Goal: Task Accomplishment & Management: Manage account settings

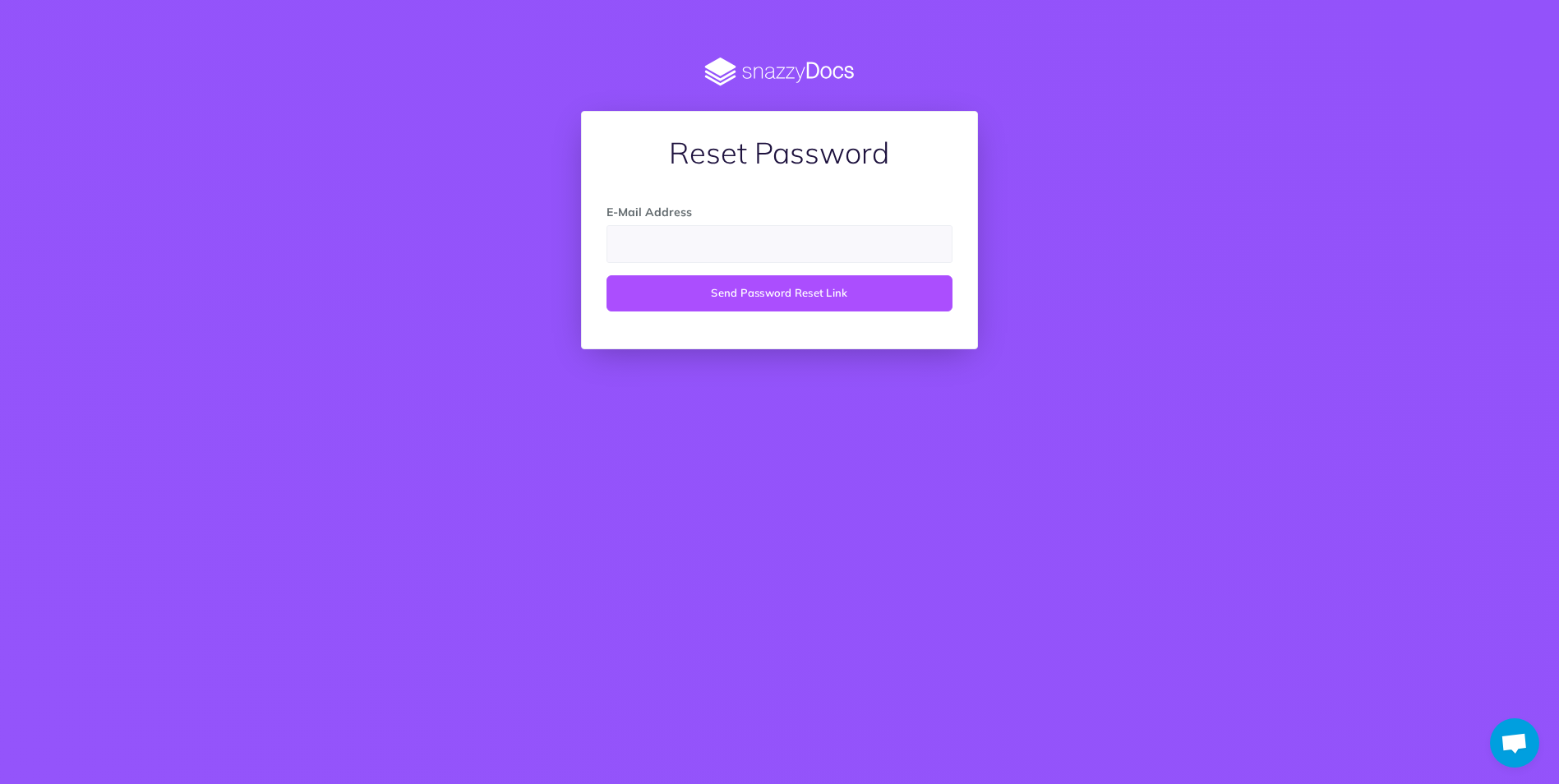
click at [764, 65] on img at bounding box center [779, 72] width 397 height 29
click at [721, 67] on img at bounding box center [779, 72] width 397 height 29
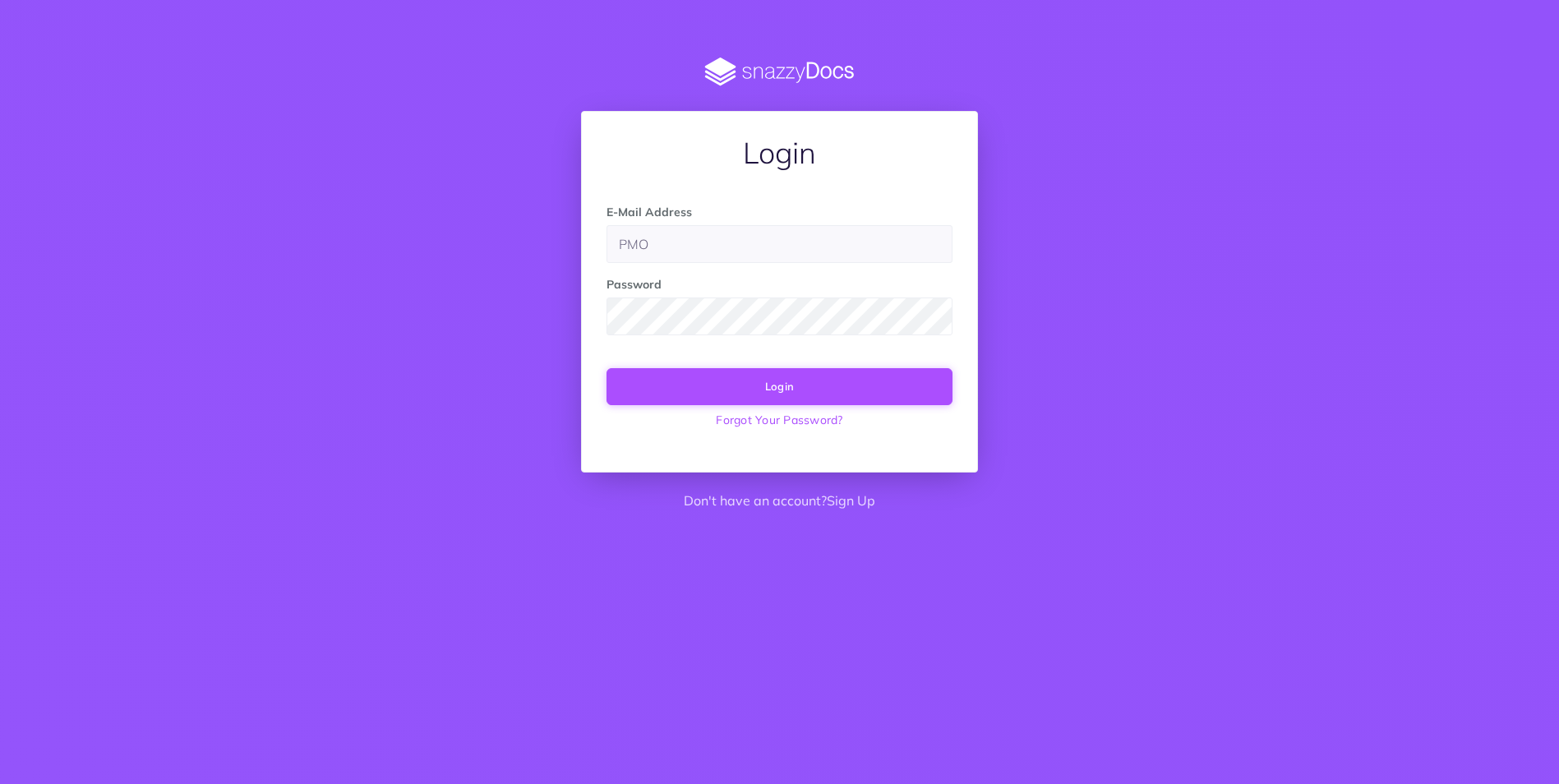
click at [711, 382] on button "Login" at bounding box center [780, 385] width 346 height 36
type input "PMO@cb20.com"
click at [710, 405] on link "Forgot Your Password?" at bounding box center [780, 419] width 346 height 30
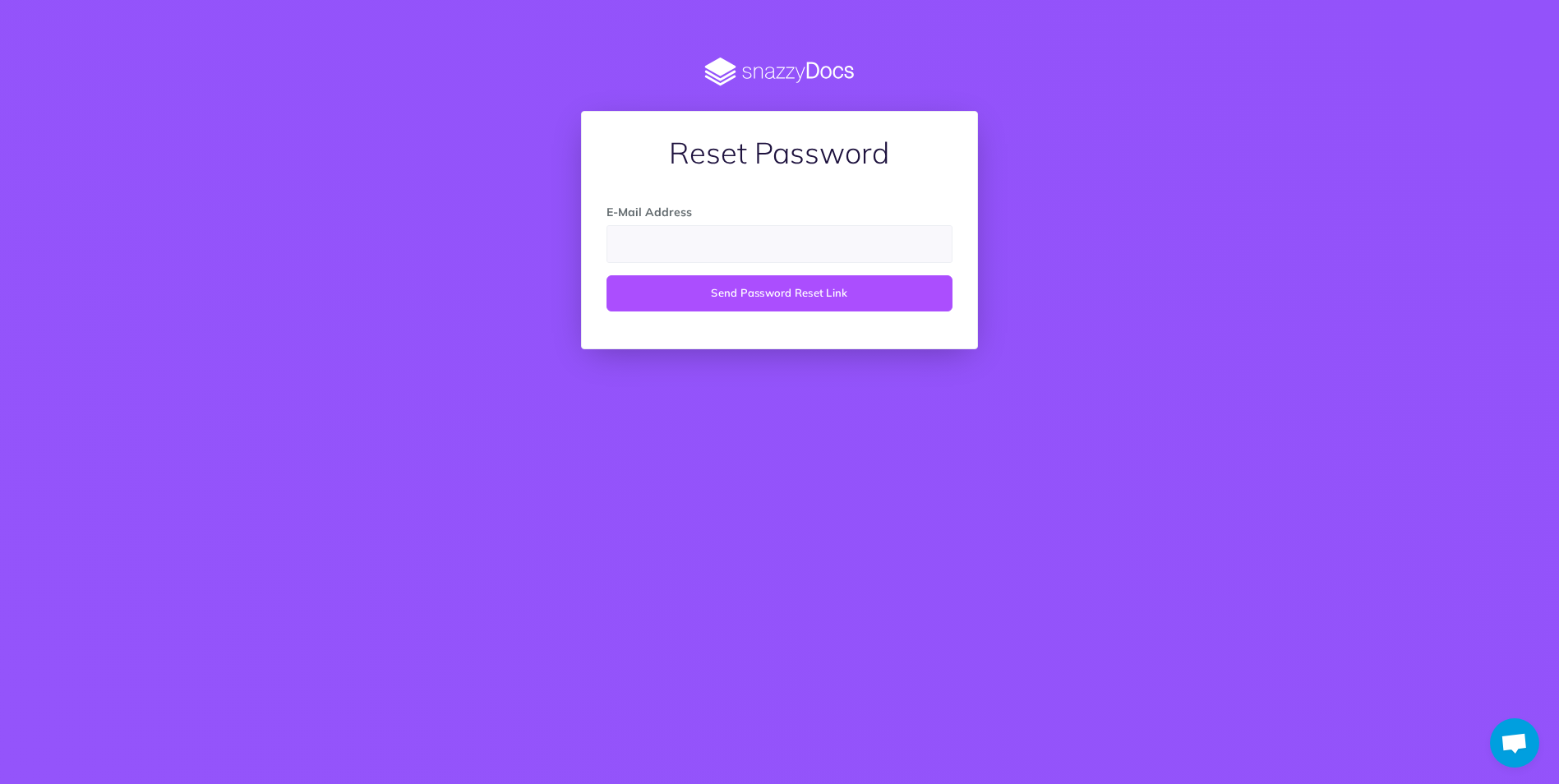
click at [752, 66] on img at bounding box center [779, 72] width 397 height 29
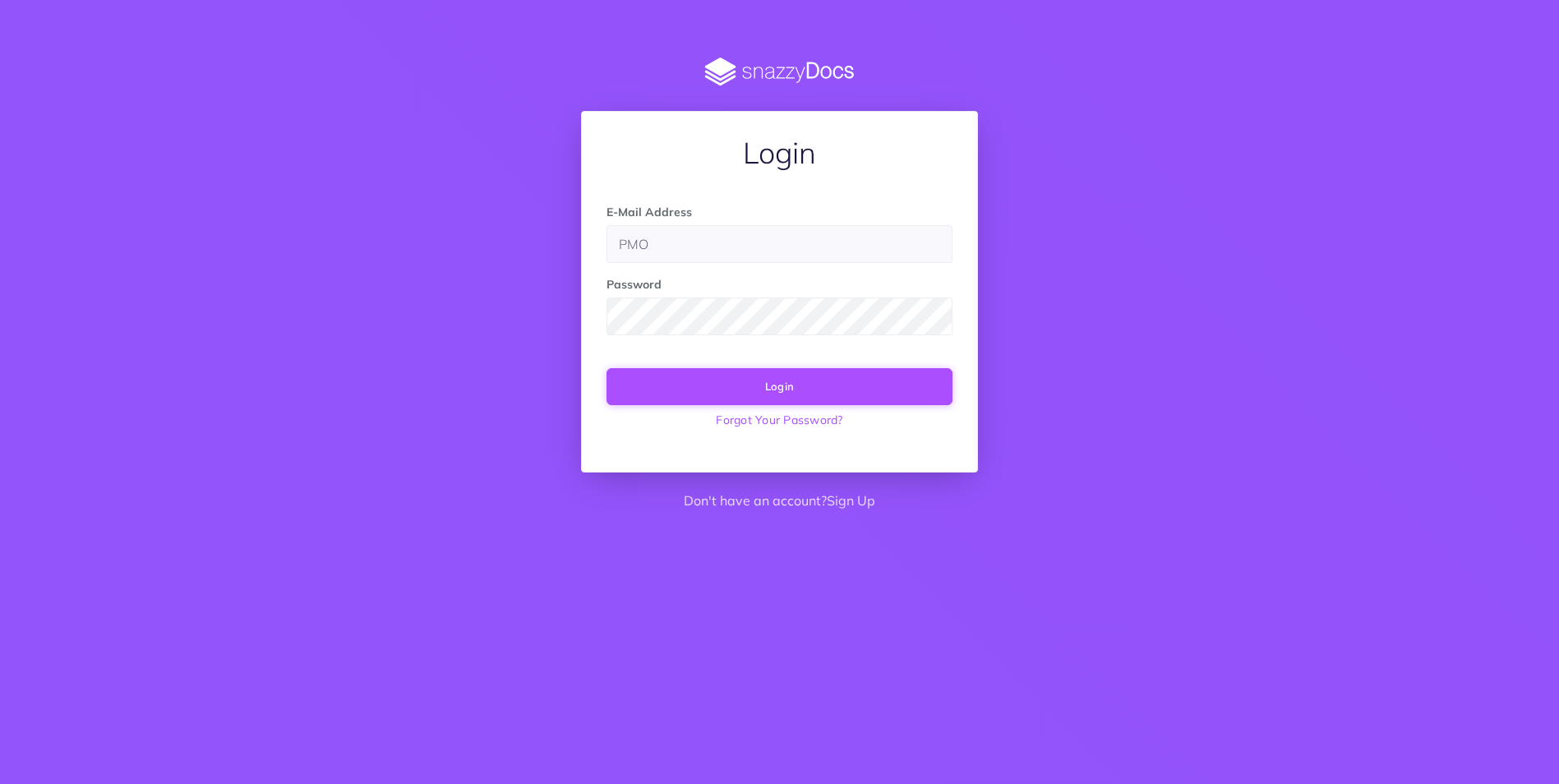
click at [697, 395] on button "Login" at bounding box center [780, 385] width 346 height 36
click at [686, 249] on input "PMO" at bounding box center [780, 243] width 346 height 38
type input "PMO@cb20.com"
click at [750, 388] on button "Login" at bounding box center [780, 385] width 346 height 36
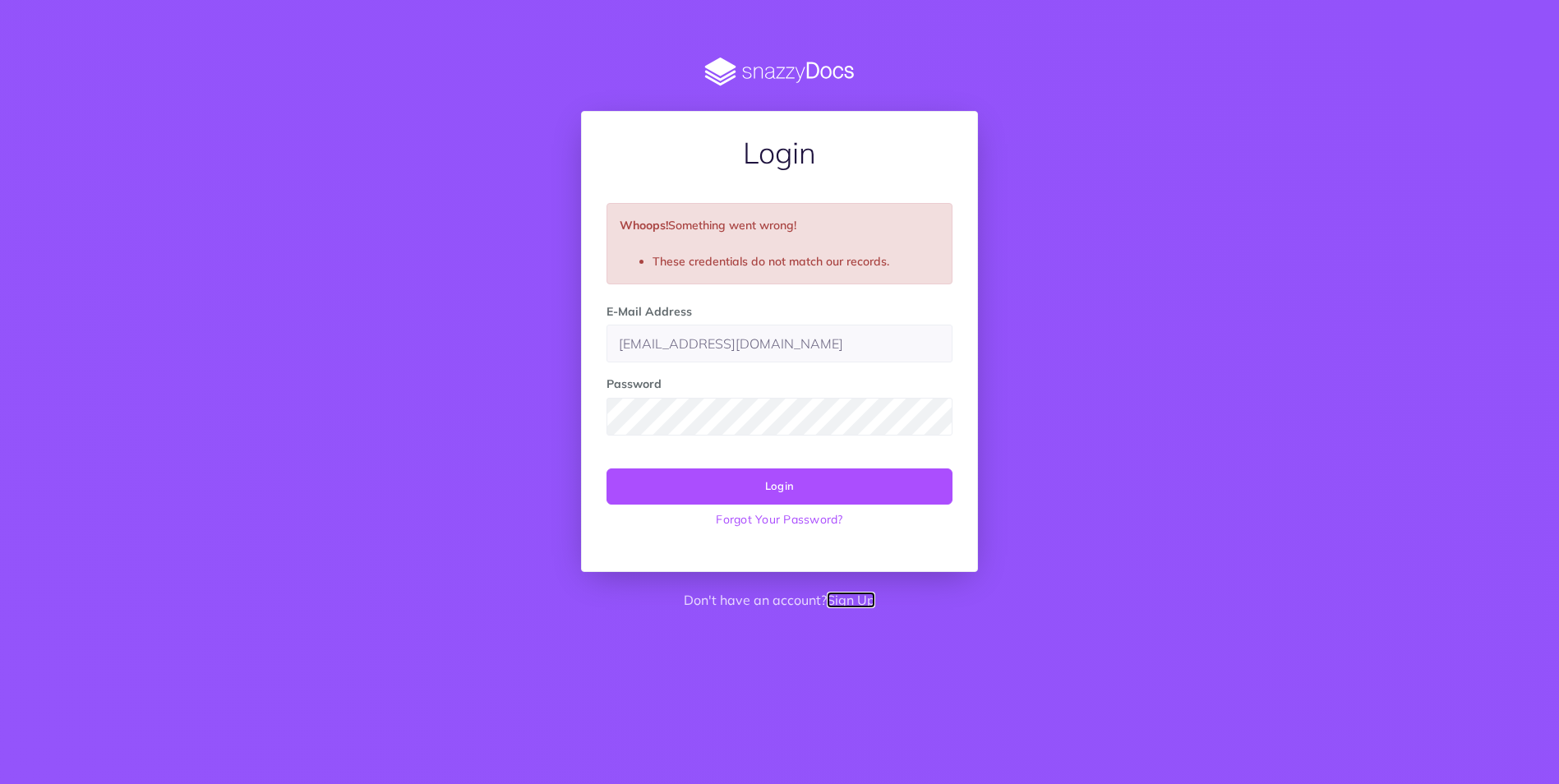
click at [862, 603] on link "Sign Up" at bounding box center [851, 599] width 48 height 16
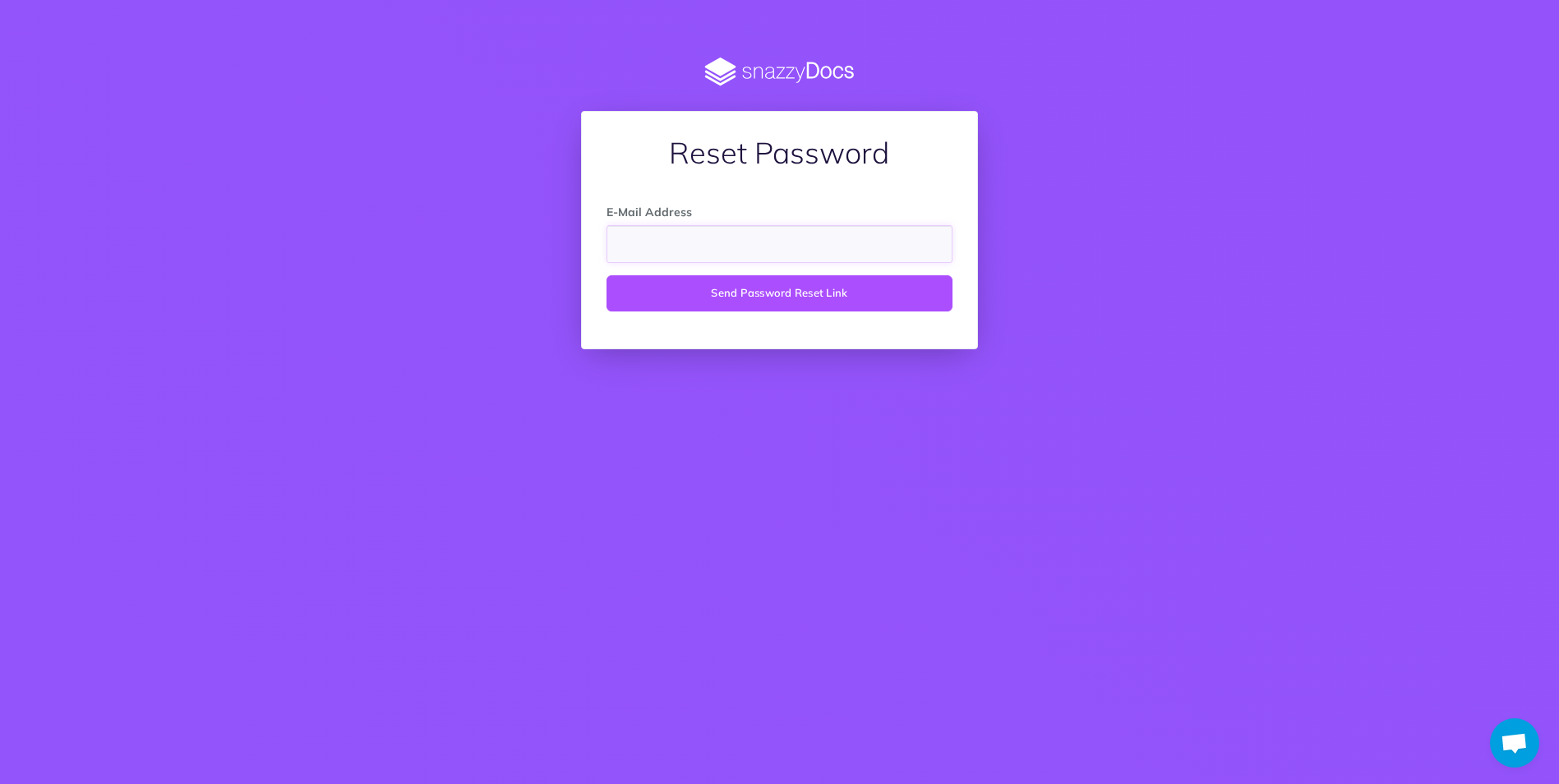
click at [789, 239] on input "email" at bounding box center [780, 243] width 346 height 38
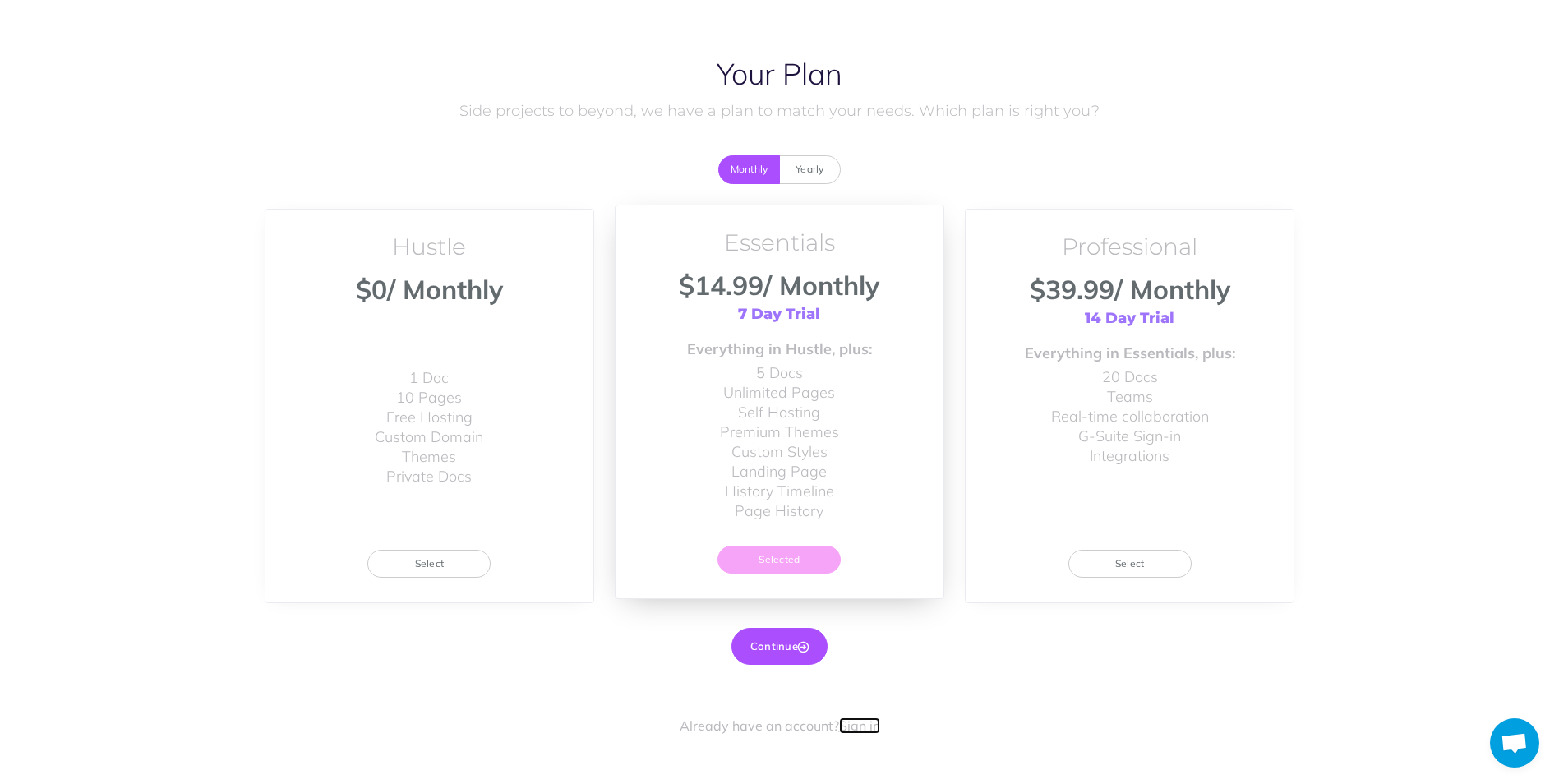
click at [865, 730] on link "Sign in" at bounding box center [860, 725] width 42 height 16
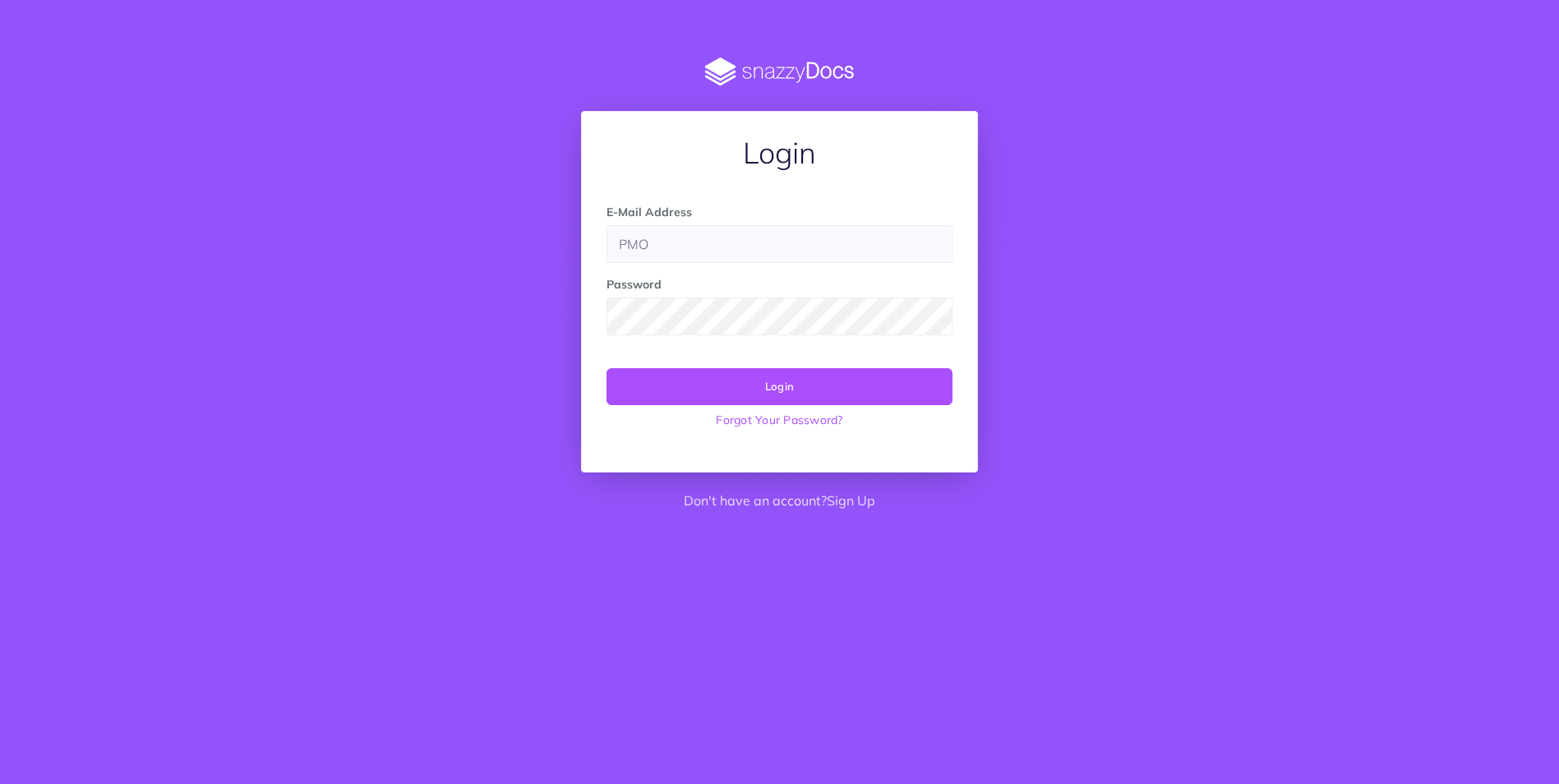
drag, startPoint x: 701, startPoint y: 245, endPoint x: 569, endPoint y: 238, distance: 132.2
click at [569, 238] on div "Login E-Mail Address PMO Password Login Forgot Your Password? Don't have an acc…" at bounding box center [780, 290] width 421 height 463
type input "phealy@cb20.com"
click at [925, 389] on button "Login" at bounding box center [780, 385] width 346 height 36
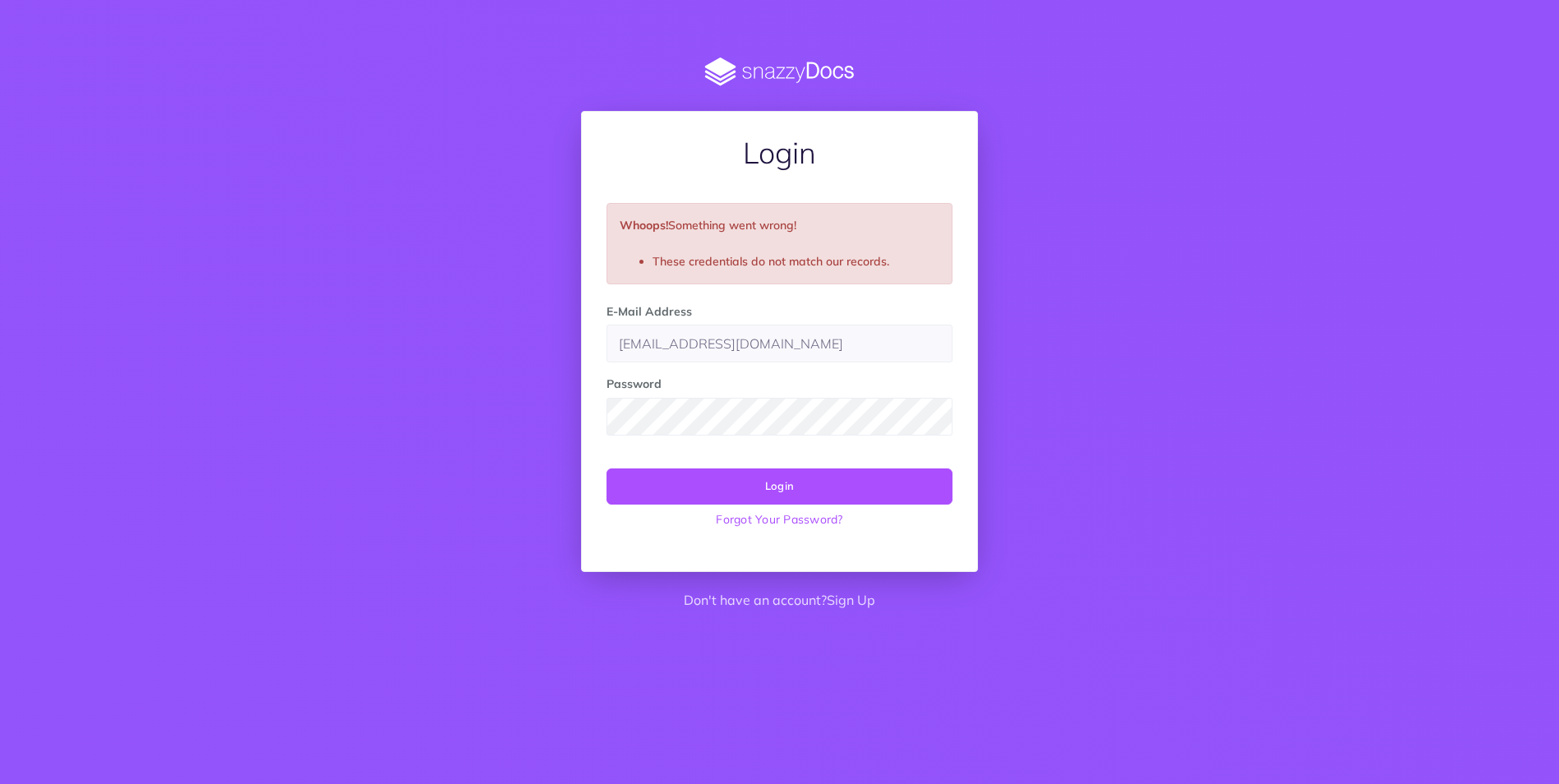
click at [458, 437] on div "Login Whoops! Something went wrong! These credentials do not match our records.…" at bounding box center [780, 339] width 1265 height 563
click at [804, 509] on link "Forgot Your Password?" at bounding box center [780, 518] width 346 height 30
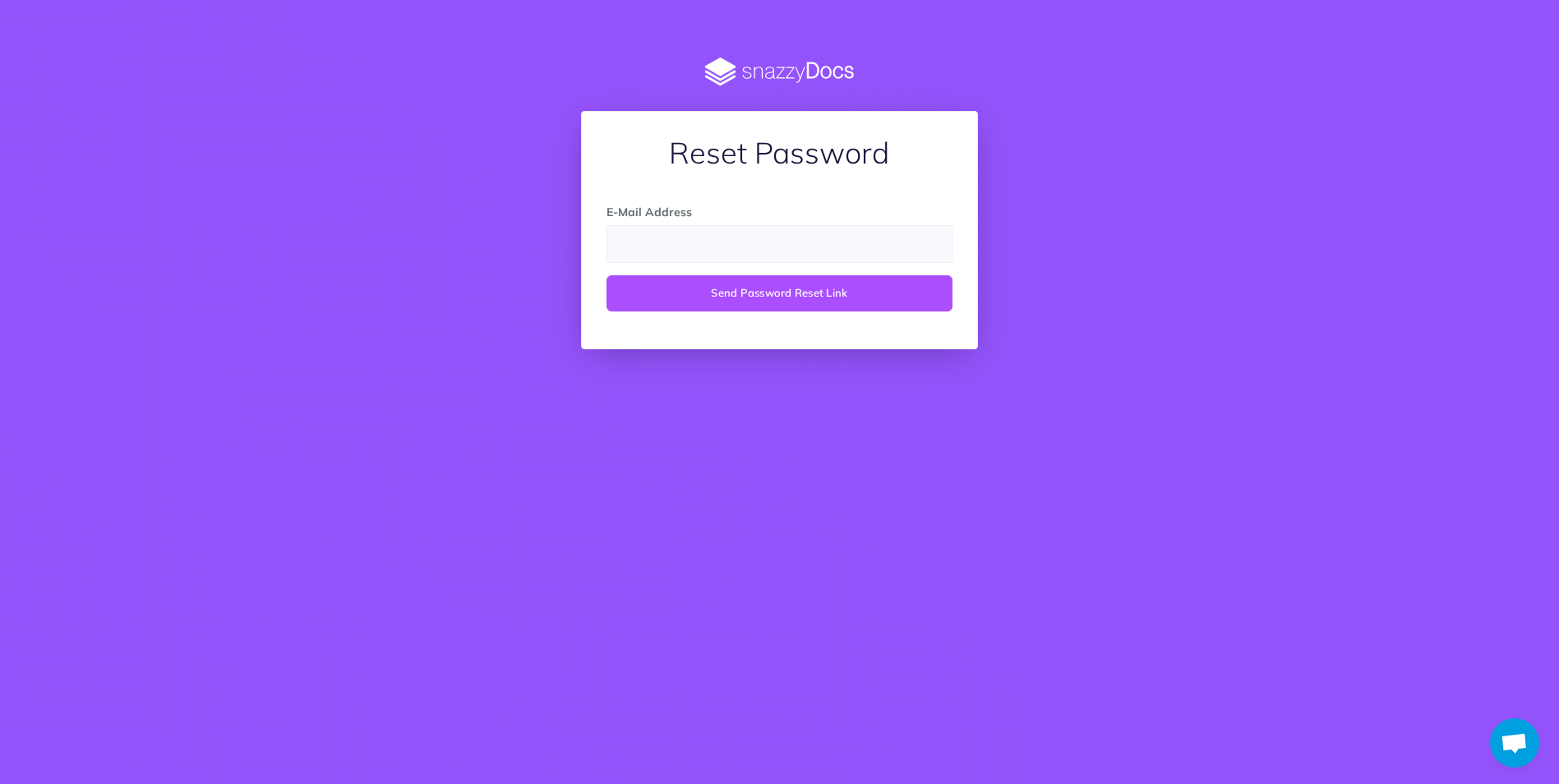
click at [687, 250] on input "email" at bounding box center [780, 243] width 346 height 38
type input "phealy@cb20.com"
click at [689, 293] on button "Send Password Reset Link" at bounding box center [780, 293] width 346 height 36
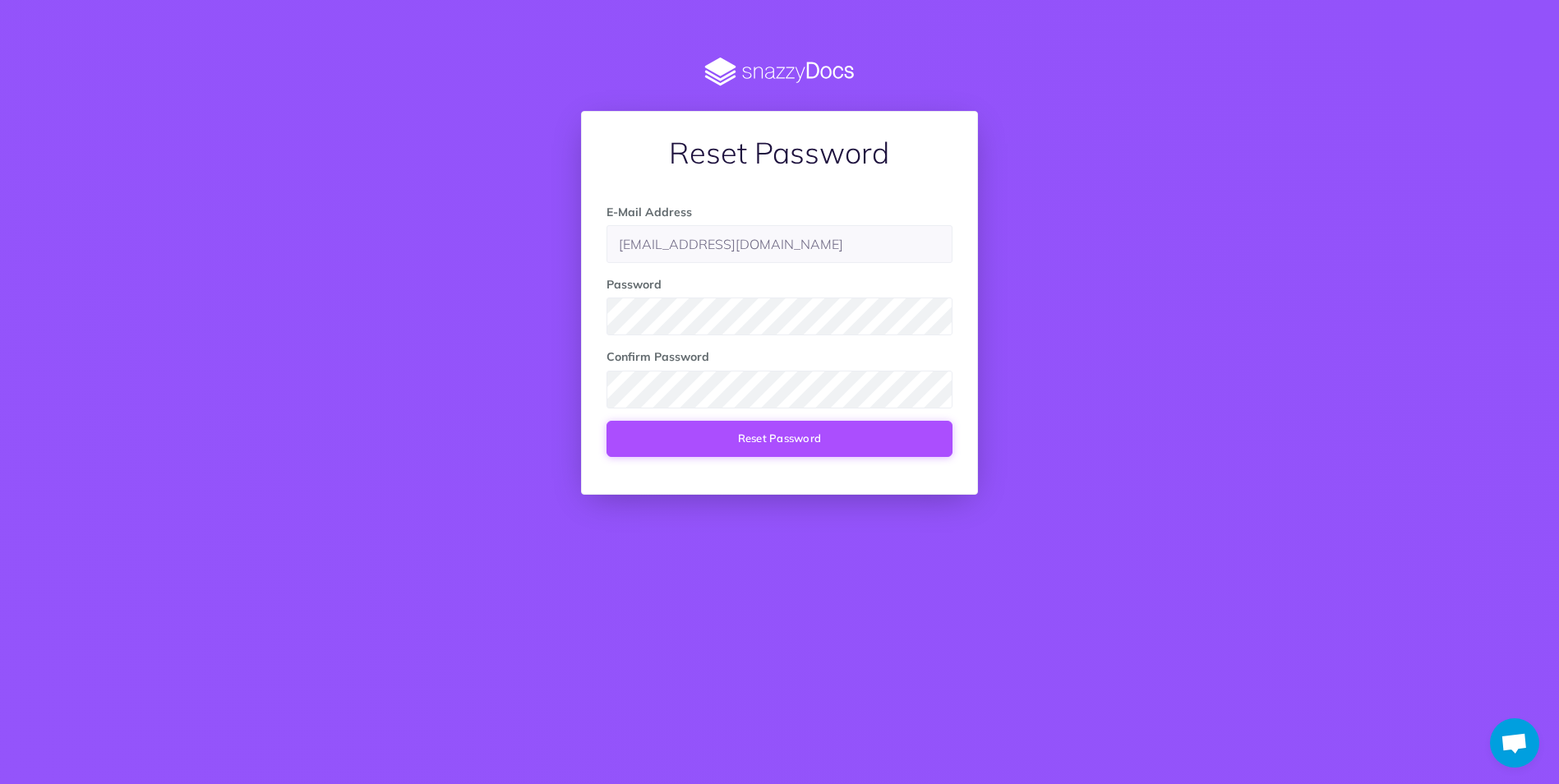
click at [619, 437] on button "Reset Password" at bounding box center [780, 438] width 346 height 36
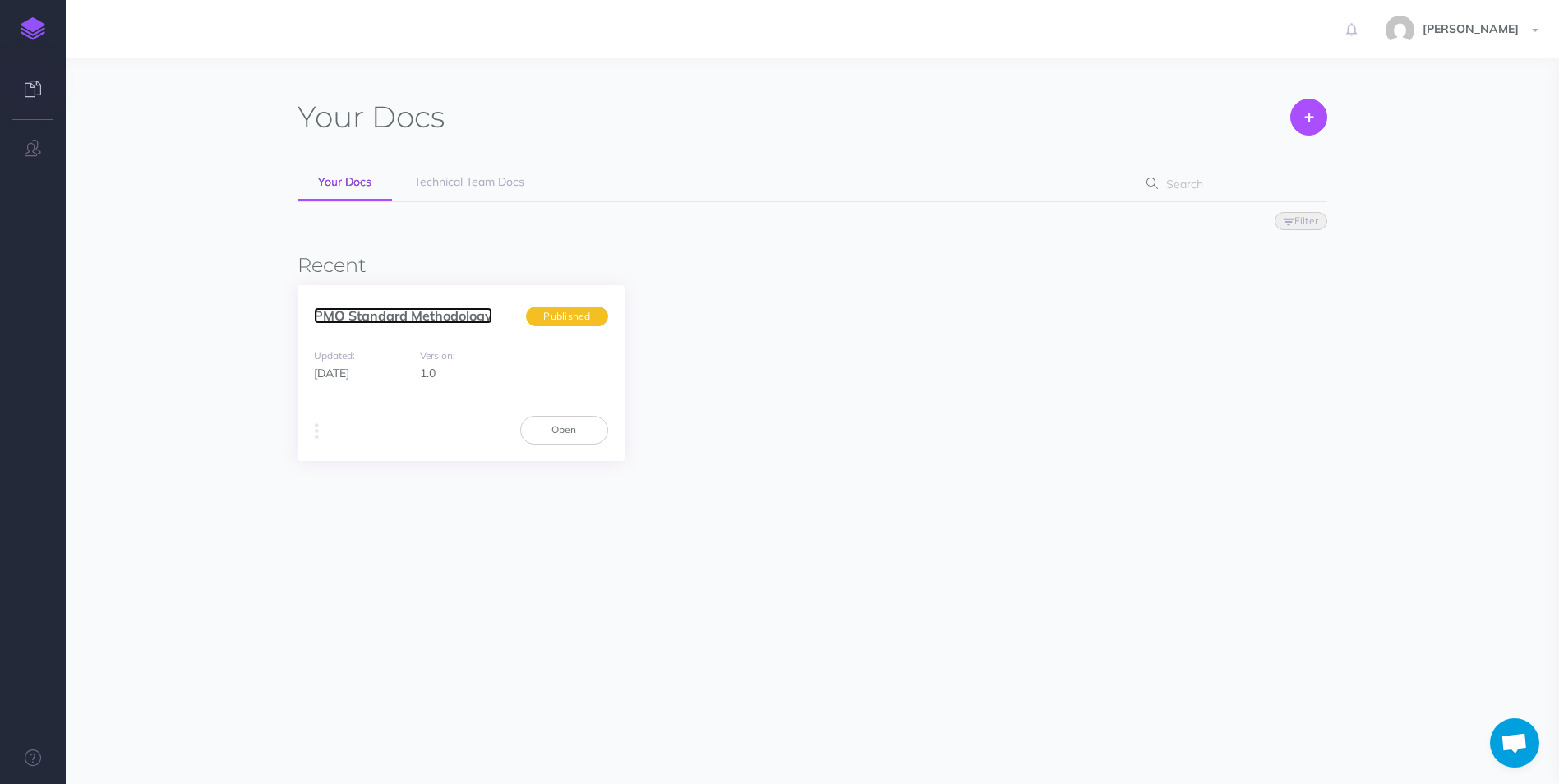
click at [394, 317] on link "PMO Standard Methodology" at bounding box center [403, 315] width 179 height 16
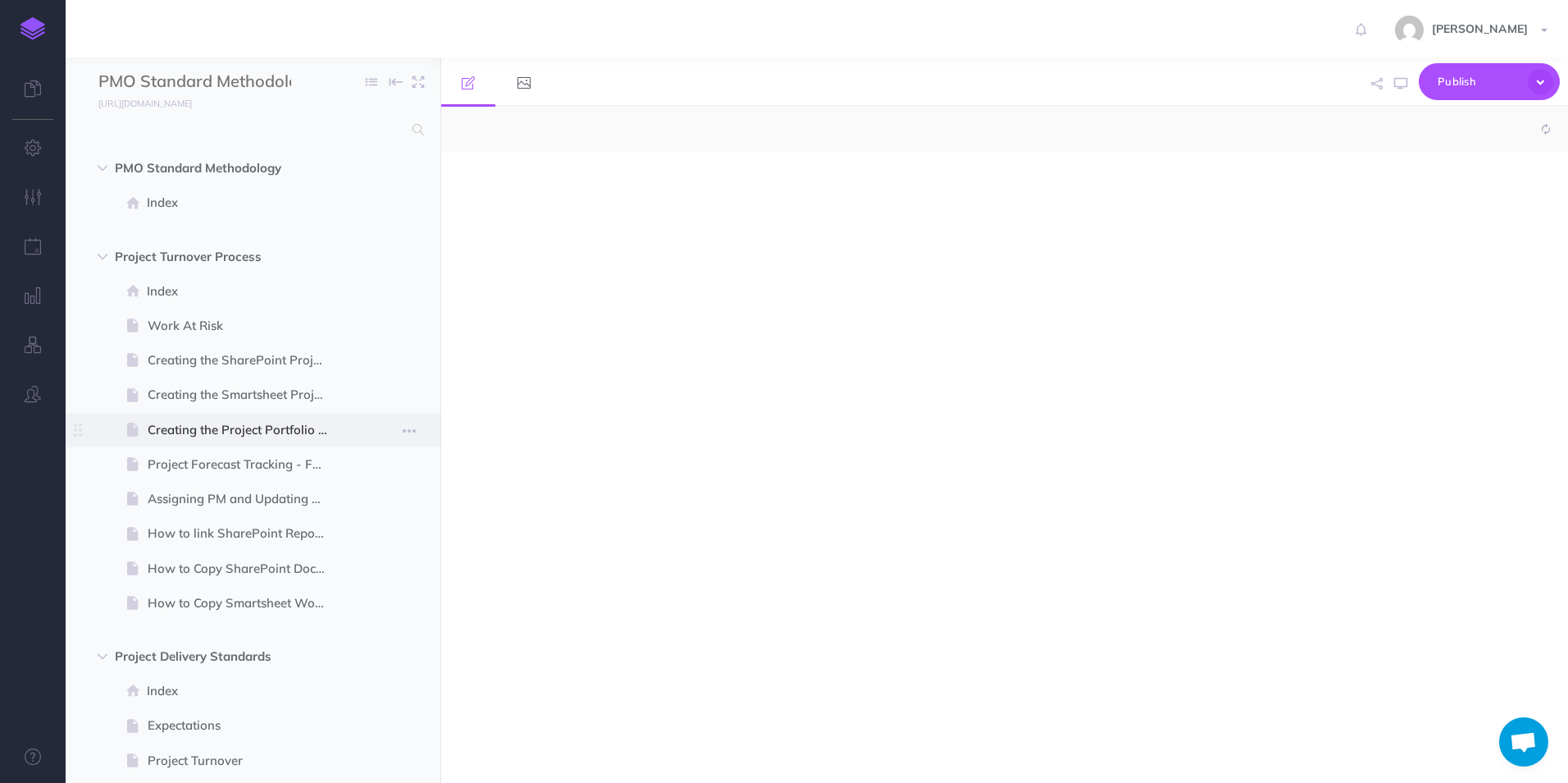
select select "null"
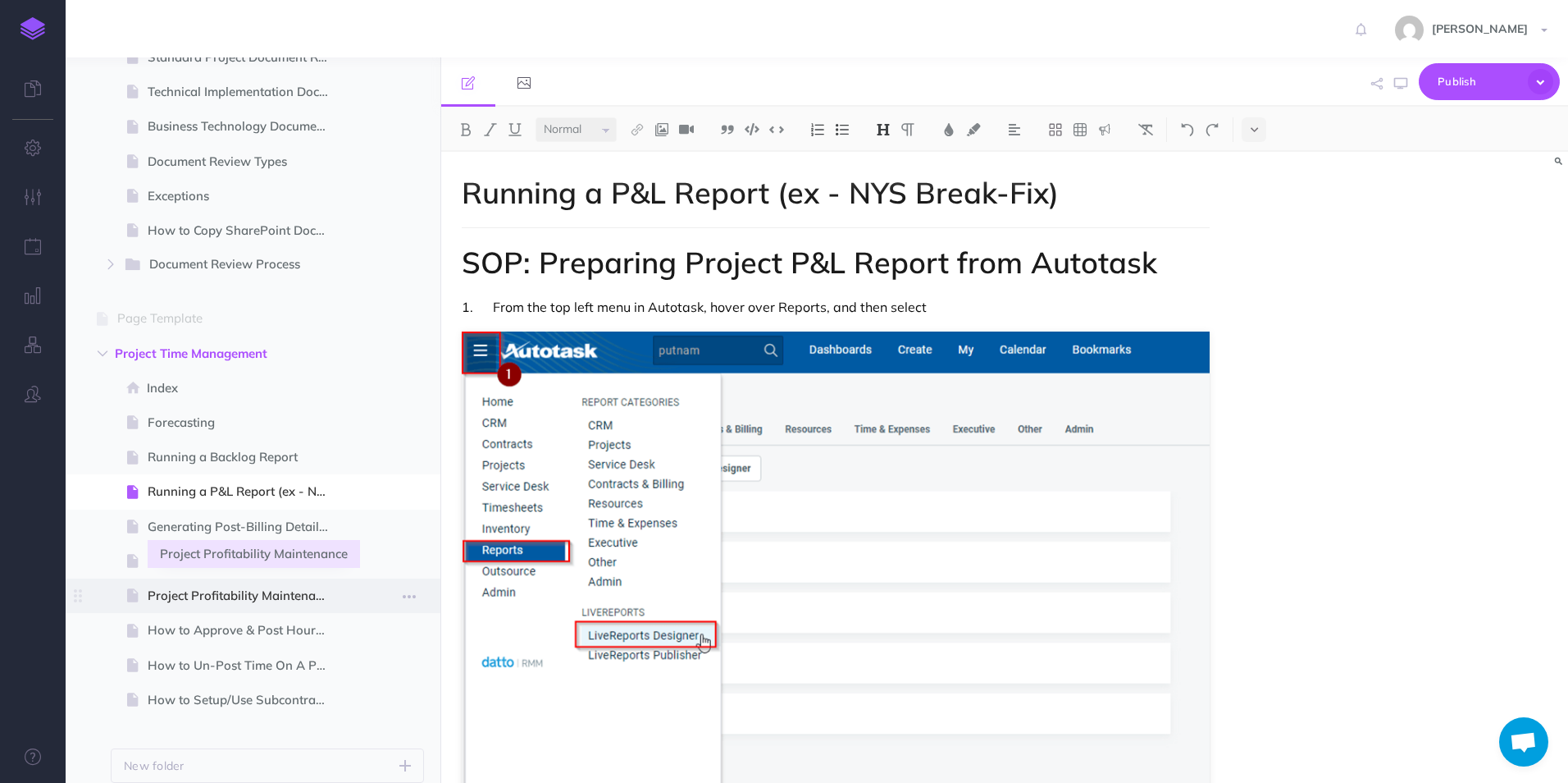
scroll to position [1618, 0]
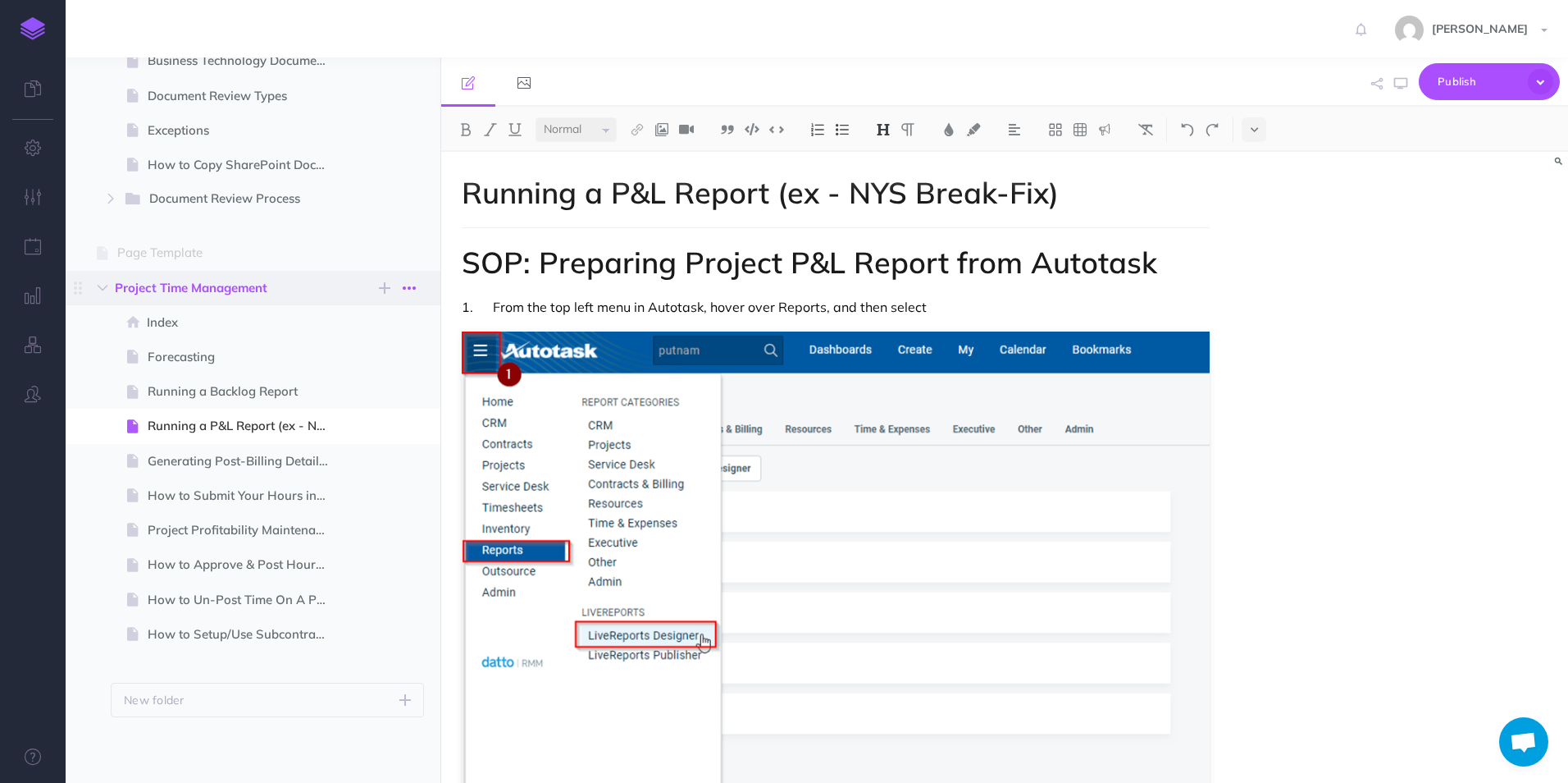
click at [404, 290] on icon "button" at bounding box center [410, 287] width 14 height 19
click at [339, 370] on link "Settings" at bounding box center [363, 371] width 123 height 27
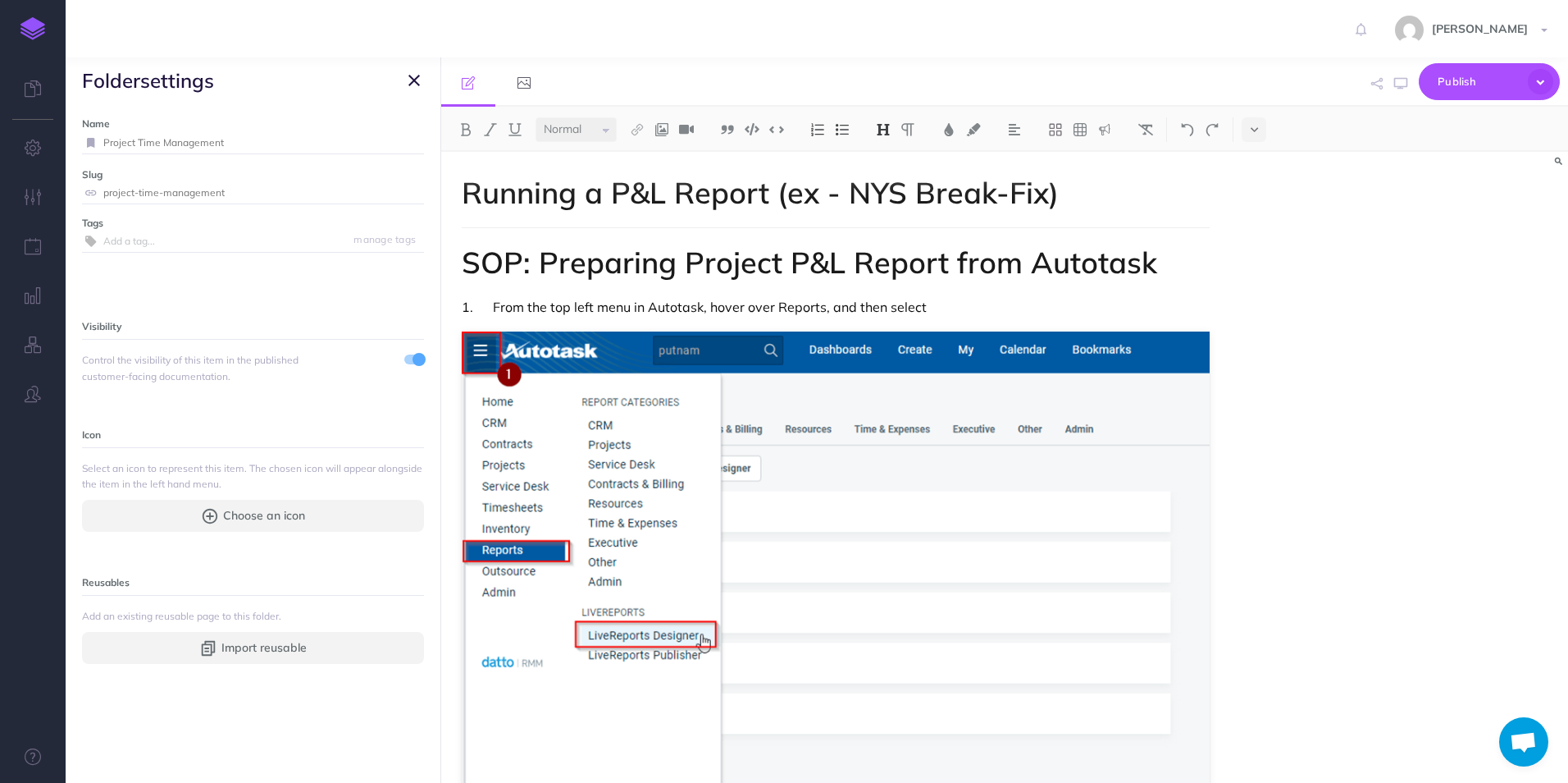
click at [165, 132] on input "Project Time Management" at bounding box center [263, 143] width 321 height 21
type input "Project Time and FInancial Management"
click at [393, 140] on small "Save" at bounding box center [404, 142] width 21 height 13
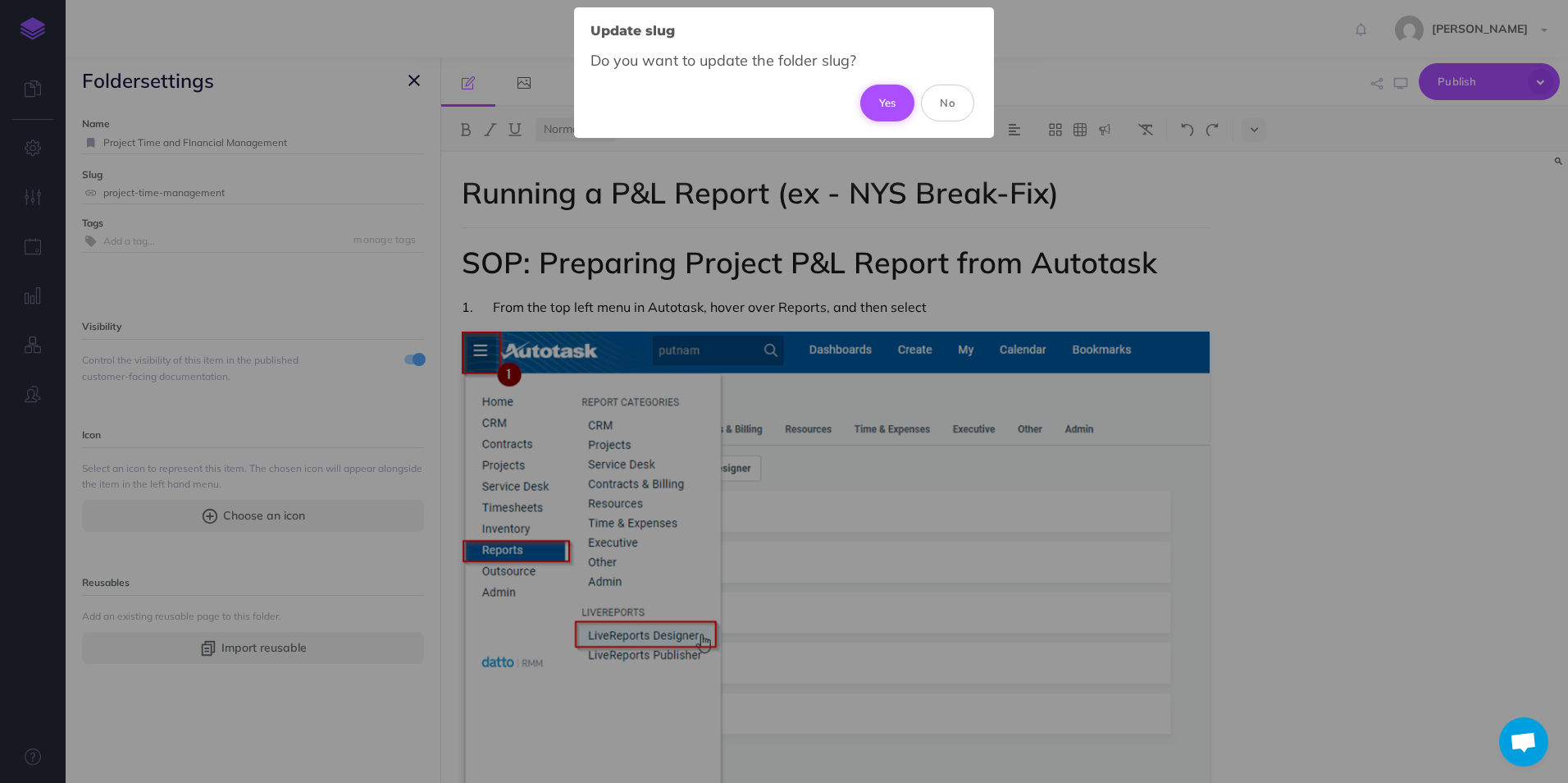
click at [898, 108] on button "Yes" at bounding box center [887, 102] width 55 height 36
type input "project-time-and-financial-management"
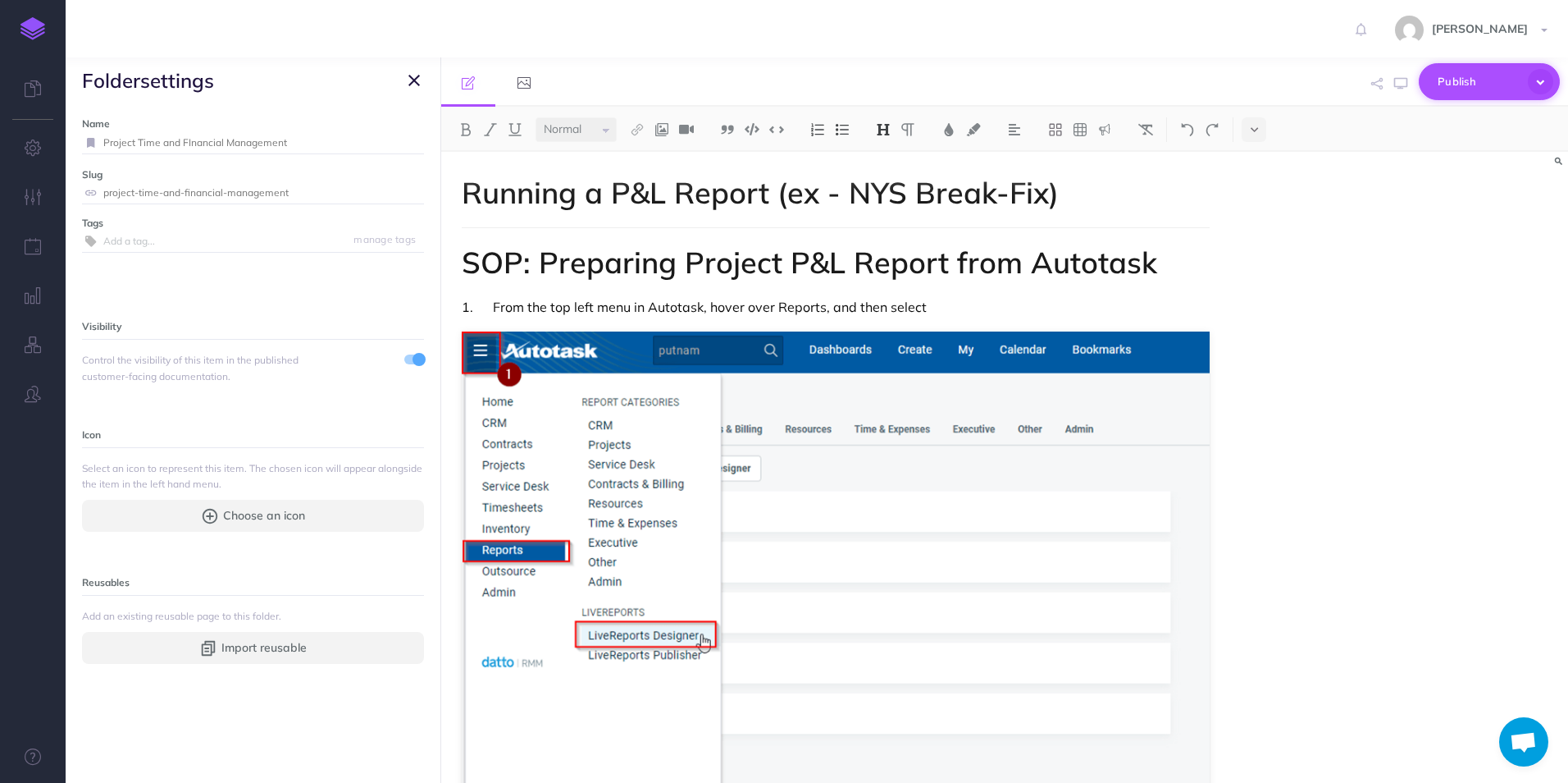
click at [1467, 90] on span "Publish" at bounding box center [1478, 81] width 82 height 25
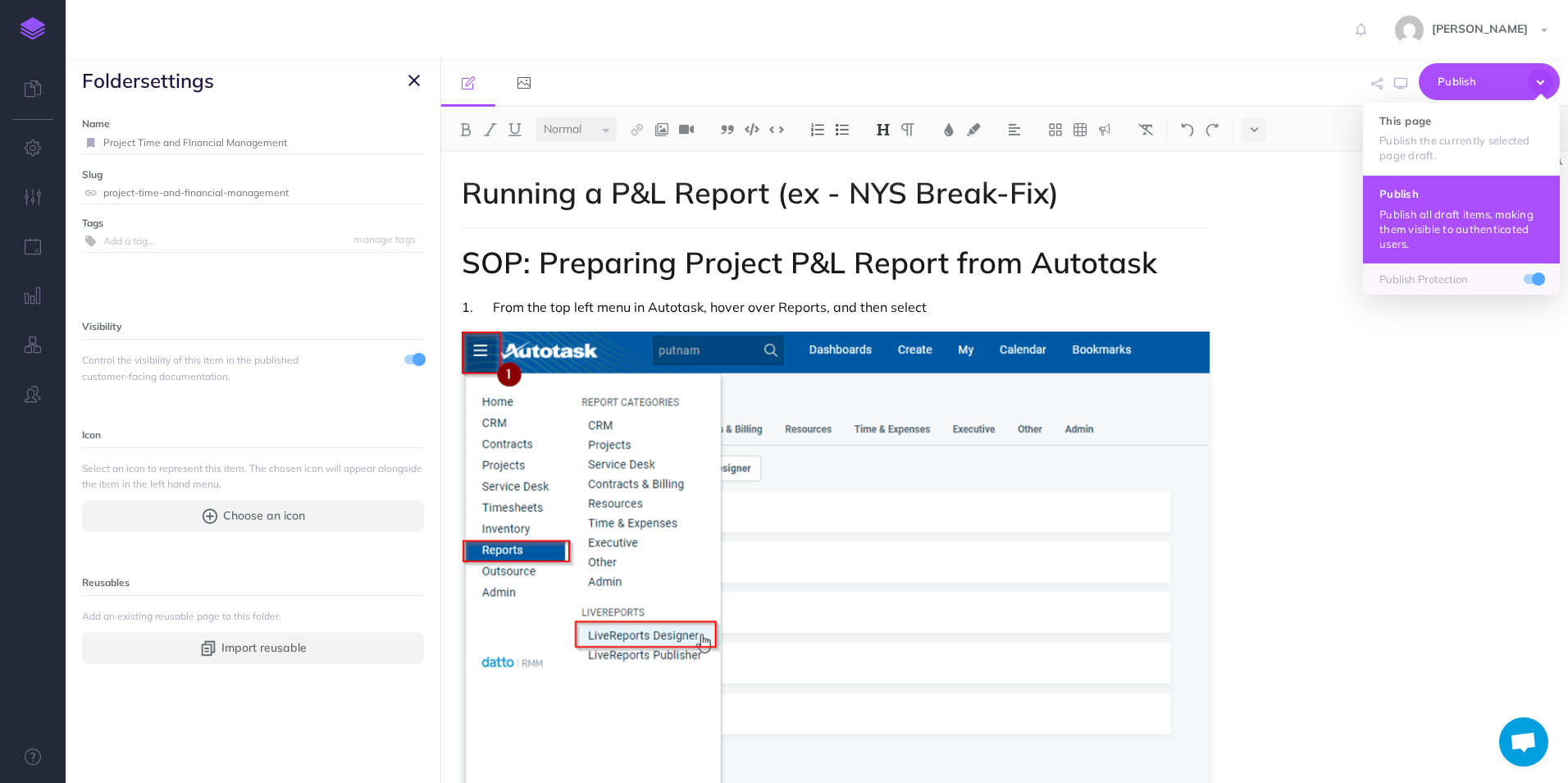
click at [1431, 213] on p "Publish all draft items, making them visible to authenticated users." at bounding box center [1462, 229] width 164 height 44
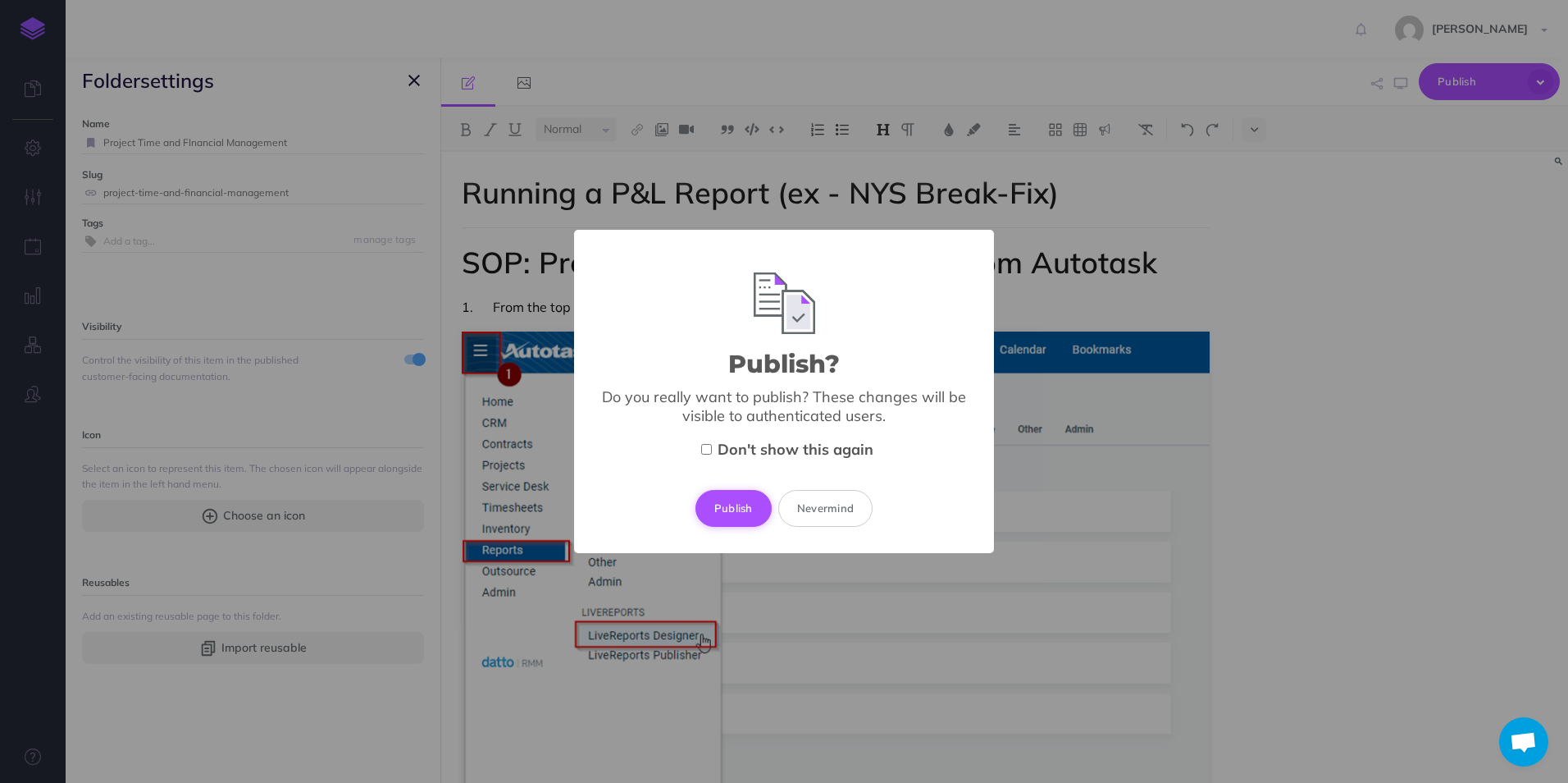
click at [715, 514] on button "Publish" at bounding box center [733, 507] width 76 height 36
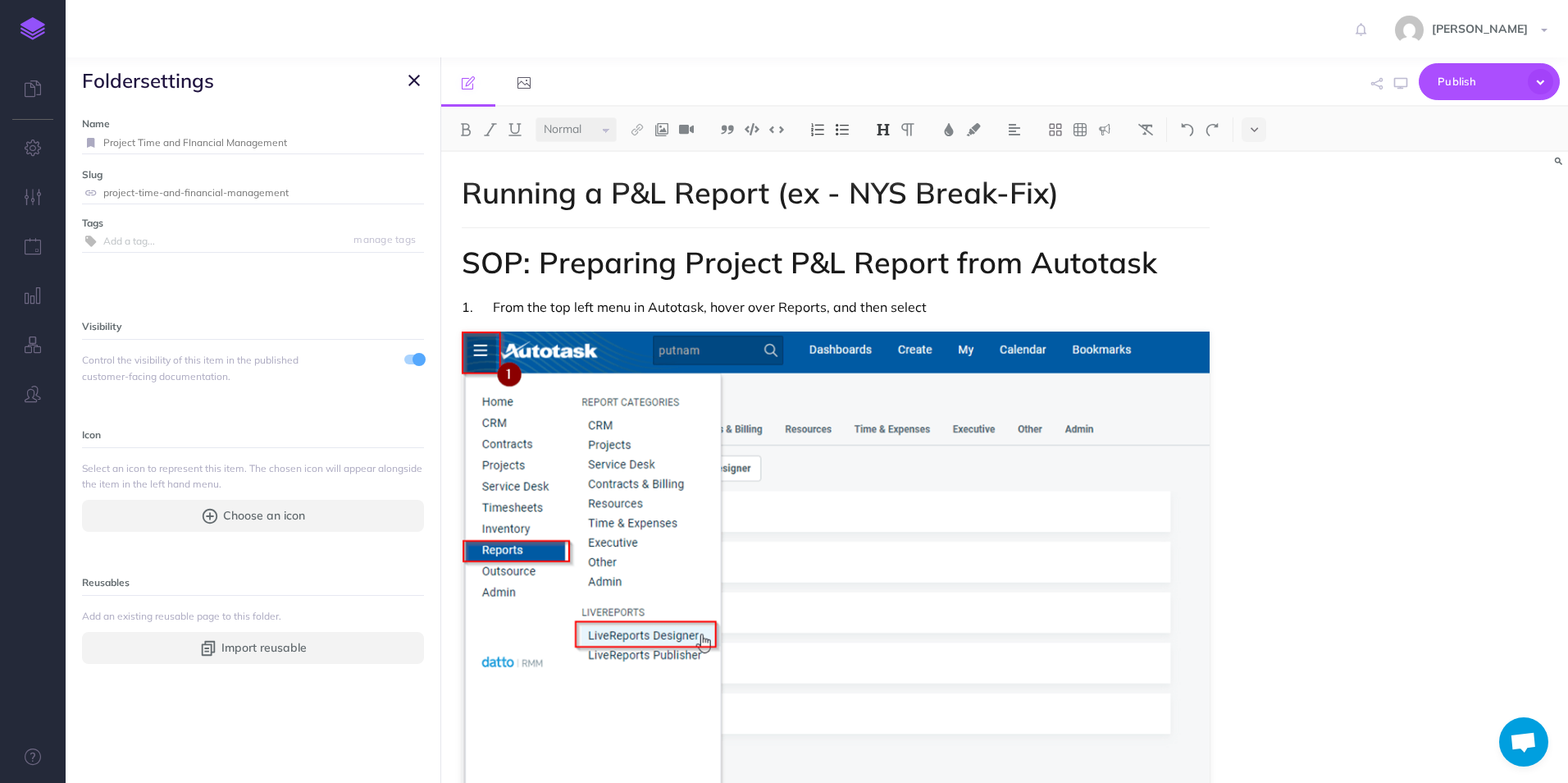
click at [409, 80] on icon "button" at bounding box center [415, 80] width 12 height 19
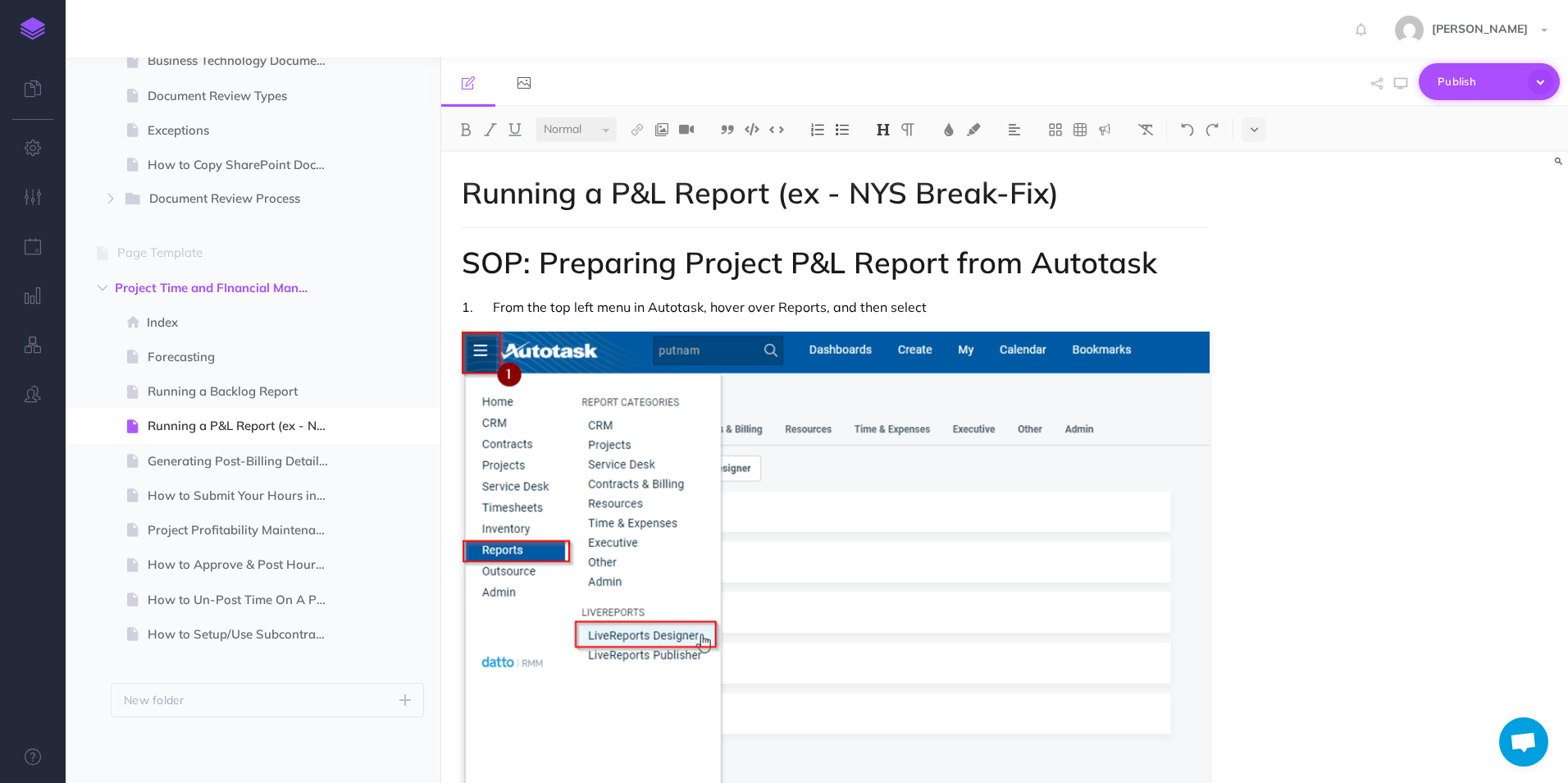
click at [1446, 85] on span "Publish" at bounding box center [1478, 81] width 82 height 25
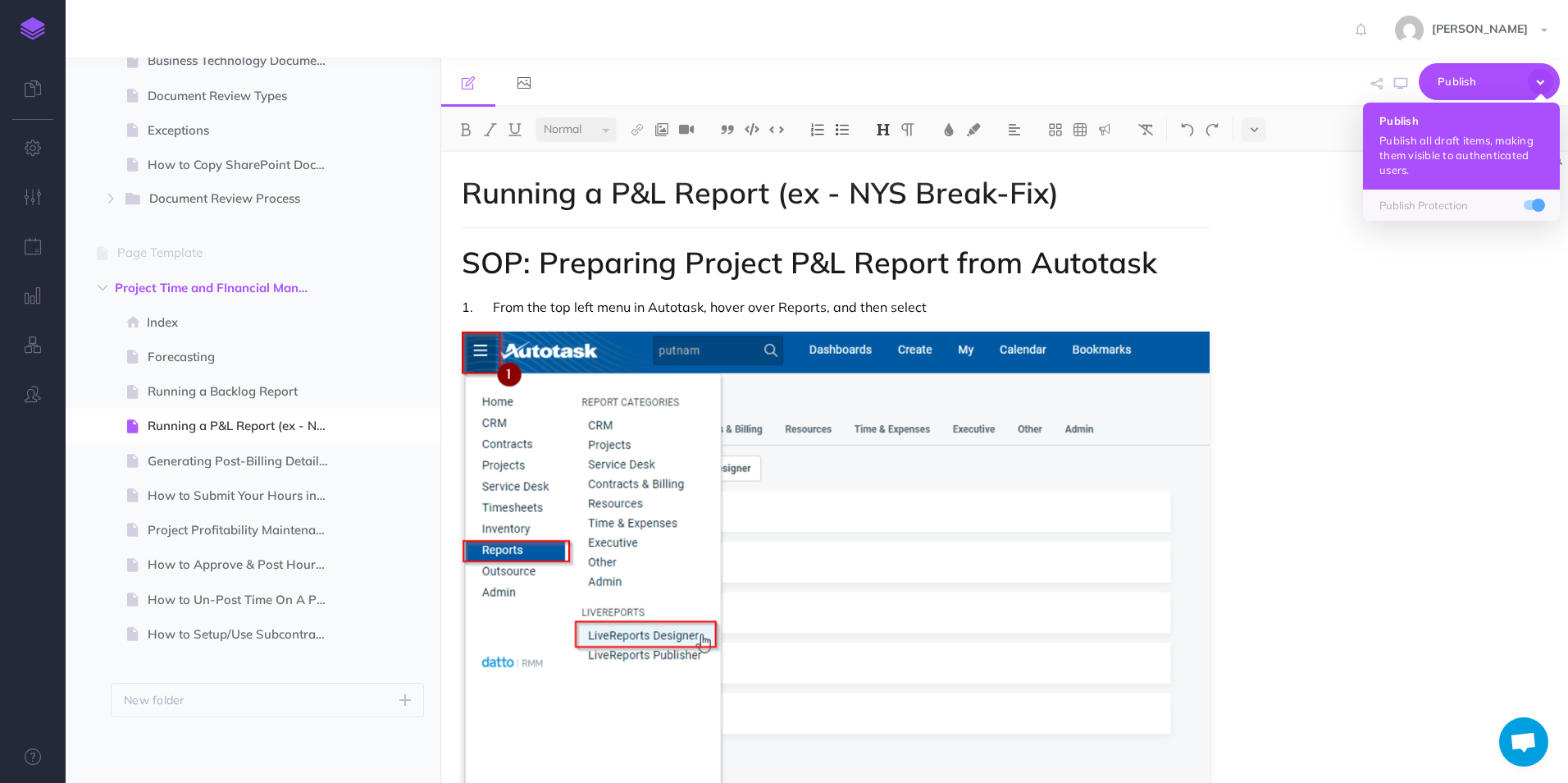
click at [1436, 163] on p "Publish all draft items, making them visible to authenticated users." at bounding box center [1462, 155] width 164 height 44
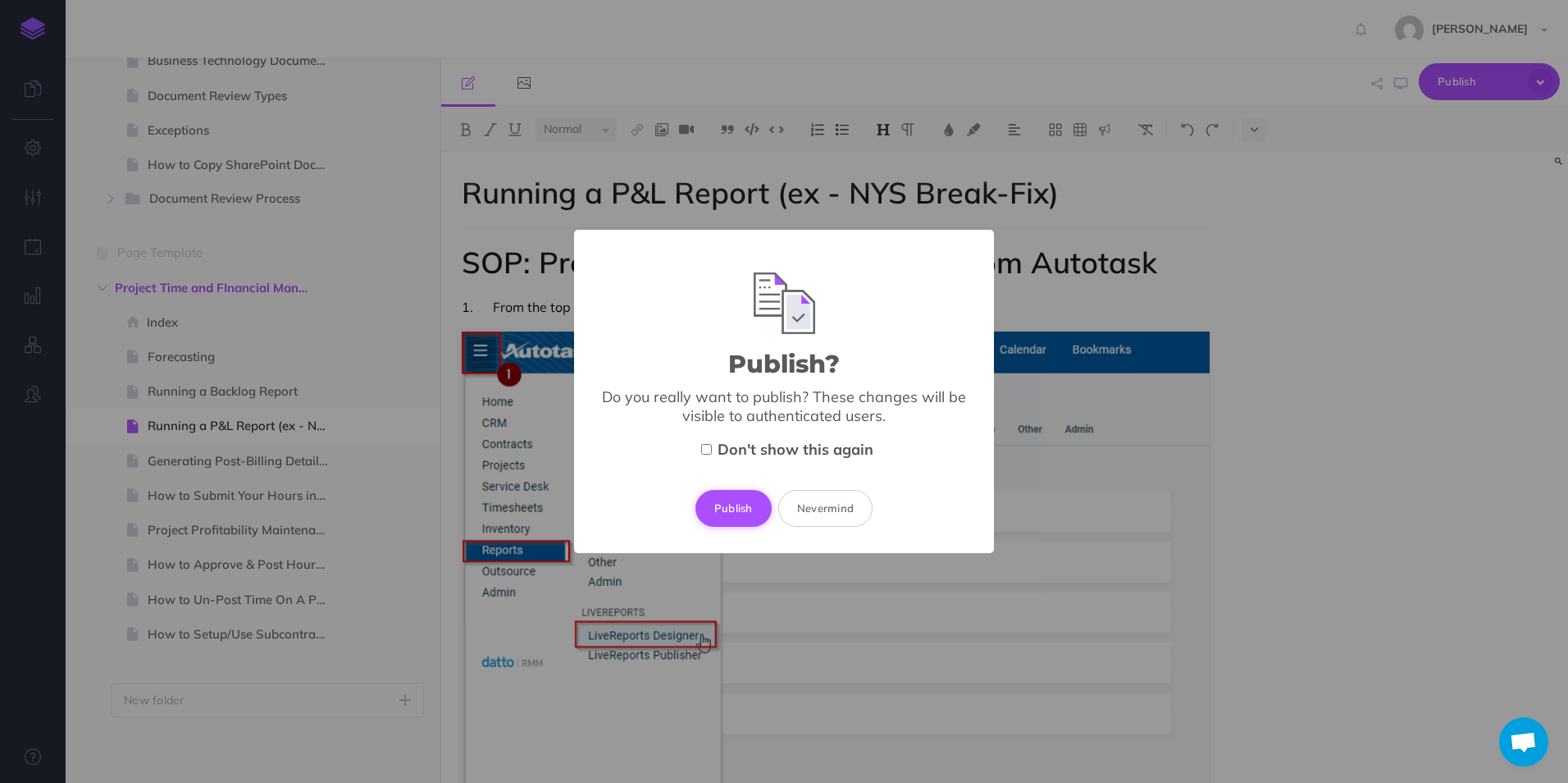
click at [745, 504] on button "Publish" at bounding box center [733, 507] width 76 height 36
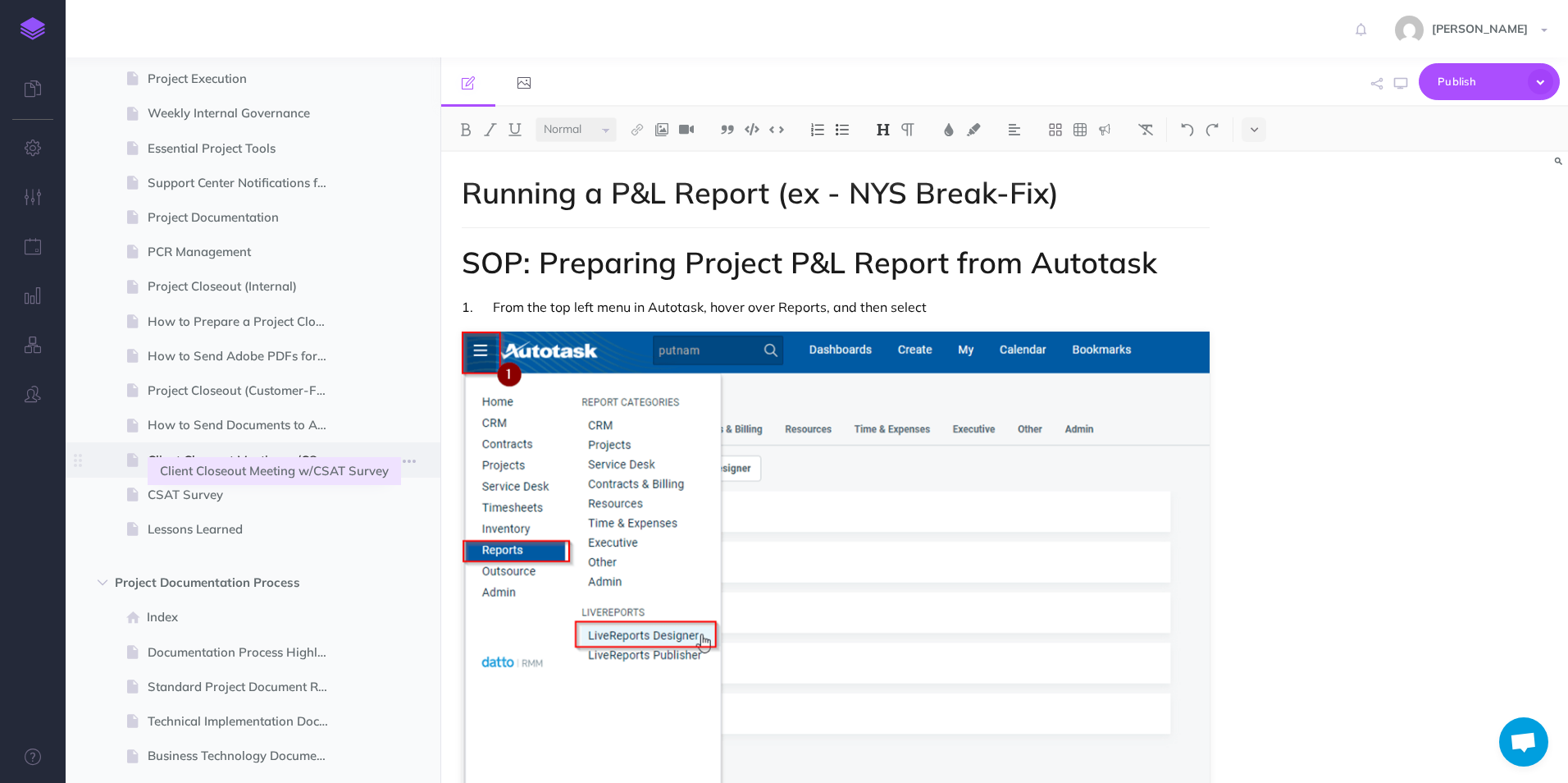
scroll to position [880, 0]
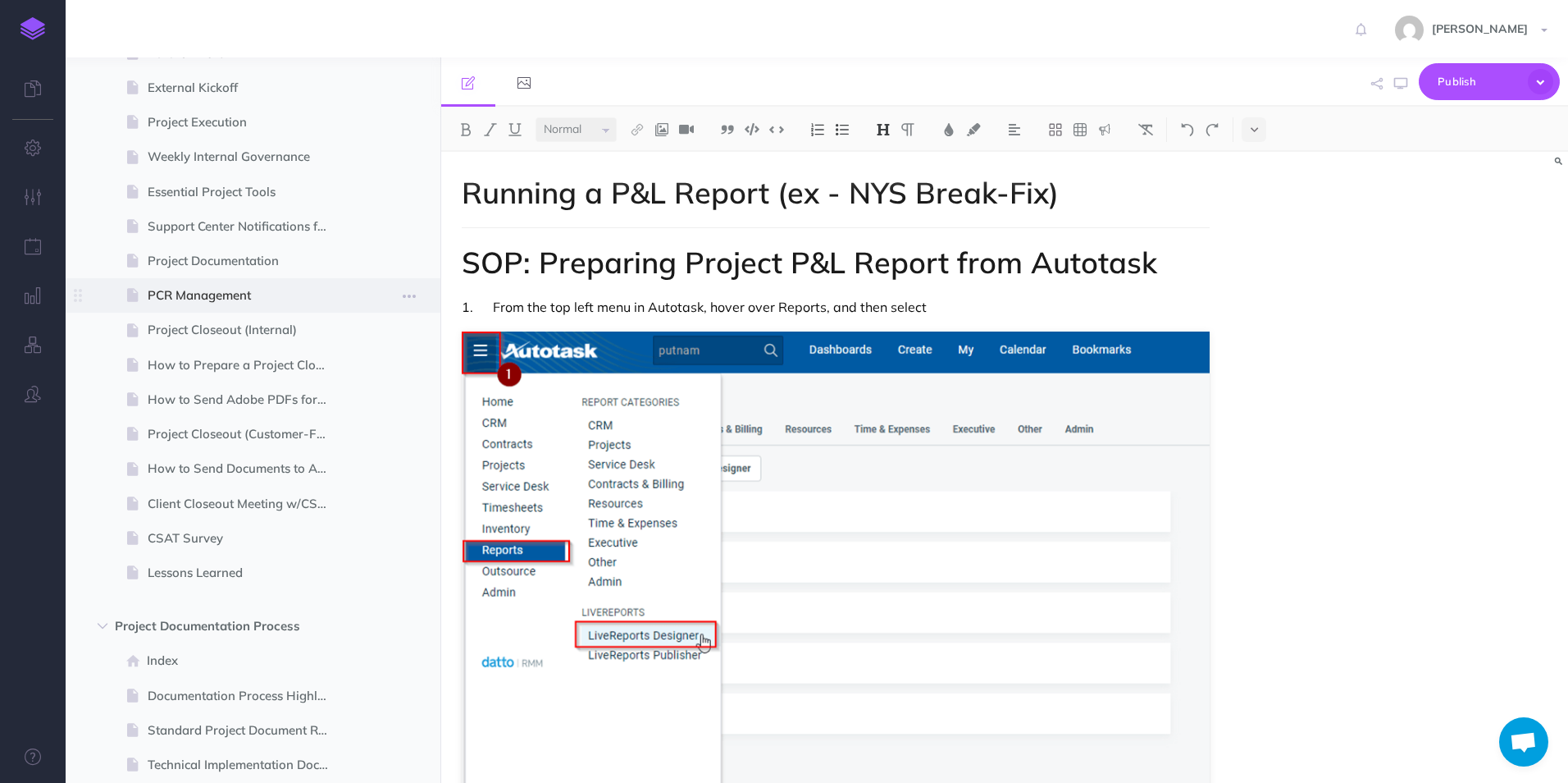
click at [221, 293] on span "PCR Management" at bounding box center [245, 295] width 195 height 19
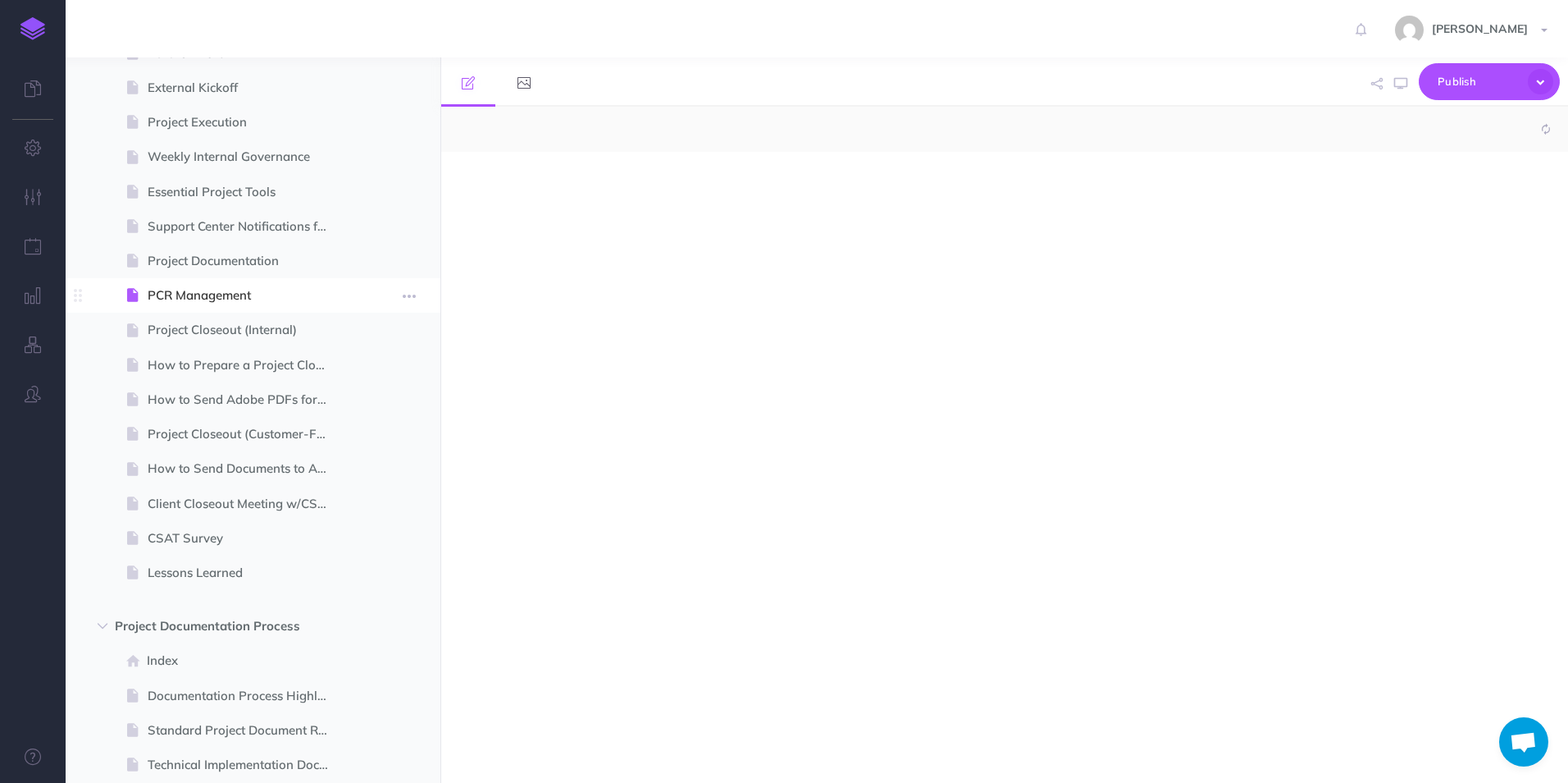
select select "null"
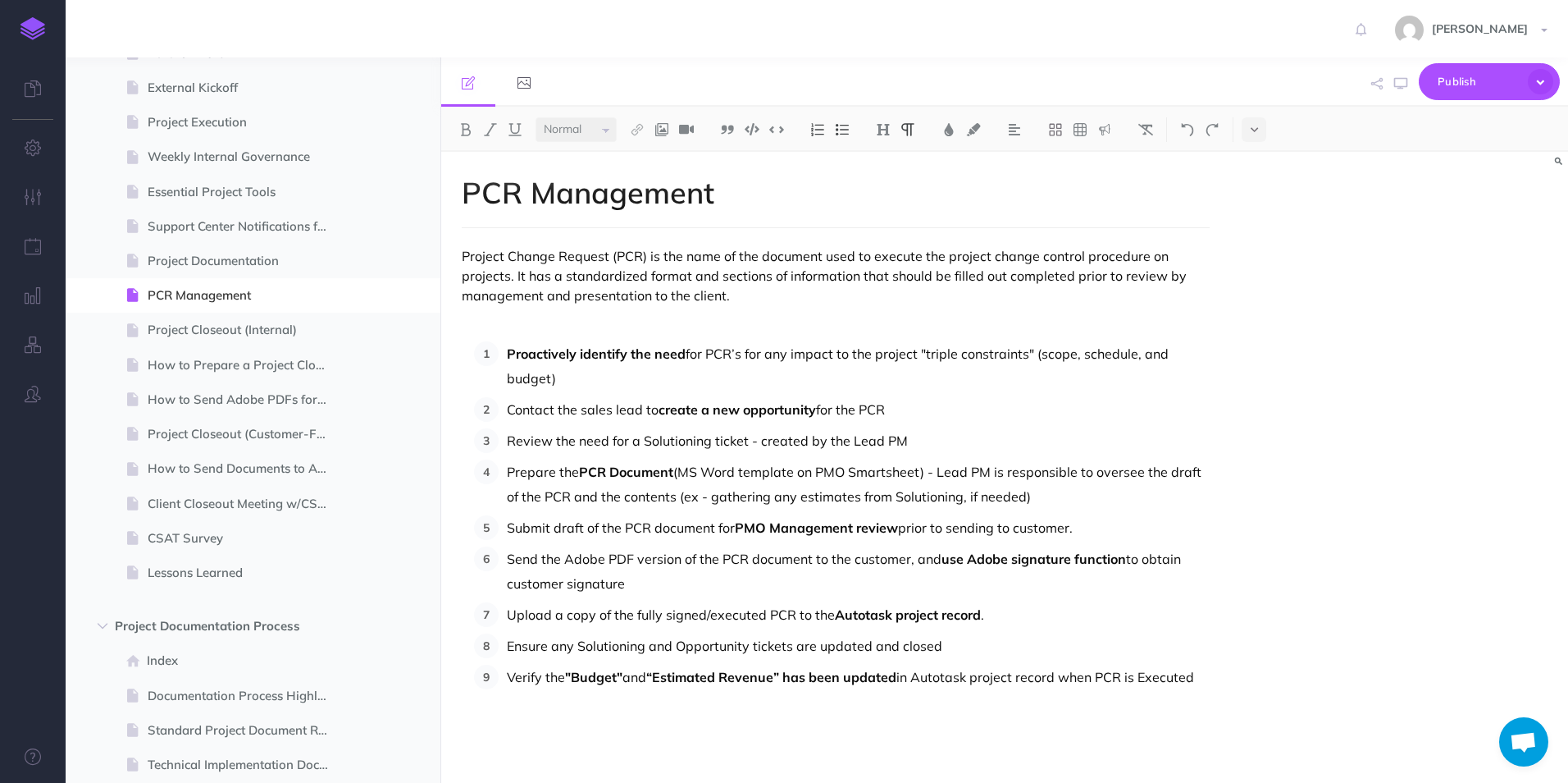
click at [1213, 681] on div "PCR Management Project Change Request (PCR) is the name of the document used to…" at bounding box center [836, 458] width 789 height 614
click at [1222, 675] on div "PCR Management Project Change Request (PCR) is the name of the document used to…" at bounding box center [836, 472] width 789 height 640
click at [584, 738] on p at bounding box center [879, 740] width 662 height 25
click at [833, 739] on p "In the Summary tab, choose "Edit"" at bounding box center [879, 740] width 662 height 25
click at [946, 767] on p "Scroll to the bottom to "Estimated Revenue/Costs" and" at bounding box center [879, 770] width 662 height 25
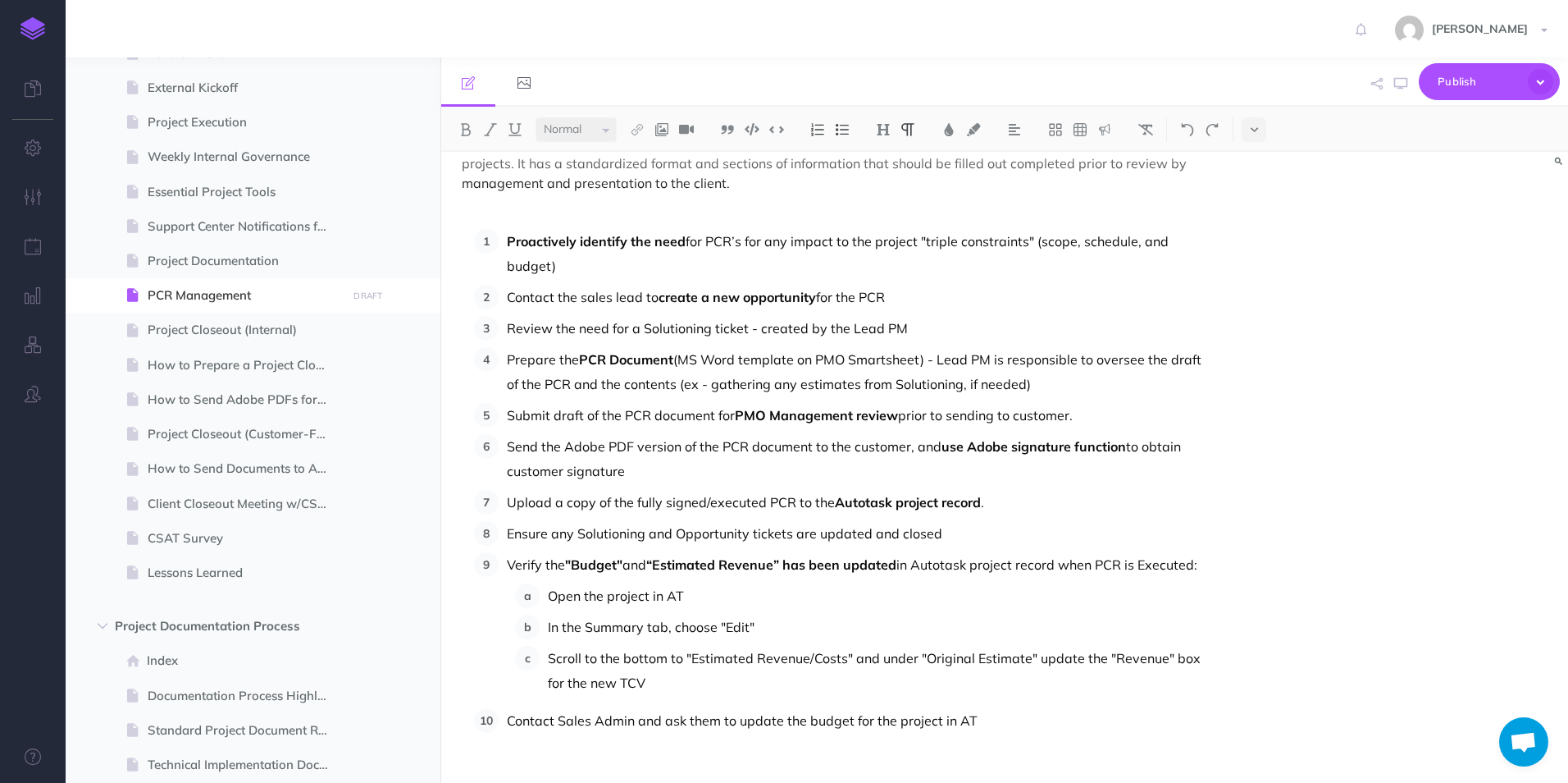
scroll to position [159, 0]
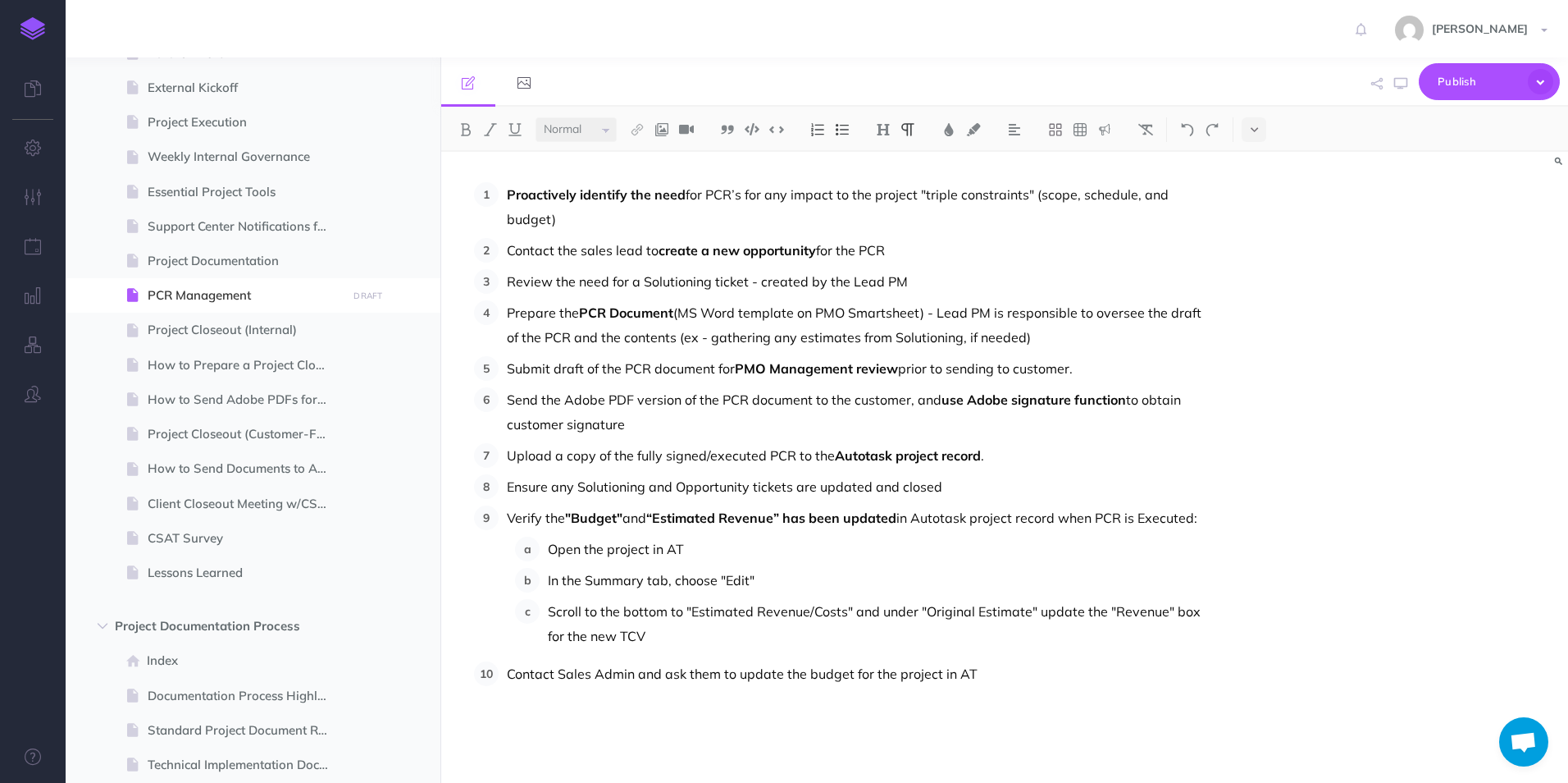
click at [996, 671] on p "Contact Sales Admin and ask them to update the budget for the project in AT" at bounding box center [858, 674] width 703 height 25
click at [1443, 90] on span "Publish" at bounding box center [1478, 81] width 82 height 25
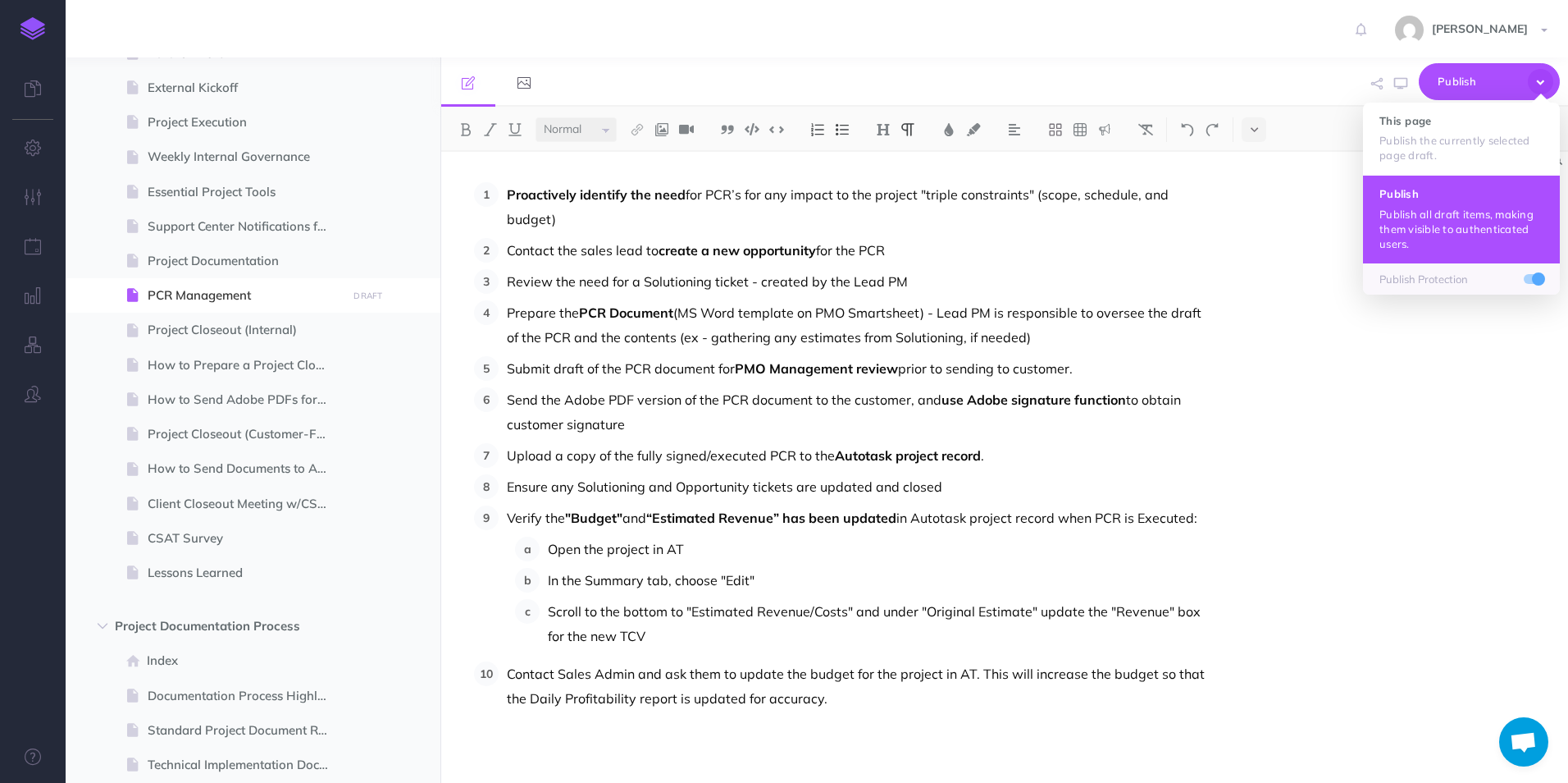
click at [1446, 228] on p "Publish all draft items, making them visible to authenticated users." at bounding box center [1462, 229] width 164 height 44
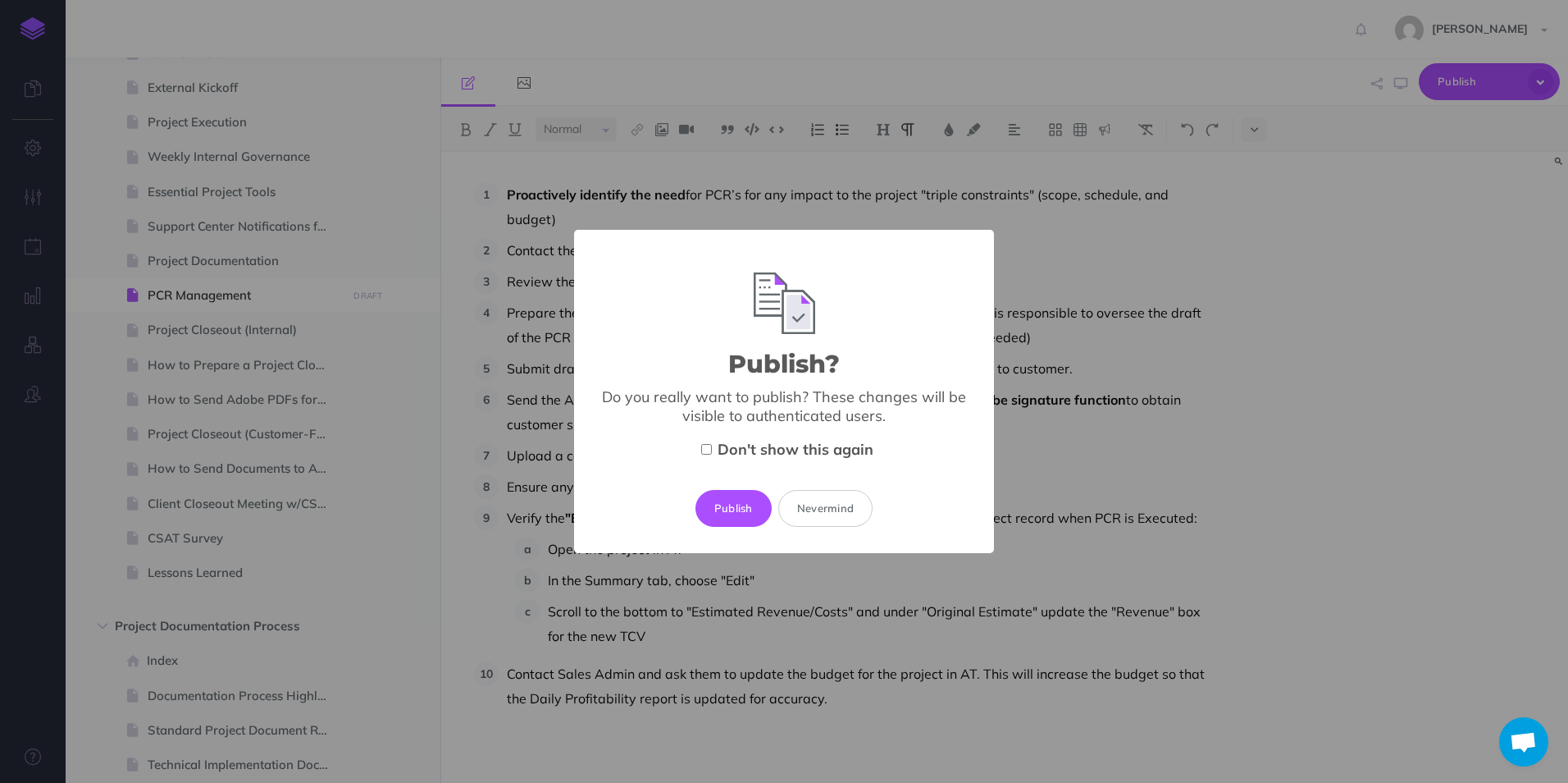
click at [728, 508] on button "Publish" at bounding box center [733, 507] width 76 height 36
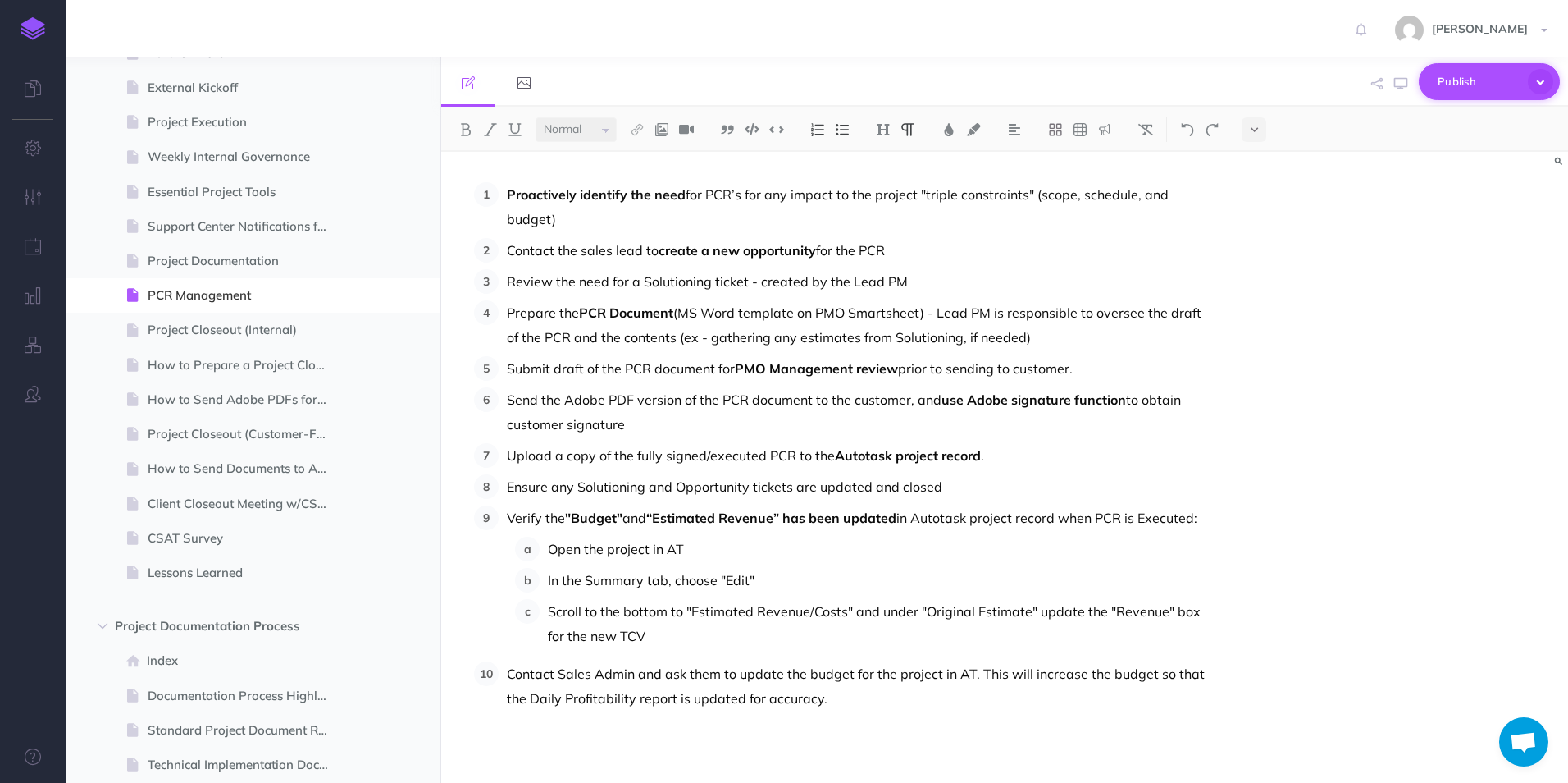
click at [1481, 74] on span "Publish" at bounding box center [1478, 81] width 82 height 25
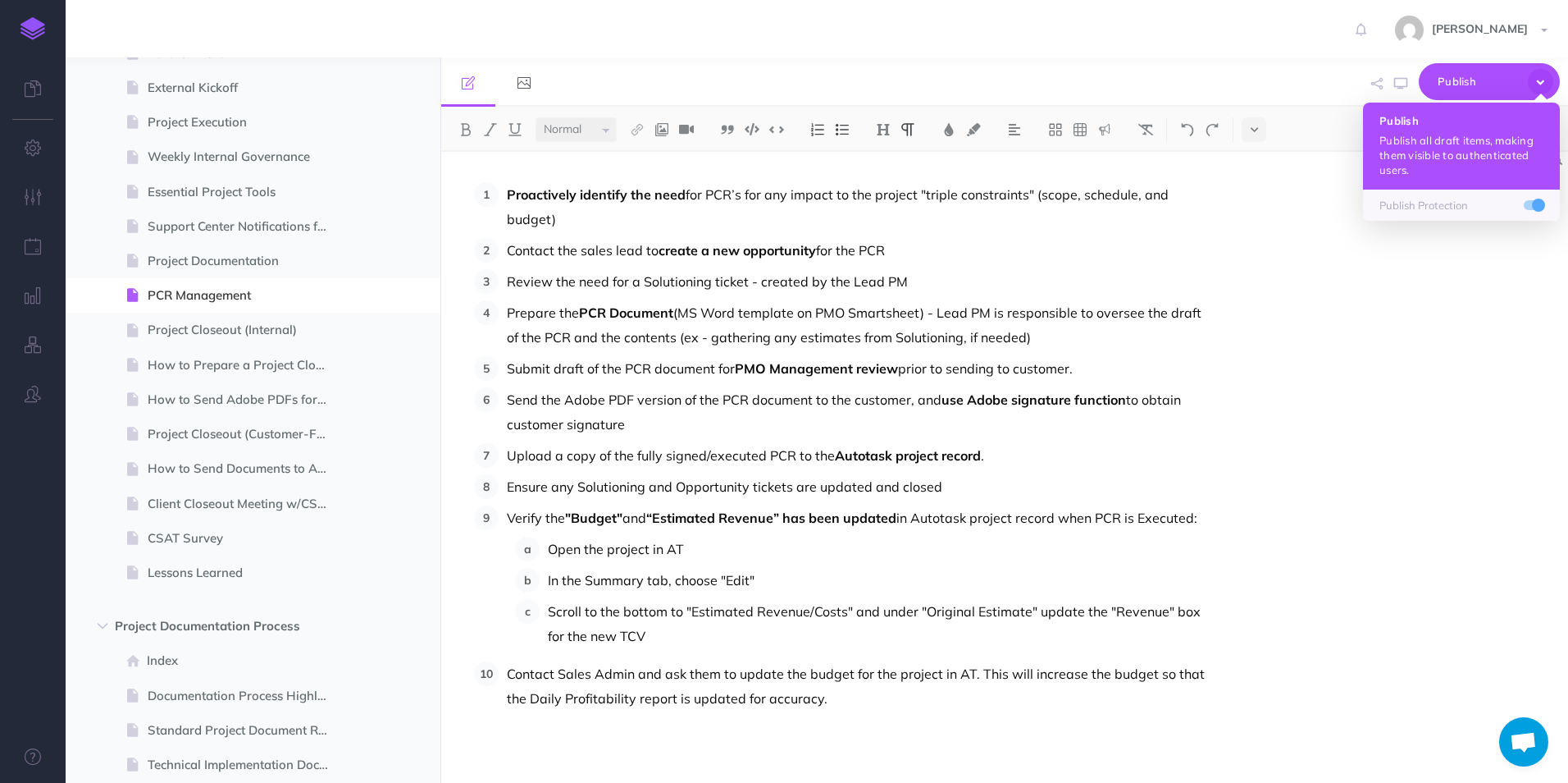
click at [1455, 142] on p "Publish all draft items, making them visible to authenticated users." at bounding box center [1462, 155] width 164 height 44
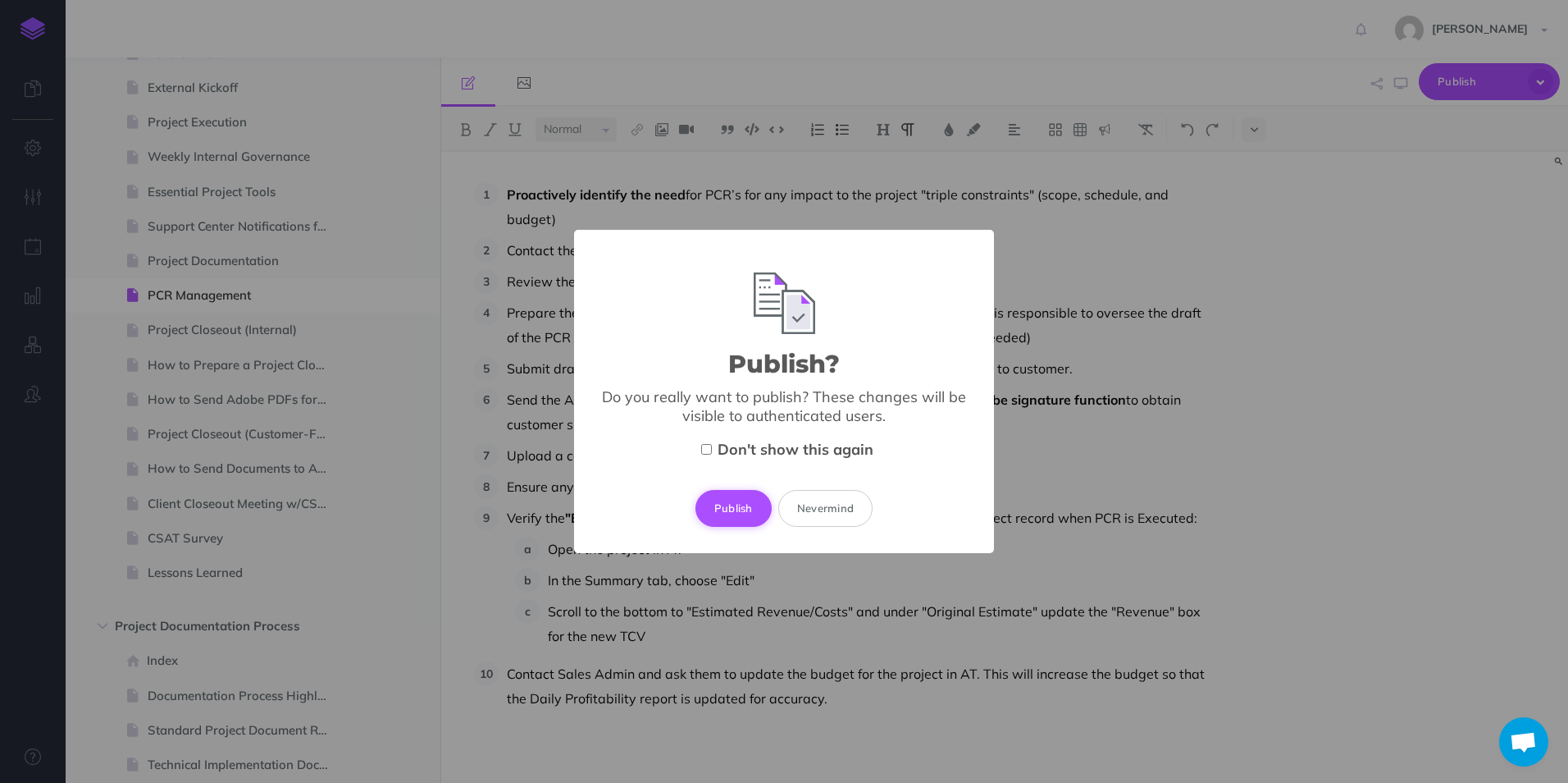
click at [711, 506] on button "Publish" at bounding box center [733, 507] width 76 height 36
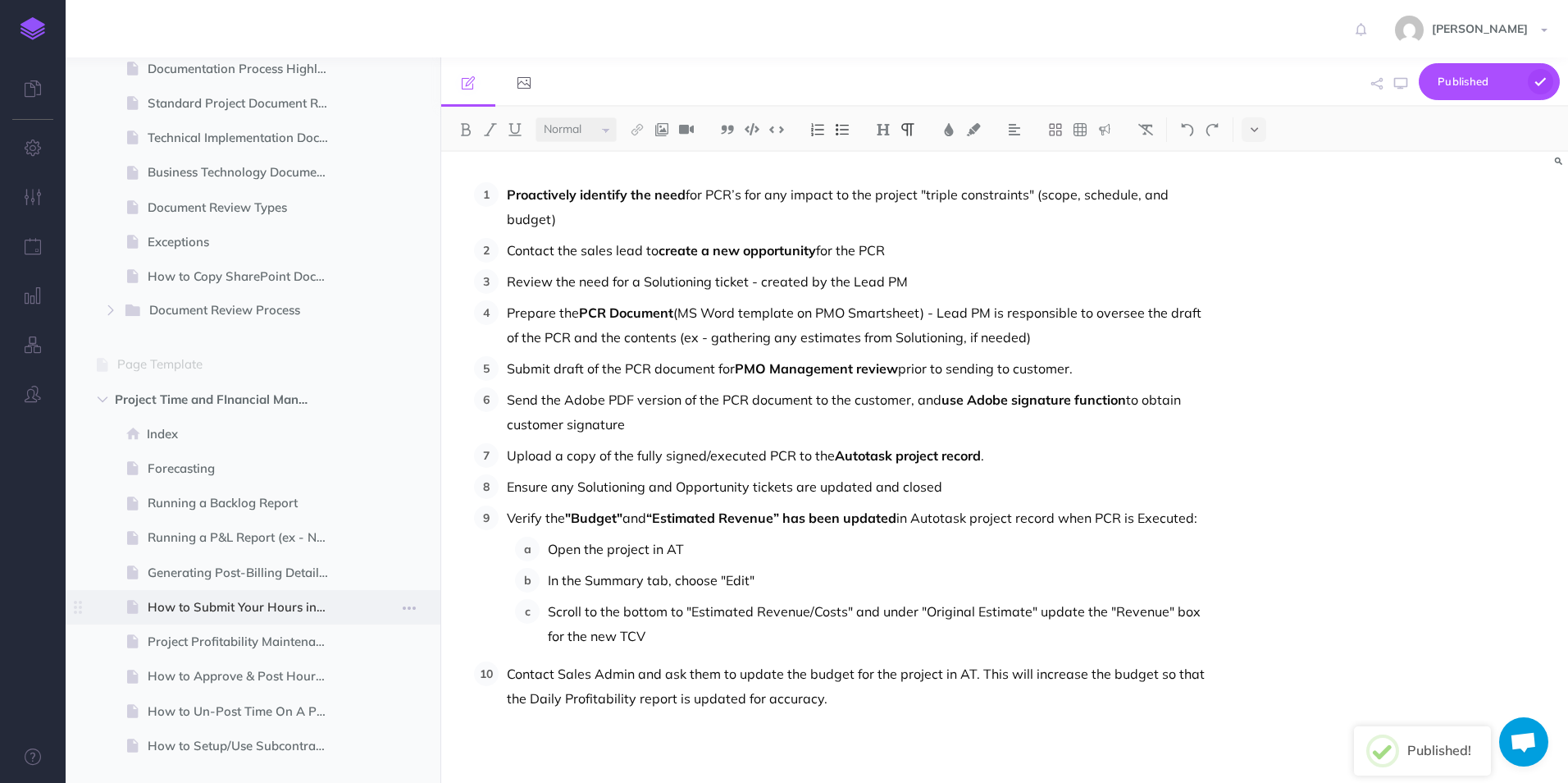
scroll to position [1618, 0]
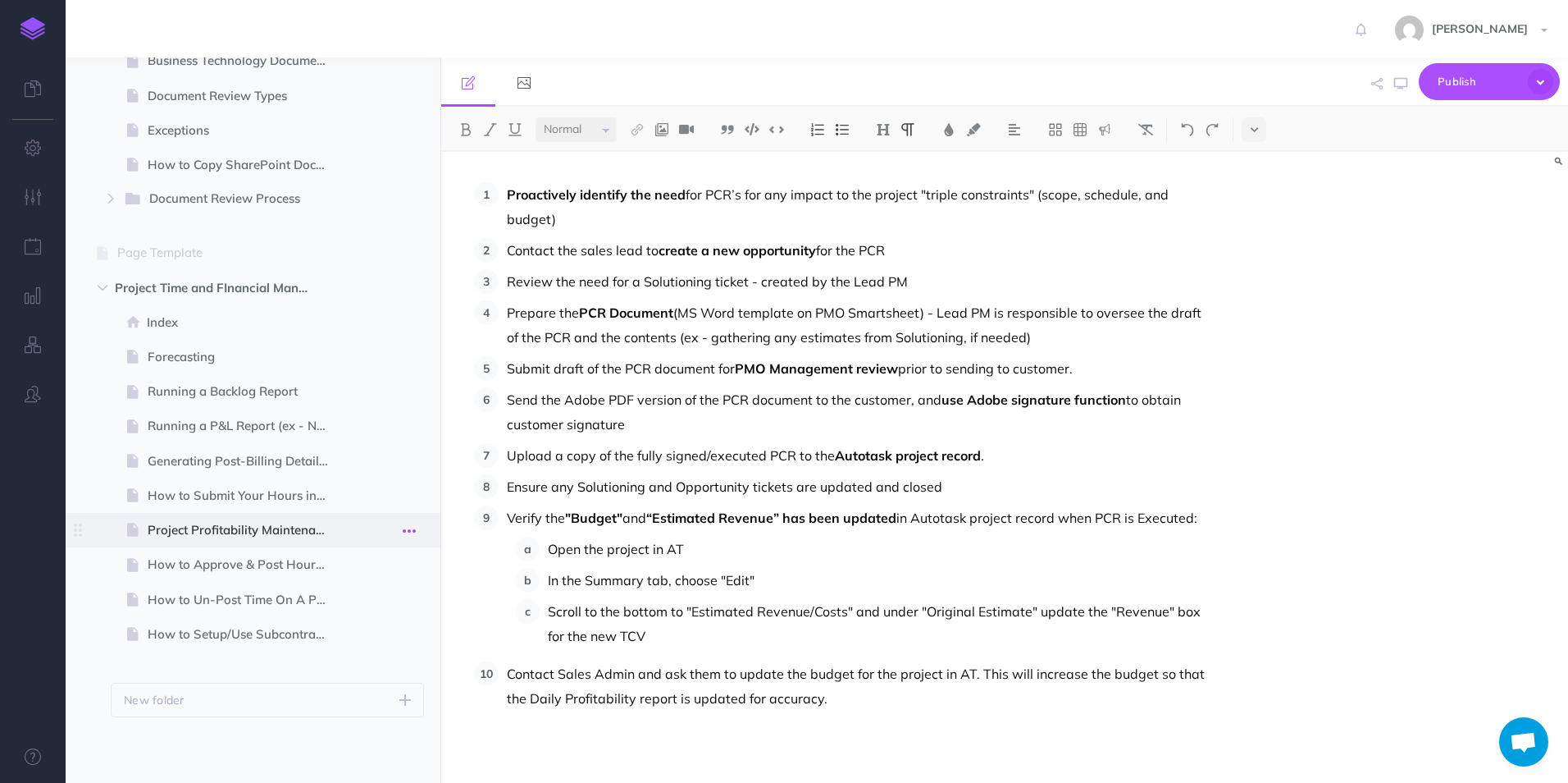
click at [397, 526] on button "button" at bounding box center [409, 529] width 30 height 21
click at [377, 615] on link "Duplicate" at bounding box center [363, 614] width 123 height 27
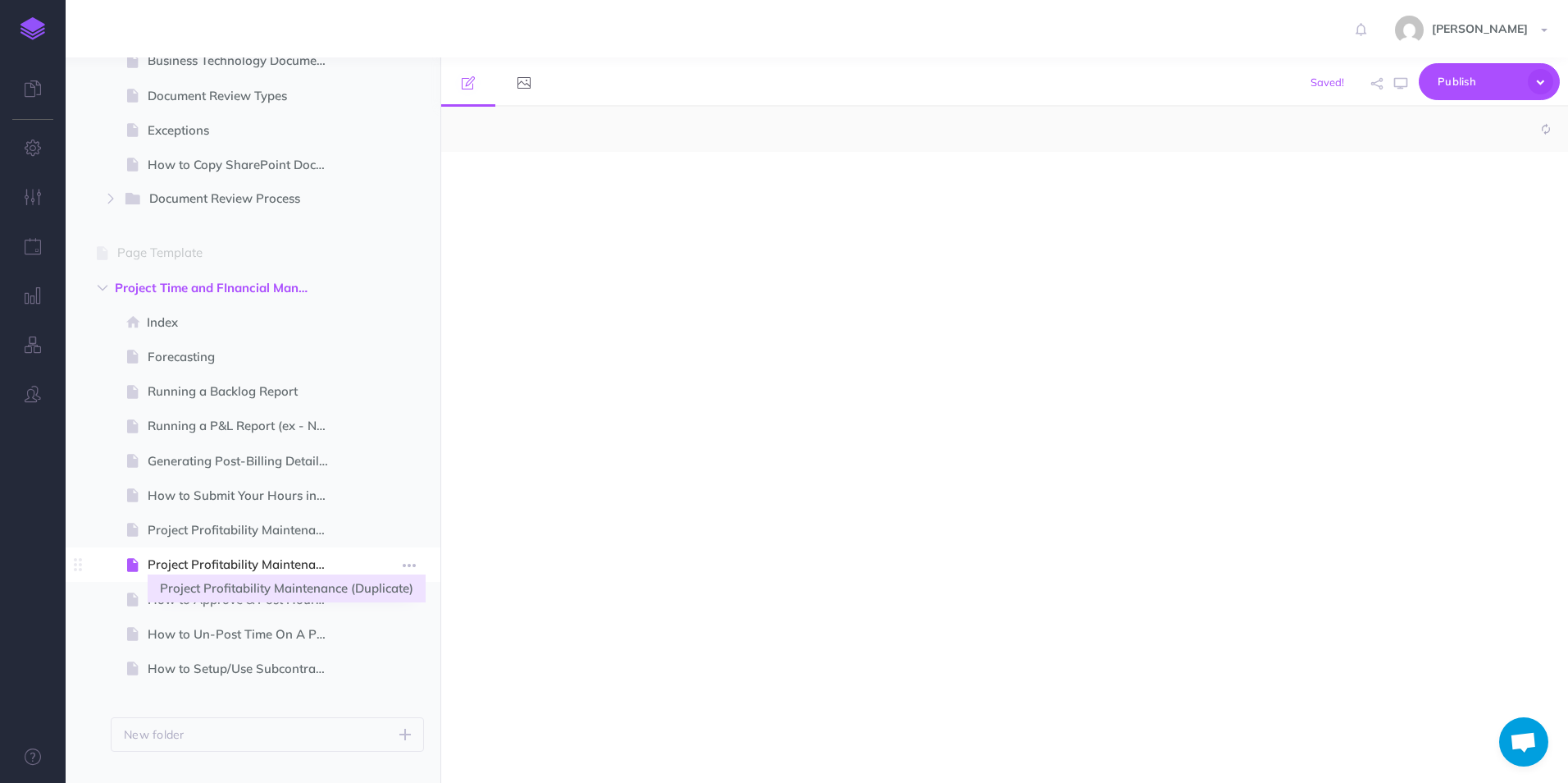
select select "null"
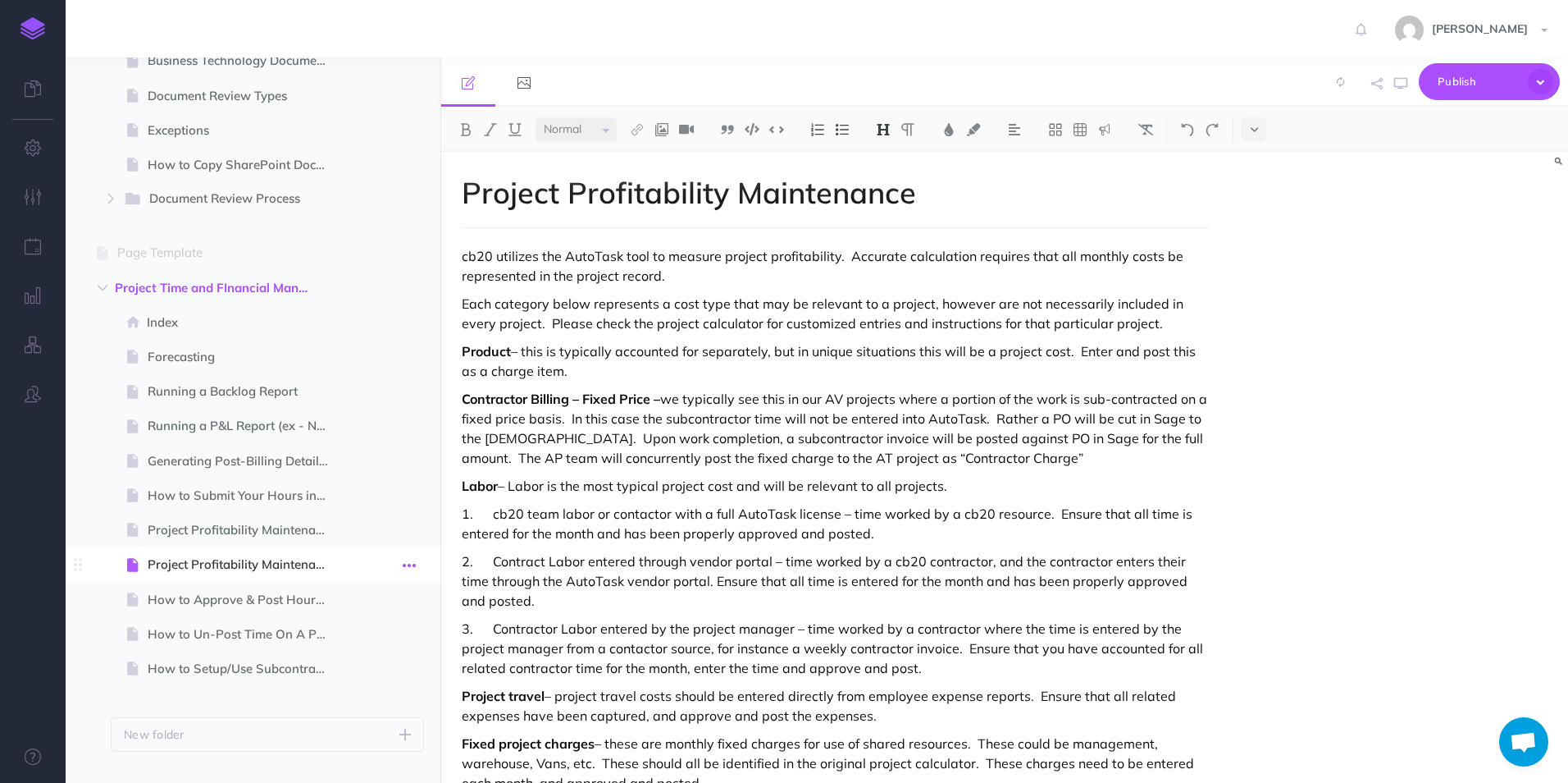
click at [404, 564] on icon "button" at bounding box center [410, 565] width 14 height 19
click at [358, 676] on link "Settings" at bounding box center [363, 675] width 123 height 27
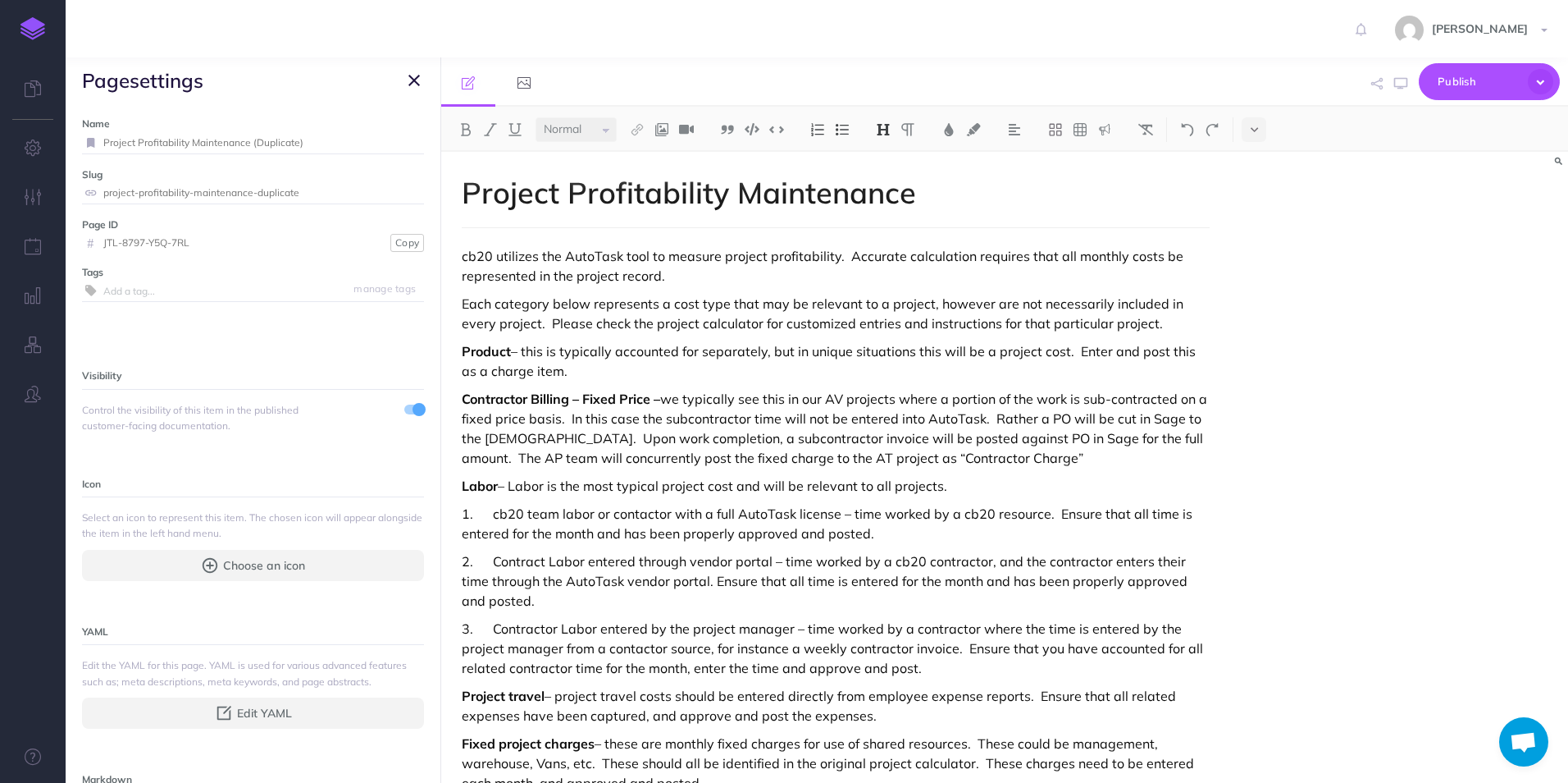
drag, startPoint x: 320, startPoint y: 142, endPoint x: 113, endPoint y: 137, distance: 207.1
click at [113, 137] on input "Project Profitability Maintenance (Duplicate)" at bounding box center [263, 143] width 321 height 21
type input "P"
type input "Changing the Total Contract Value of a Project in AT"
click at [406, 141] on button "Save" at bounding box center [404, 143] width 31 height 15
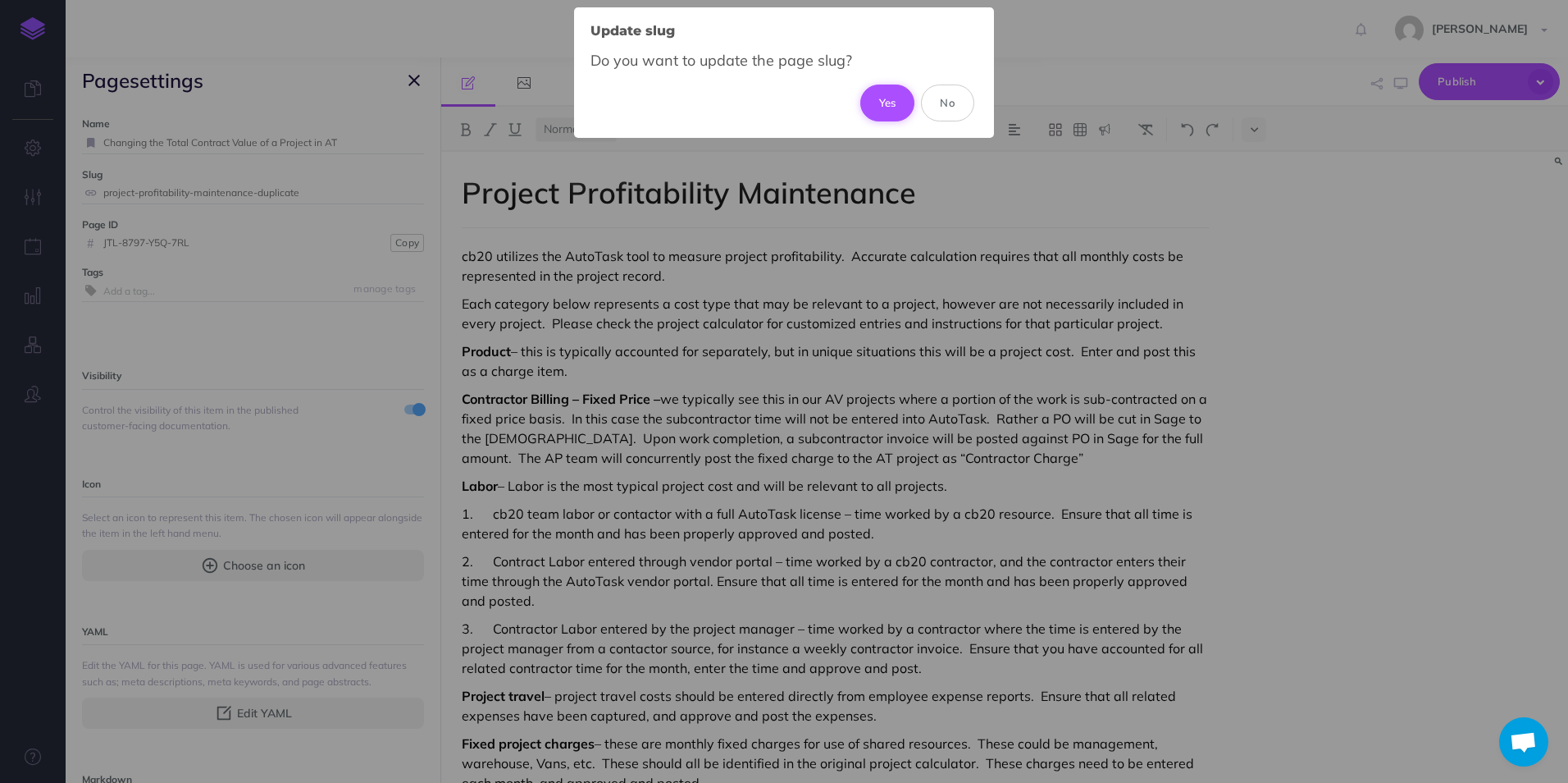
click at [895, 107] on button "Yes" at bounding box center [887, 102] width 55 height 36
type input "changing-the-total-contract-value-of-a-project-in-at"
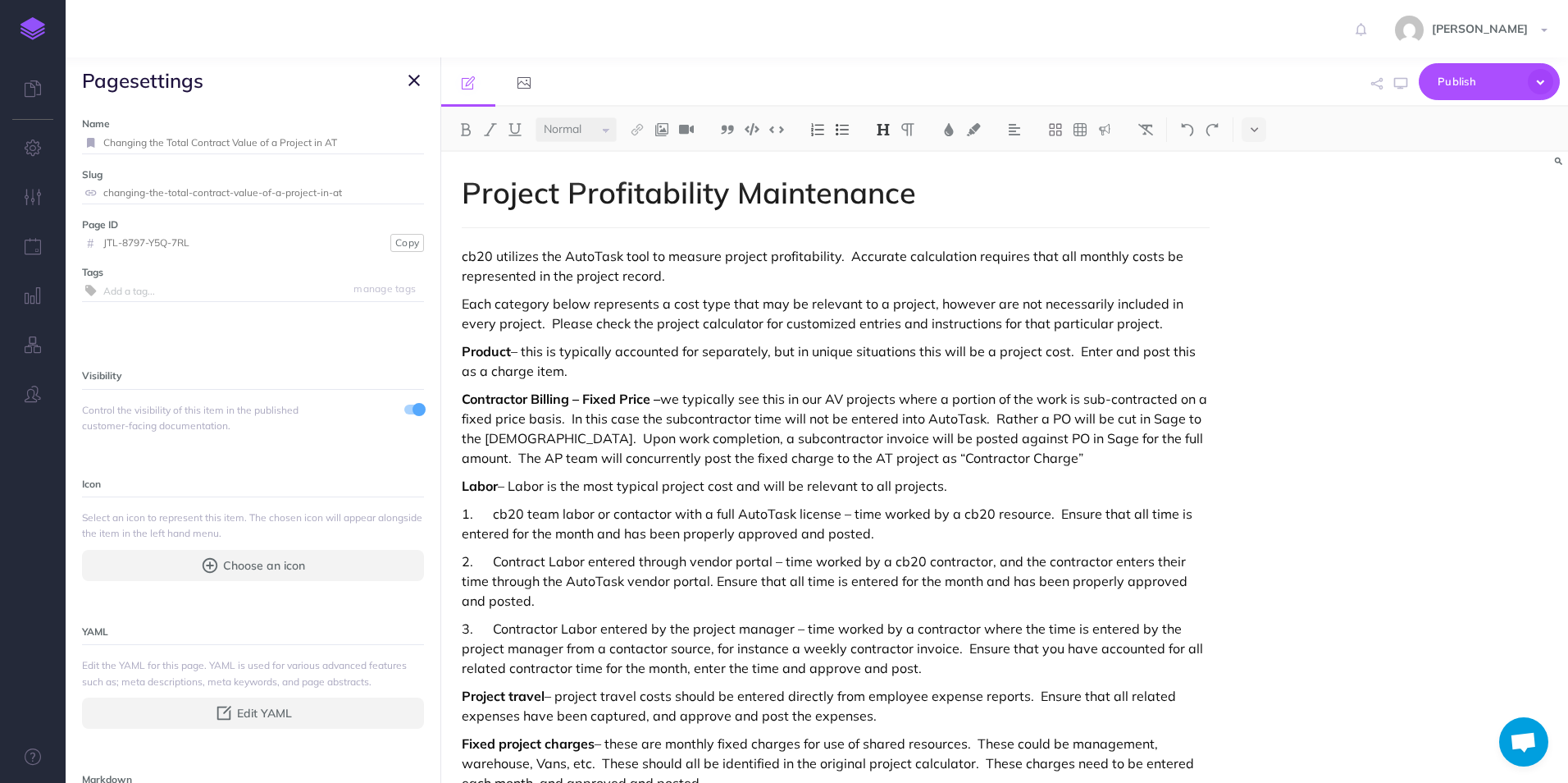
click at [419, 86] on icon "button" at bounding box center [415, 80] width 12 height 19
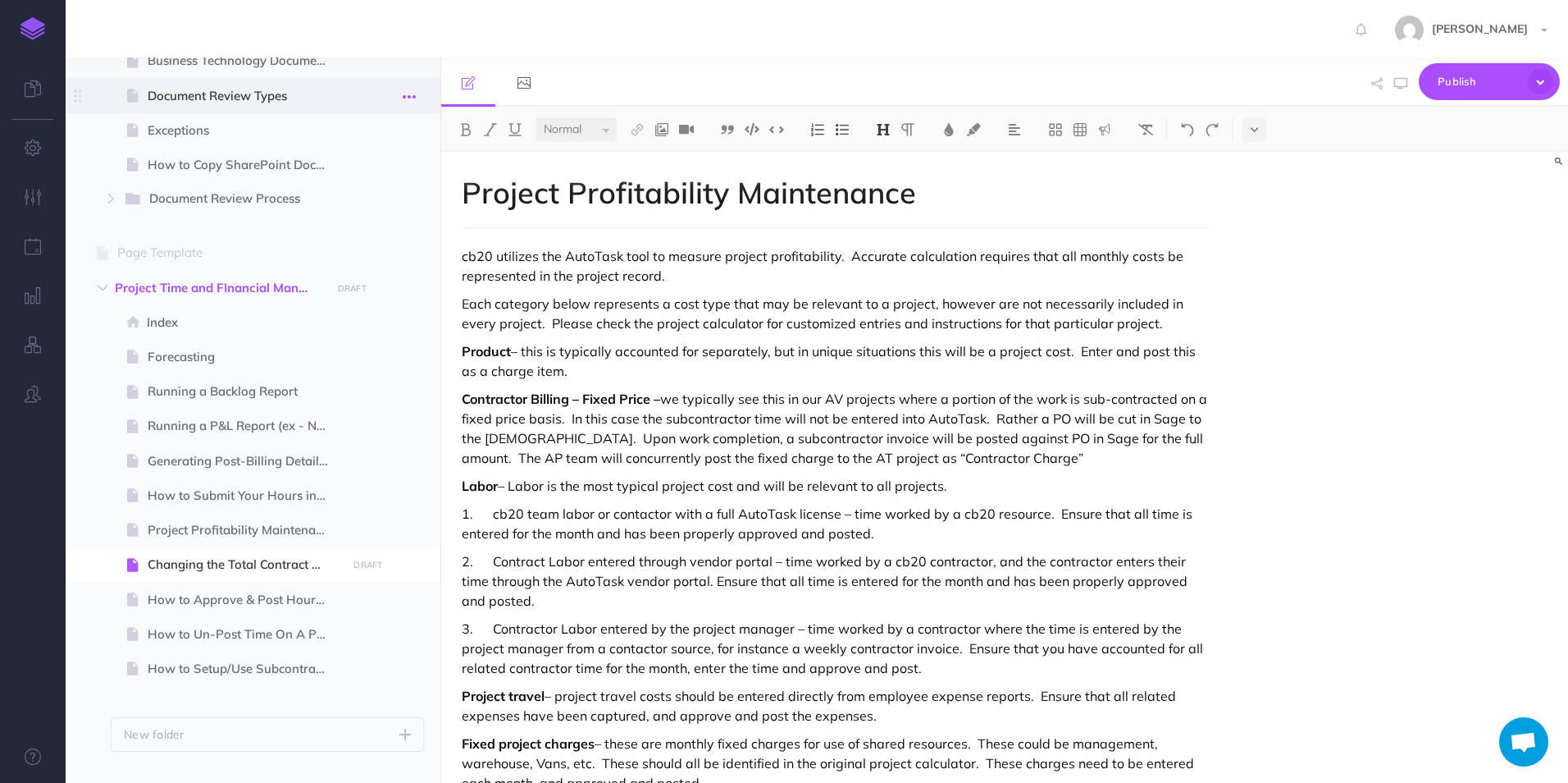
click at [414, 85] on button "button" at bounding box center [409, 95] width 30 height 21
click at [1474, 75] on span "Publish" at bounding box center [1478, 81] width 82 height 25
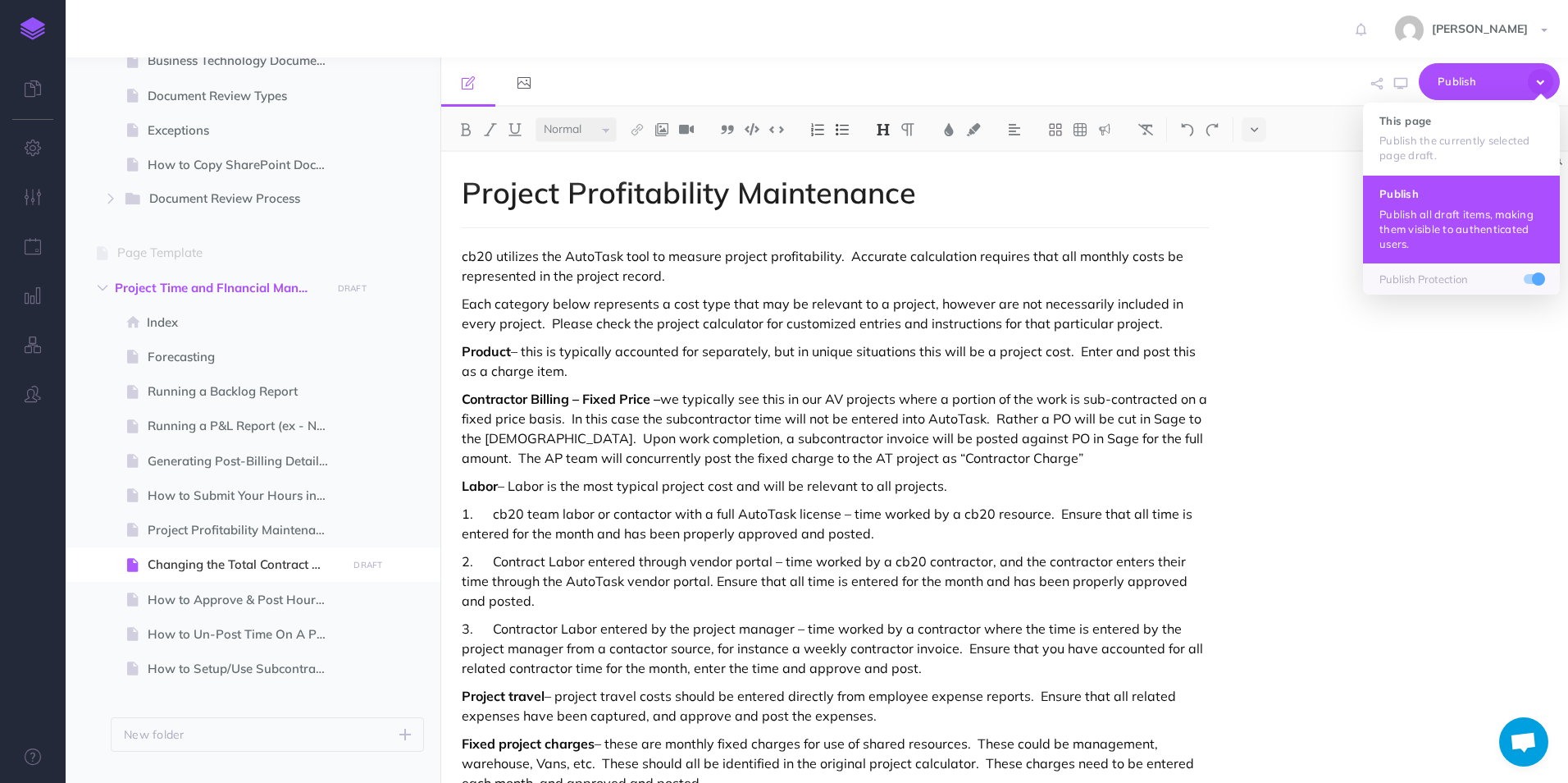
click at [1432, 217] on p "Publish all draft items, making them visible to authenticated users." at bounding box center [1462, 229] width 164 height 44
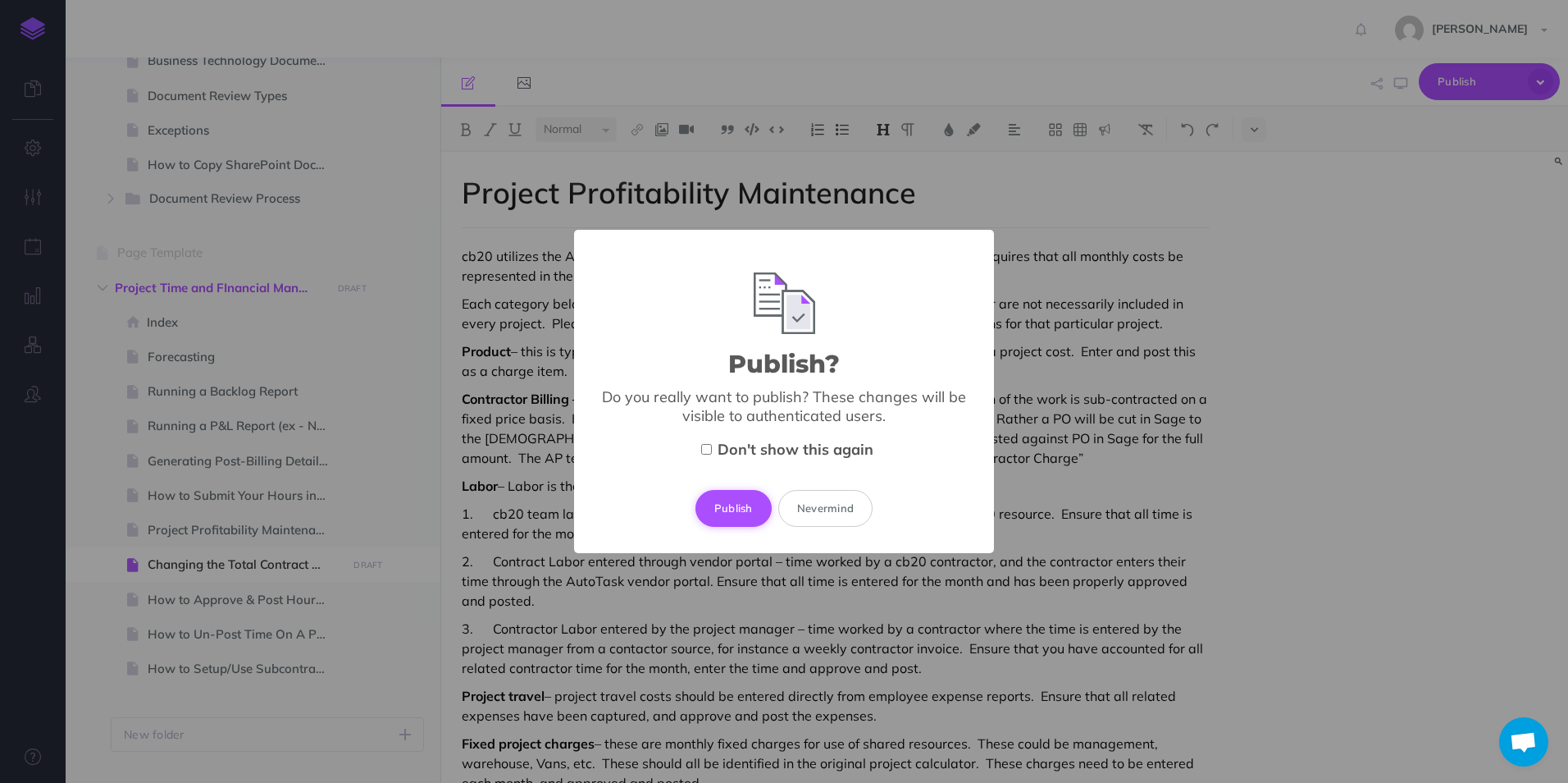
click at [727, 513] on button "Publish" at bounding box center [733, 507] width 76 height 36
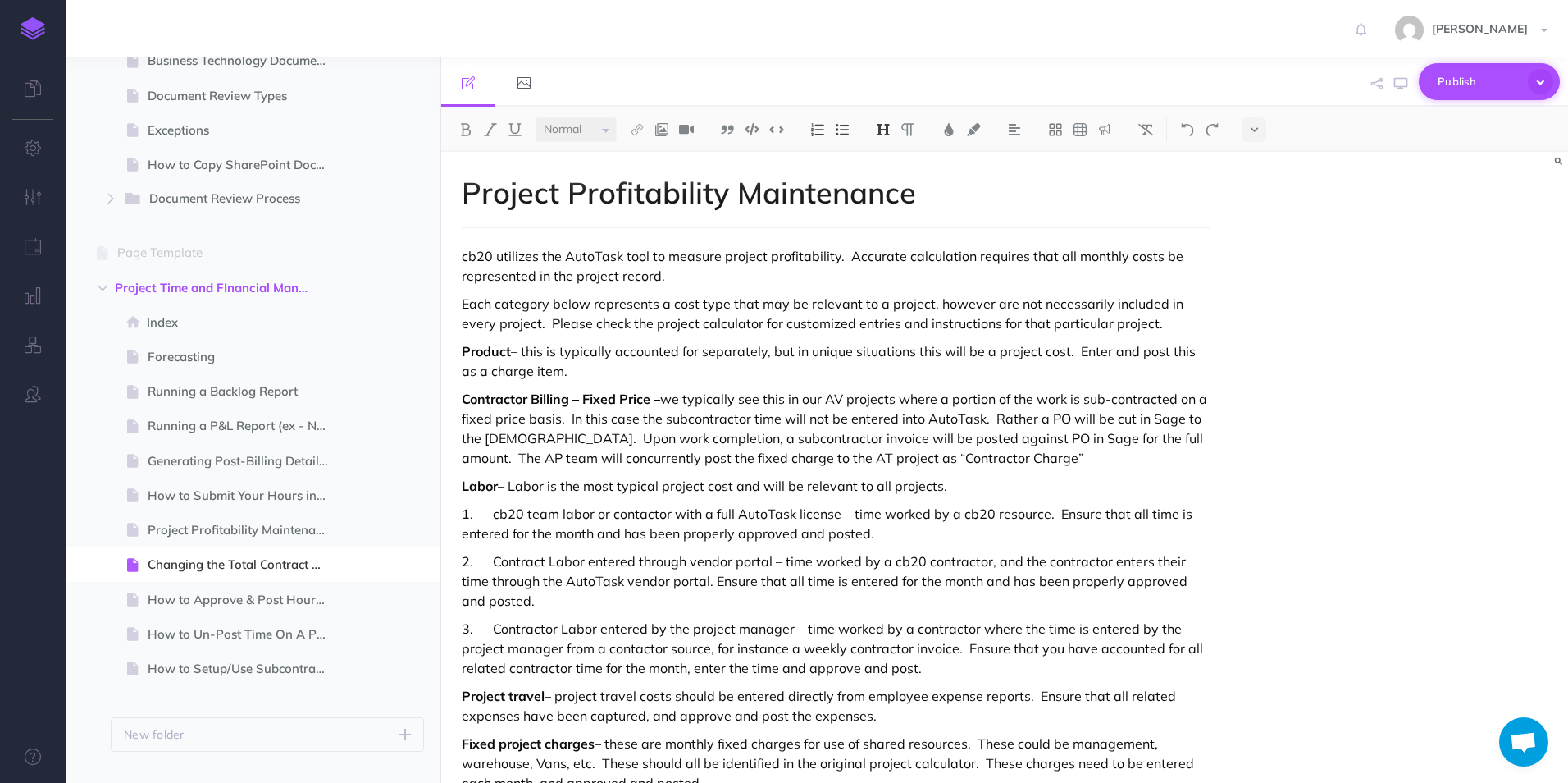
click at [1461, 80] on span "Publish" at bounding box center [1478, 81] width 82 height 25
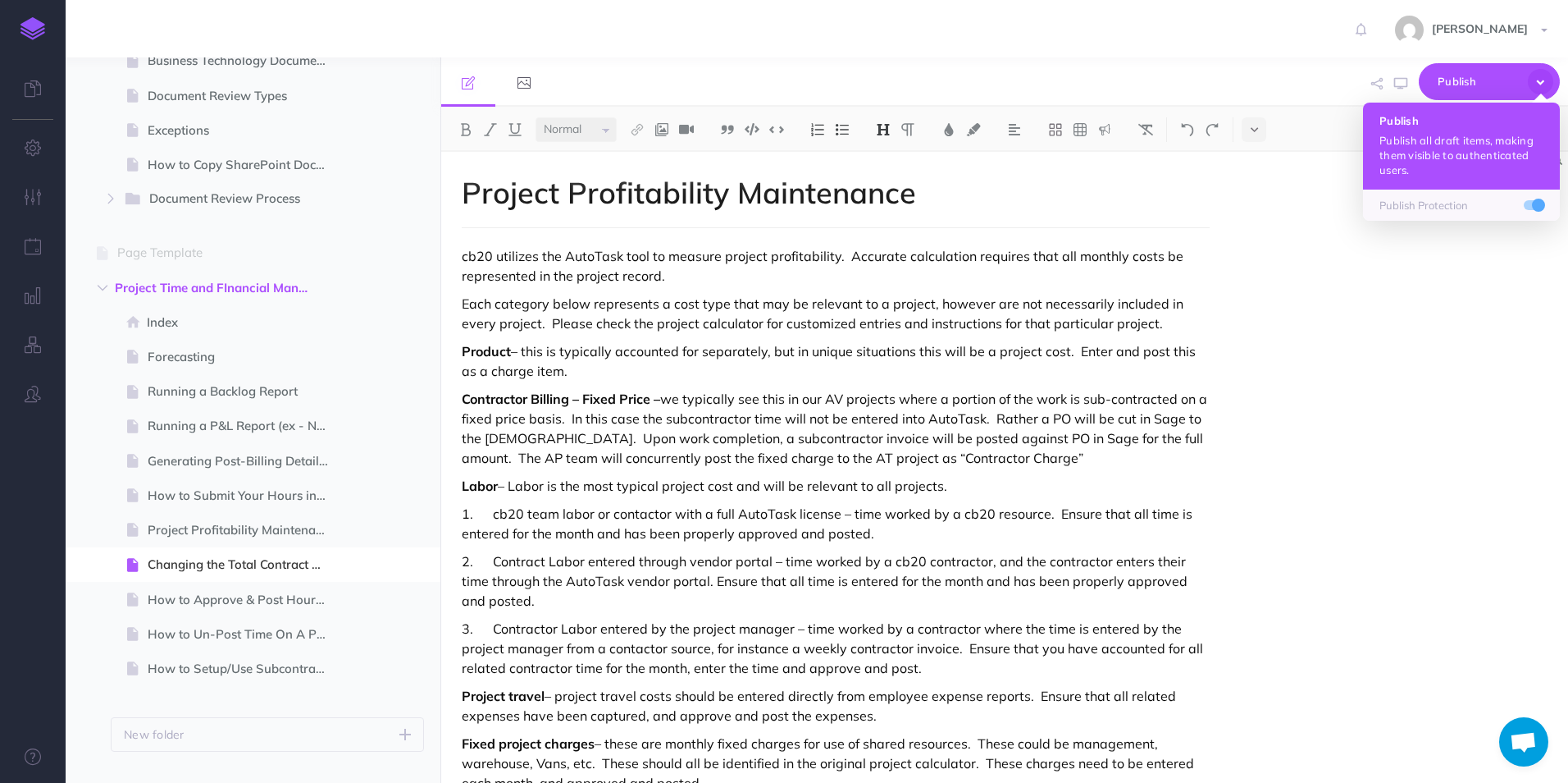
click at [1447, 123] on h4 "Publish" at bounding box center [1462, 121] width 164 height 12
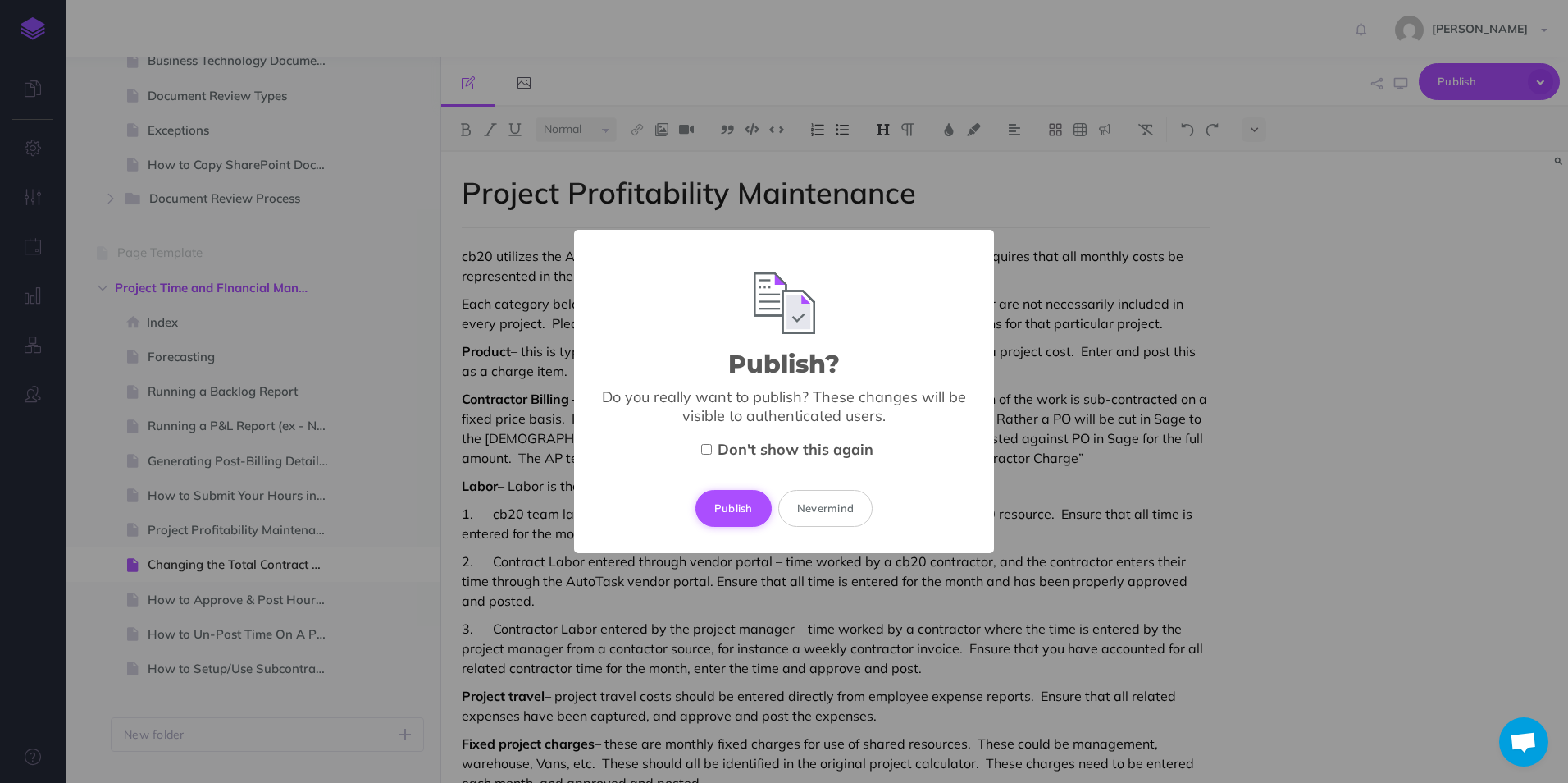
click at [733, 504] on button "Publish" at bounding box center [733, 507] width 76 height 36
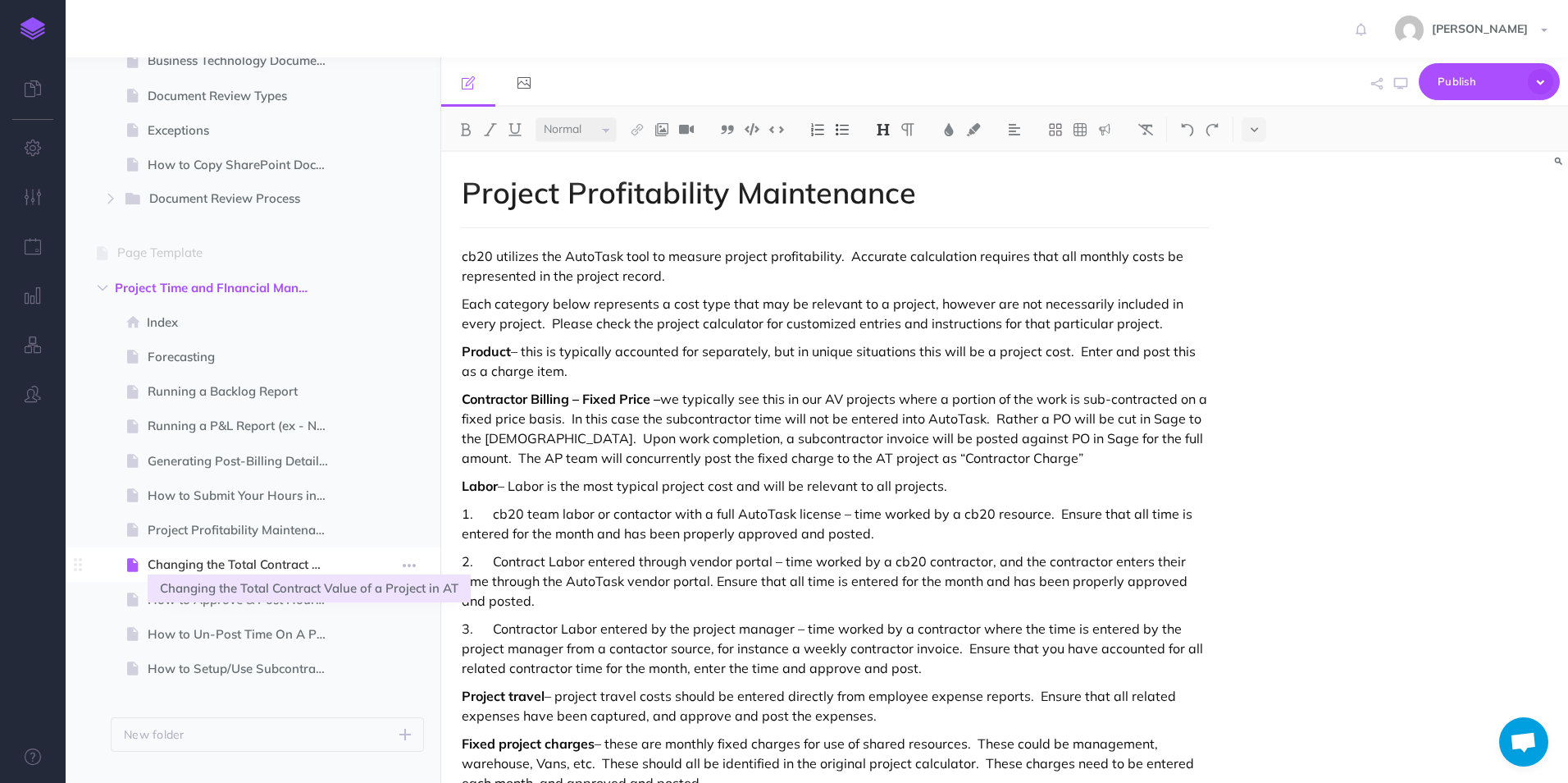
click at [217, 562] on span "Changing the Total Contract Value of a Project in AT" at bounding box center [245, 564] width 195 height 19
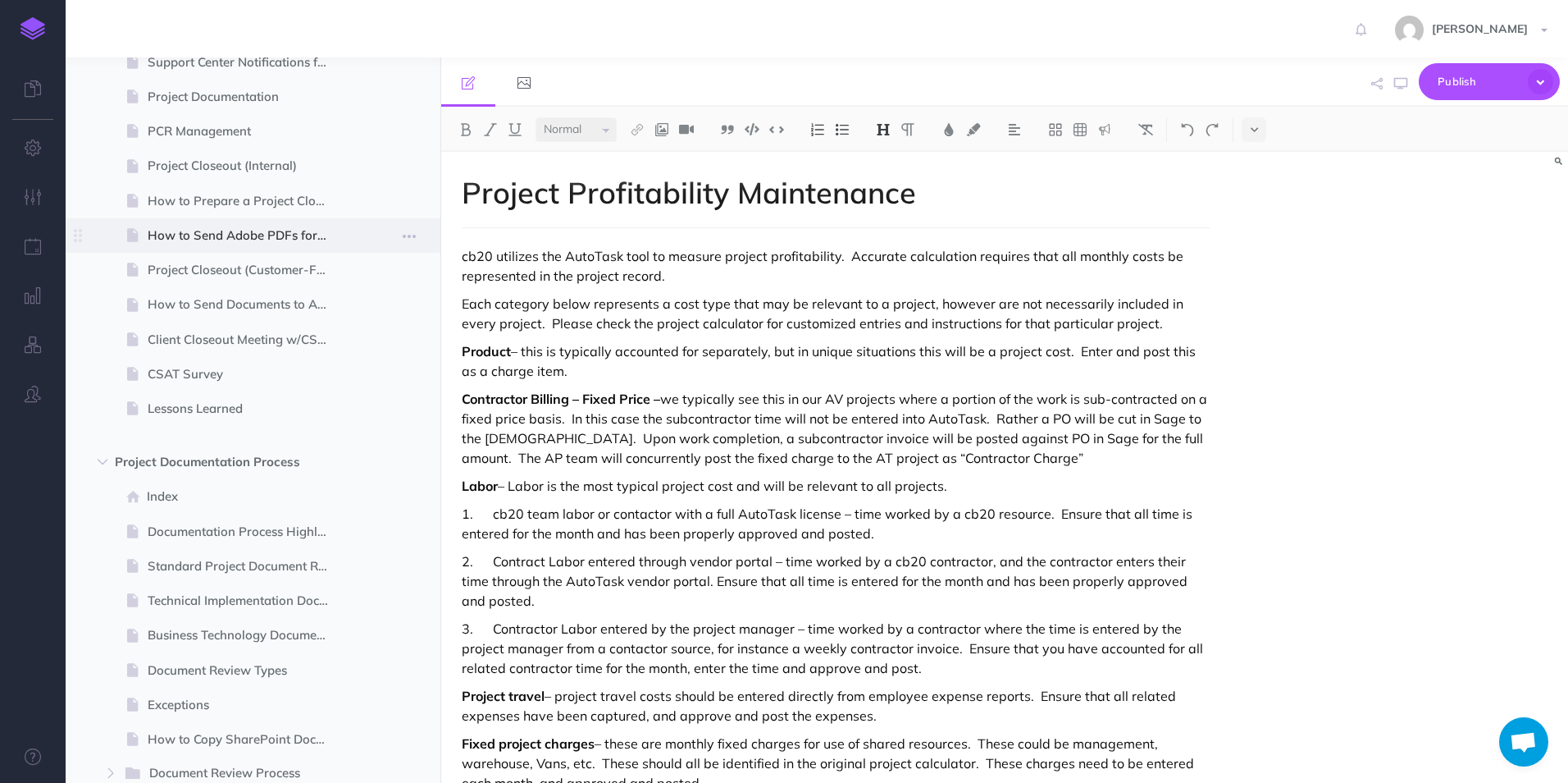
scroll to position [962, 0]
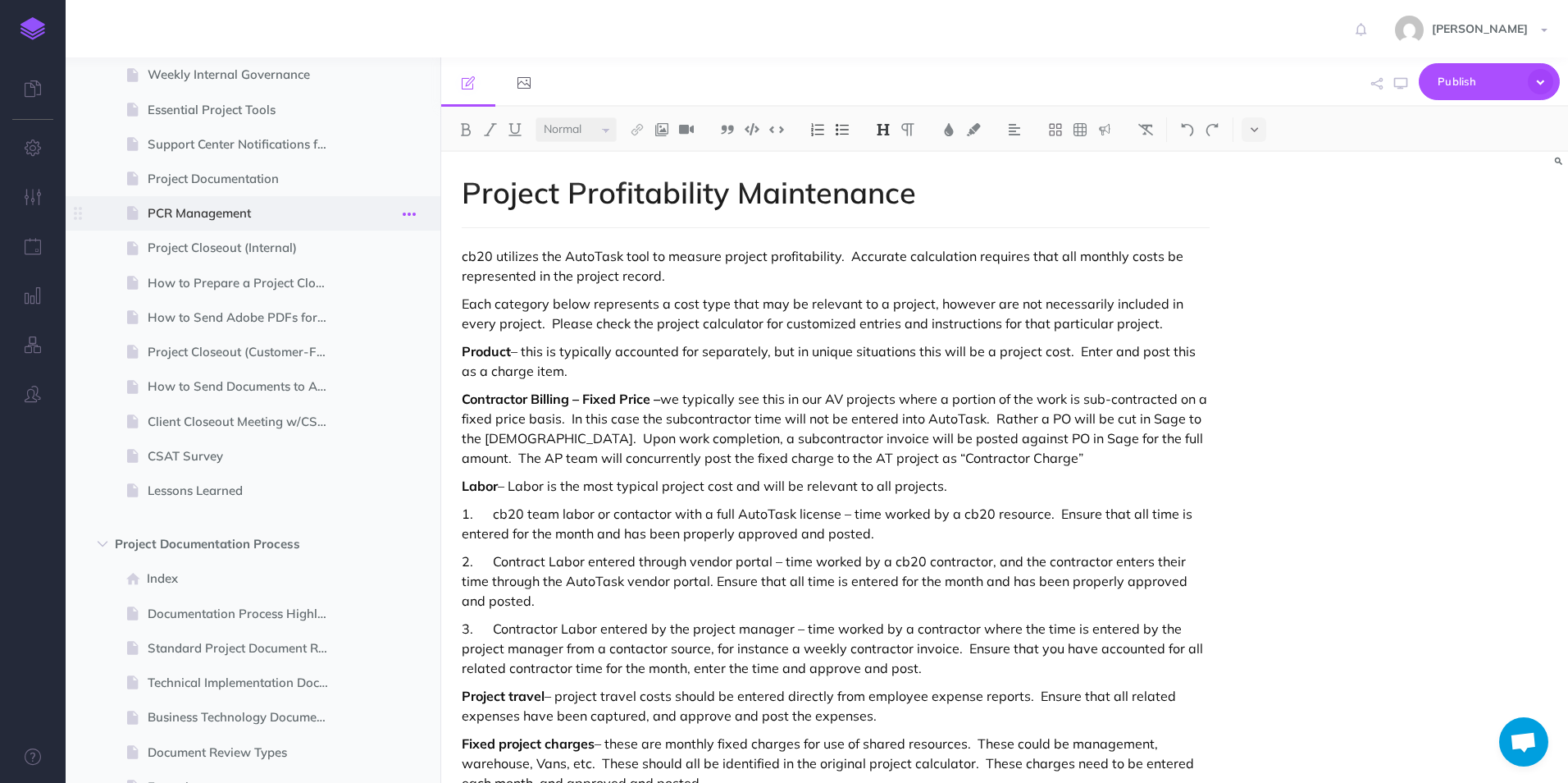
click at [410, 215] on icon "button" at bounding box center [410, 214] width 14 height 19
click at [354, 320] on link "Settings" at bounding box center [363, 324] width 123 height 27
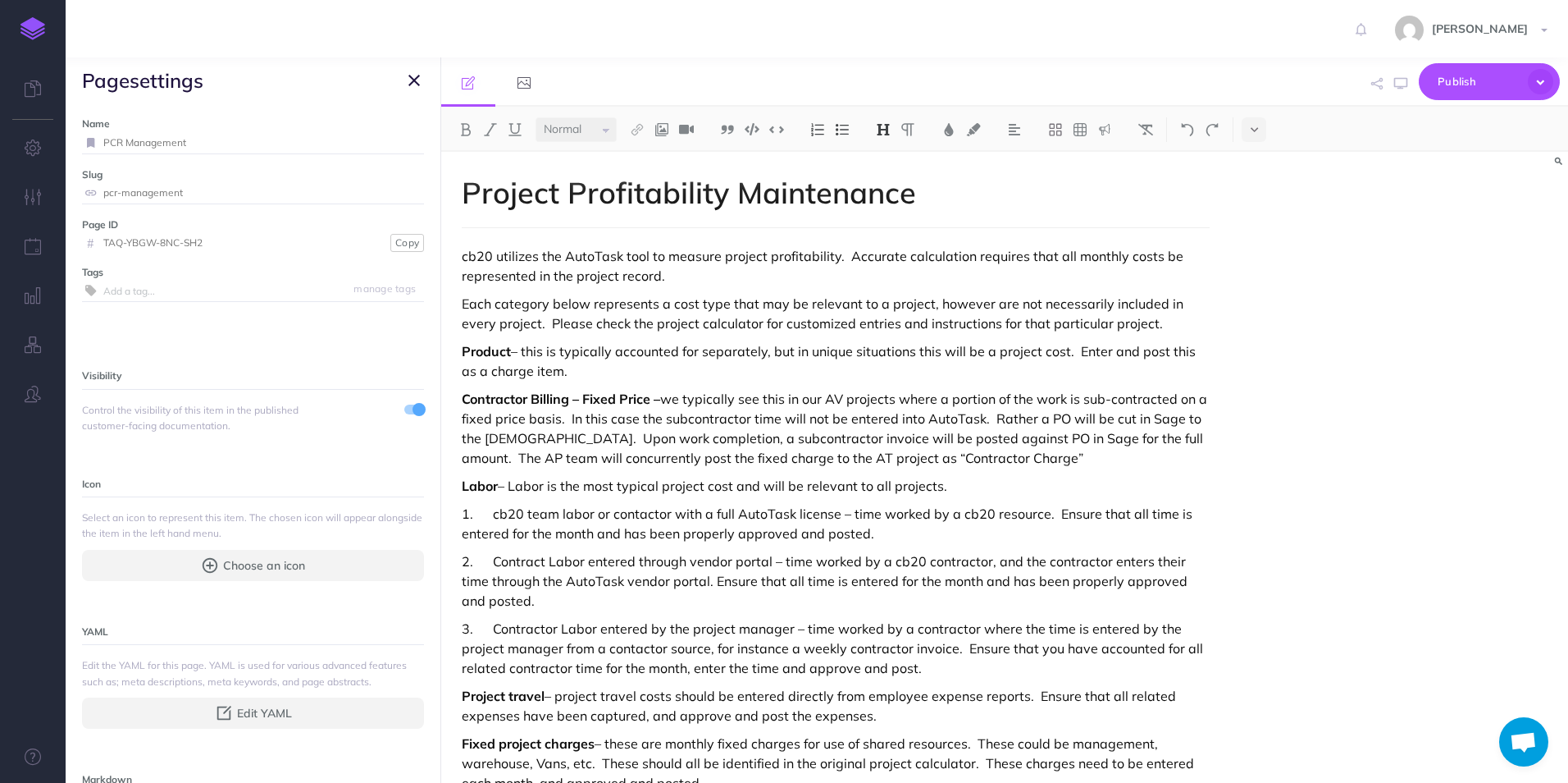
click at [124, 142] on input "PCR Management" at bounding box center [263, 143] width 321 height 21
click at [103, 144] on input "PCR Management" at bounding box center [263, 143] width 321 height 21
click at [239, 142] on input "Project Change Request (PCR Management" at bounding box center [244, 143] width 282 height 21
type input "Project Change Request (PCR) Management"
click at [394, 140] on small "Save" at bounding box center [404, 142] width 21 height 13
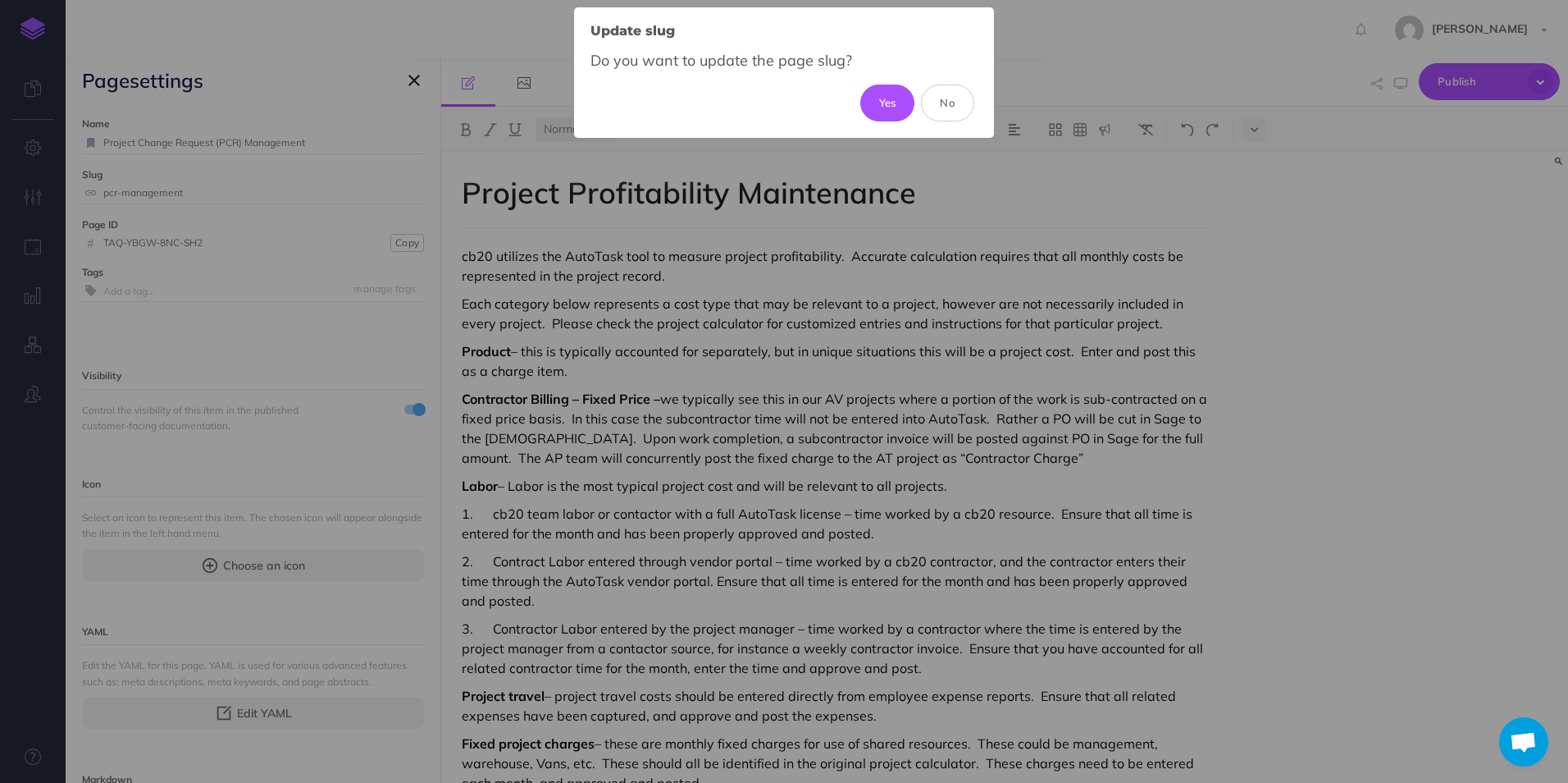
click at [900, 104] on button "Yes" at bounding box center [887, 102] width 55 height 36
type input "project-change-request-pcr-management"
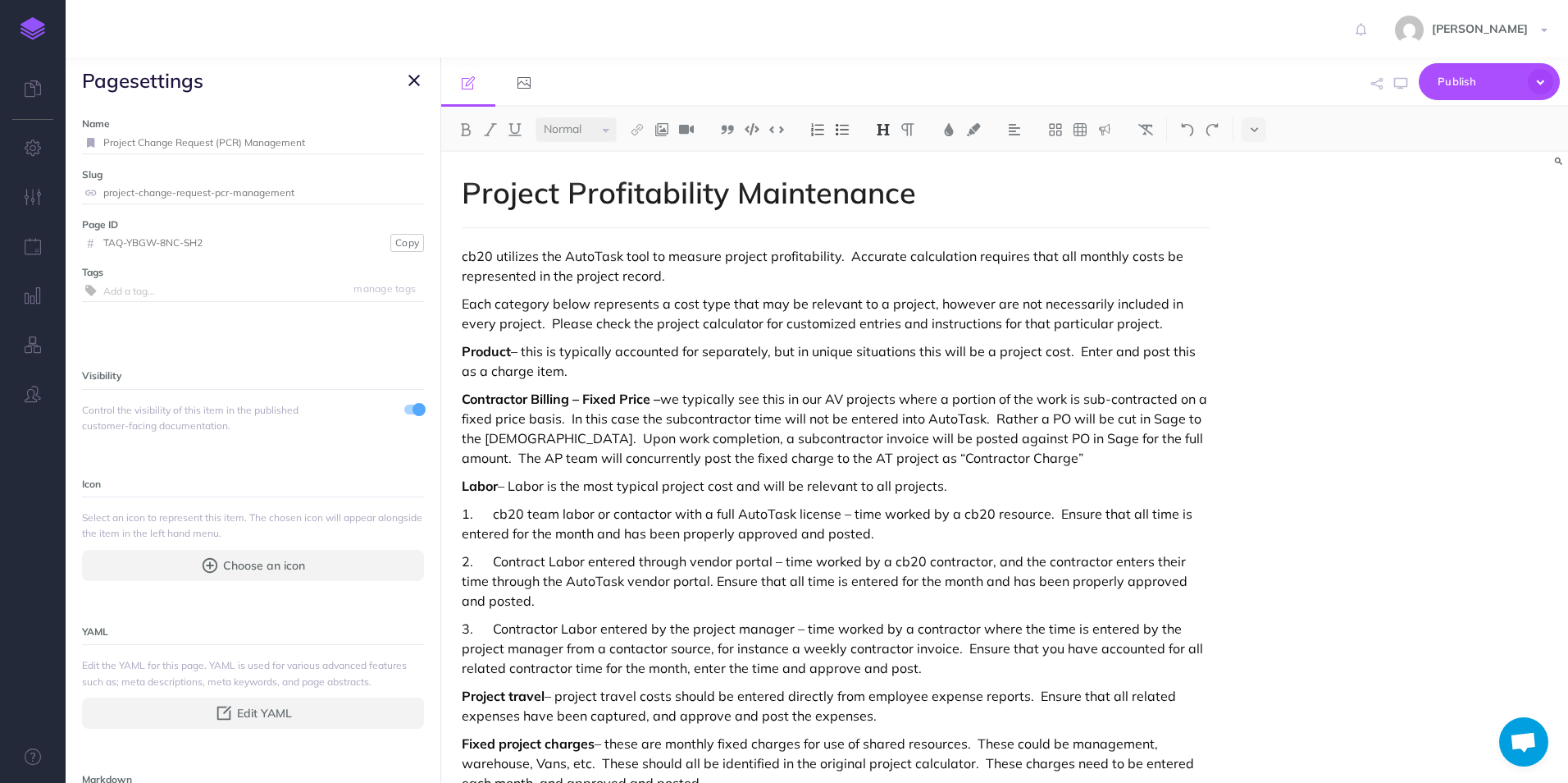
click at [418, 77] on icon "button" at bounding box center [415, 80] width 12 height 19
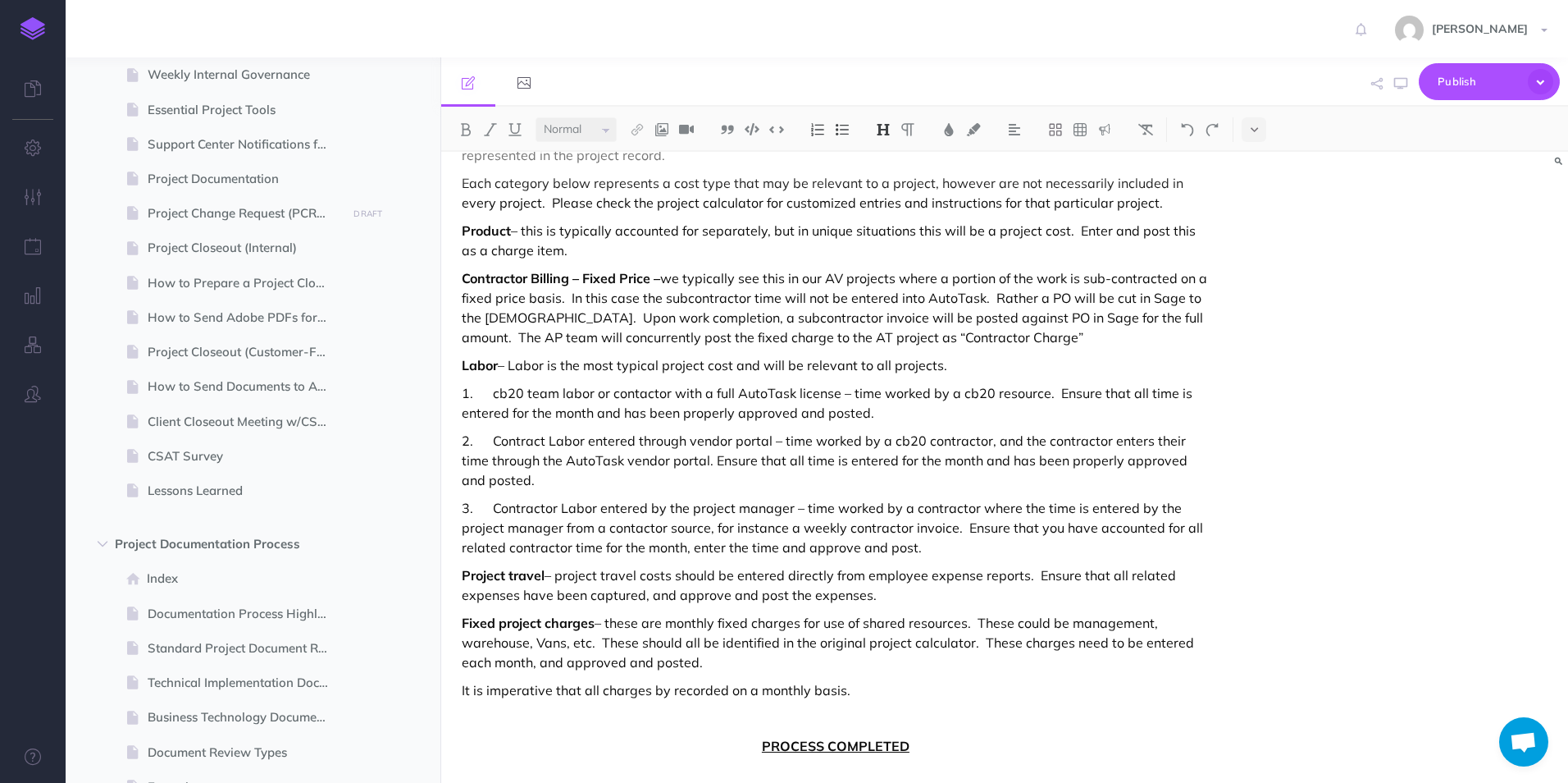
scroll to position [126, 0]
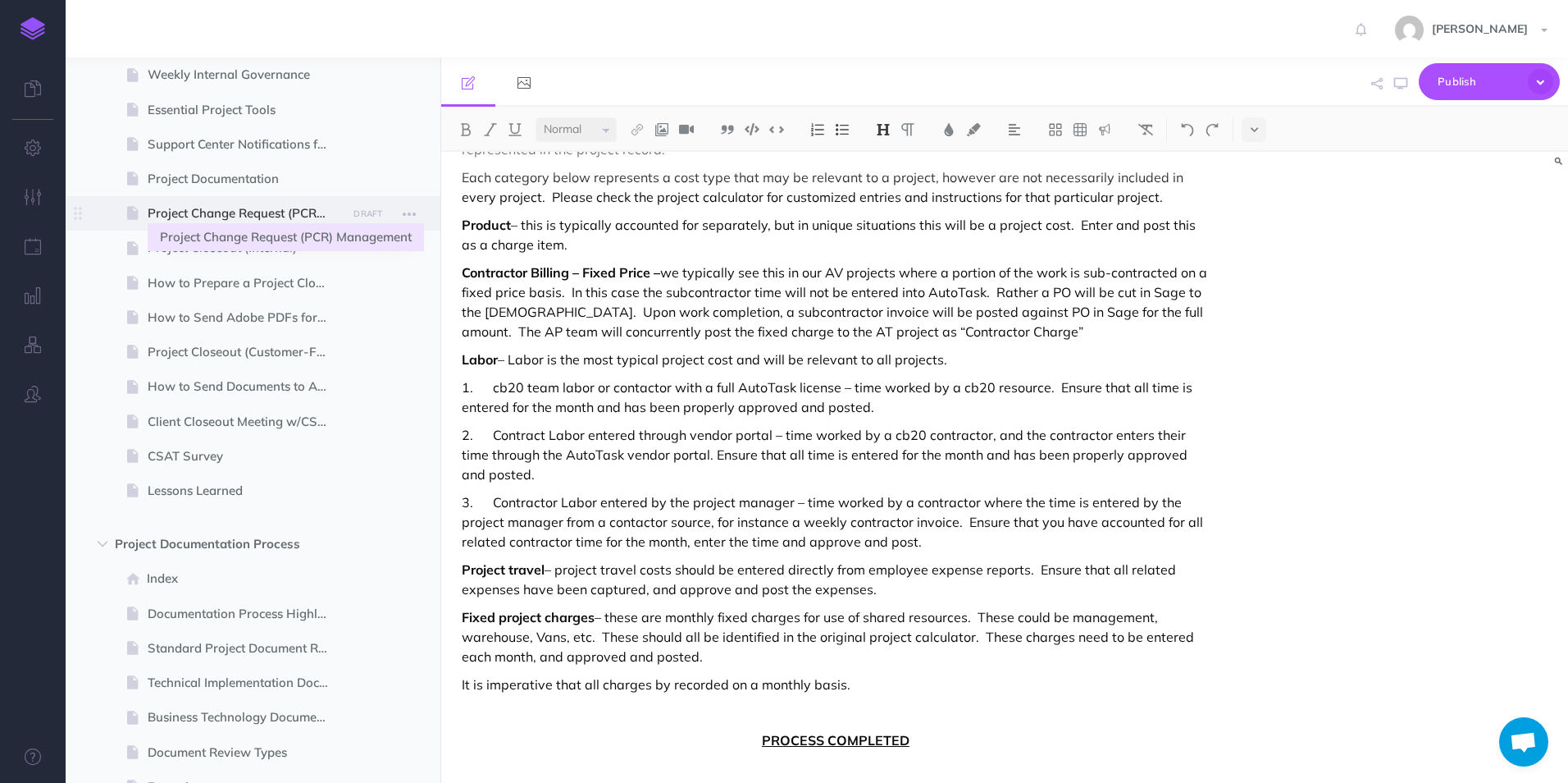
click at [250, 212] on span "Project Change Request (PCR) Management" at bounding box center [245, 213] width 195 height 19
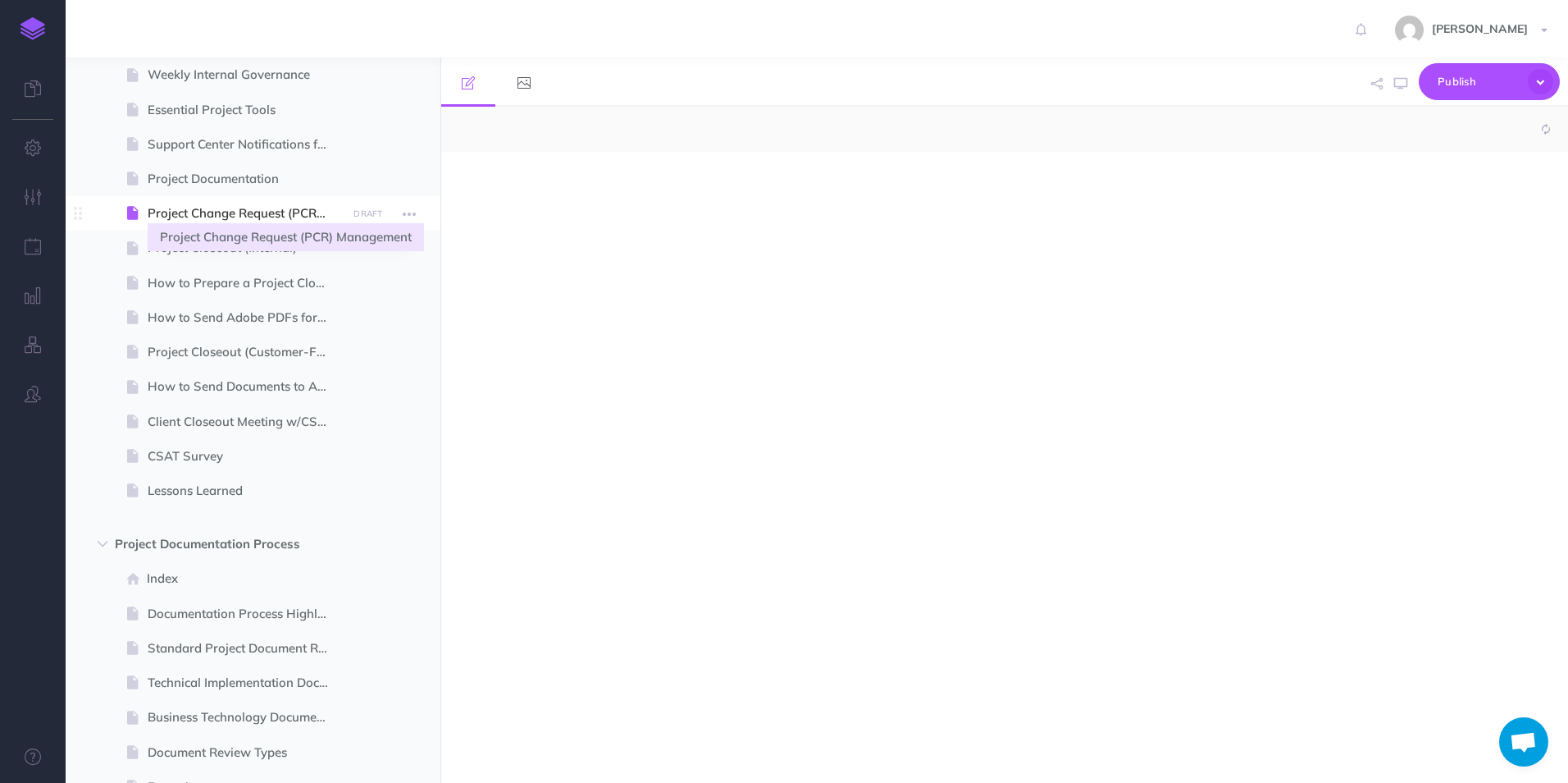
select select "null"
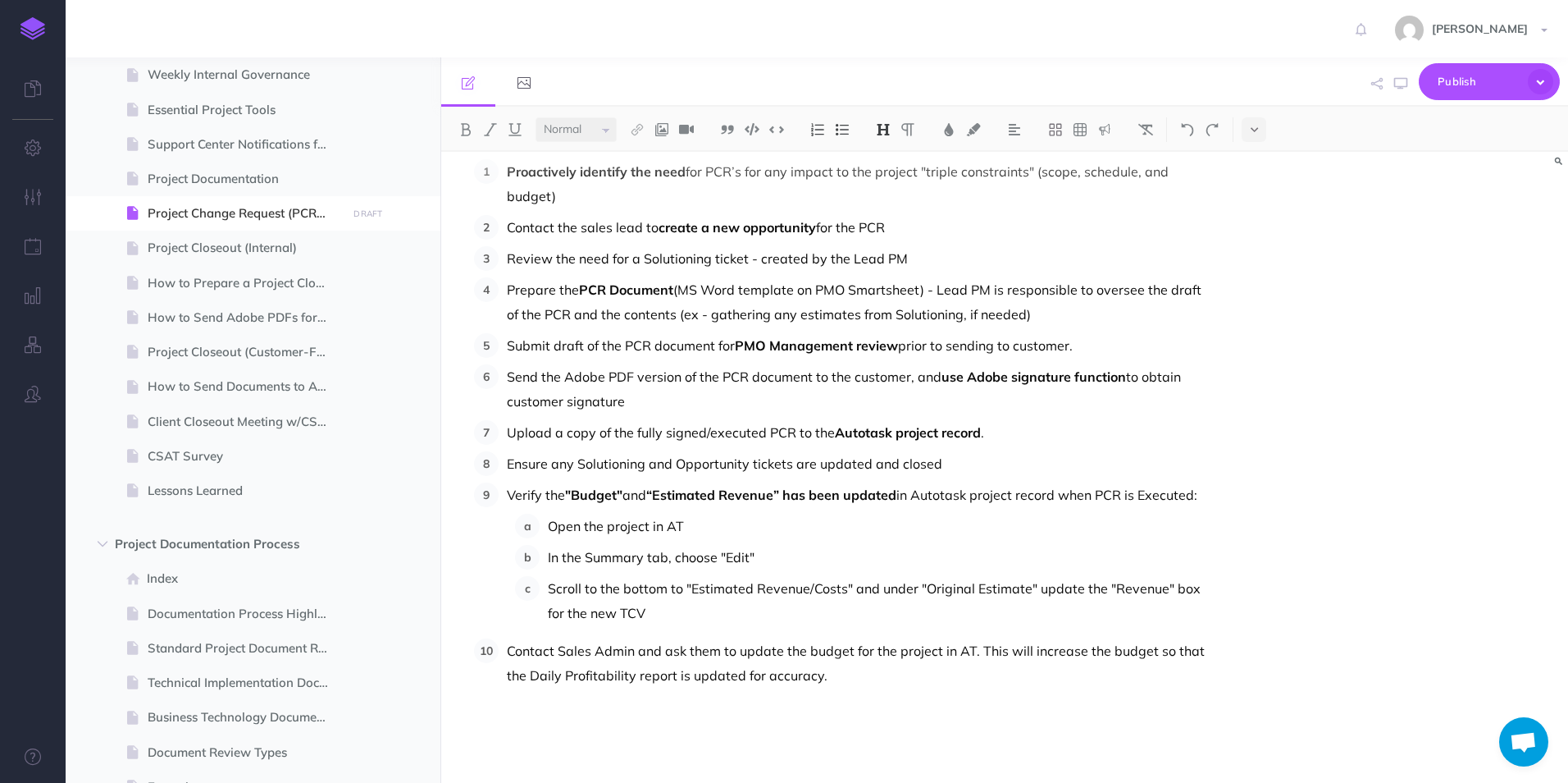
scroll to position [184, 0]
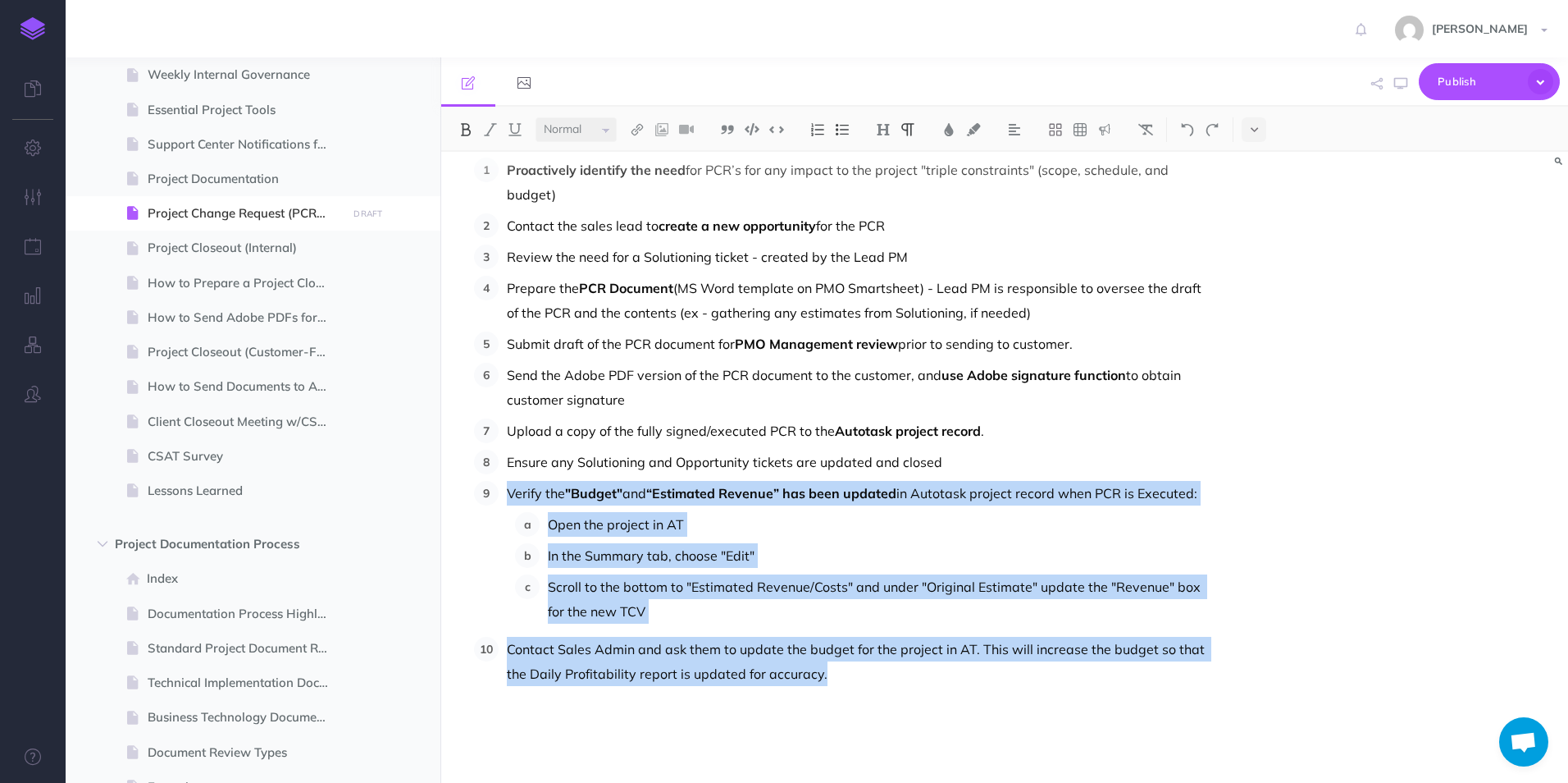
drag, startPoint x: 834, startPoint y: 675, endPoint x: 481, endPoint y: 486, distance: 400.4
click at [481, 486] on ol "Proactively identify the need for PCR’s for any impact to the project "triple c…" at bounding box center [842, 433] width 736 height 553
drag, startPoint x: 552, startPoint y: 487, endPoint x: 716, endPoint y: 593, distance: 195.3
click at [716, 593] on p "Scroll to the bottom to "Estimated Revenue/Costs" and under "Original Estimate"…" at bounding box center [879, 598] width 662 height 49
drag, startPoint x: 860, startPoint y: 688, endPoint x: 503, endPoint y: 487, distance: 409.7
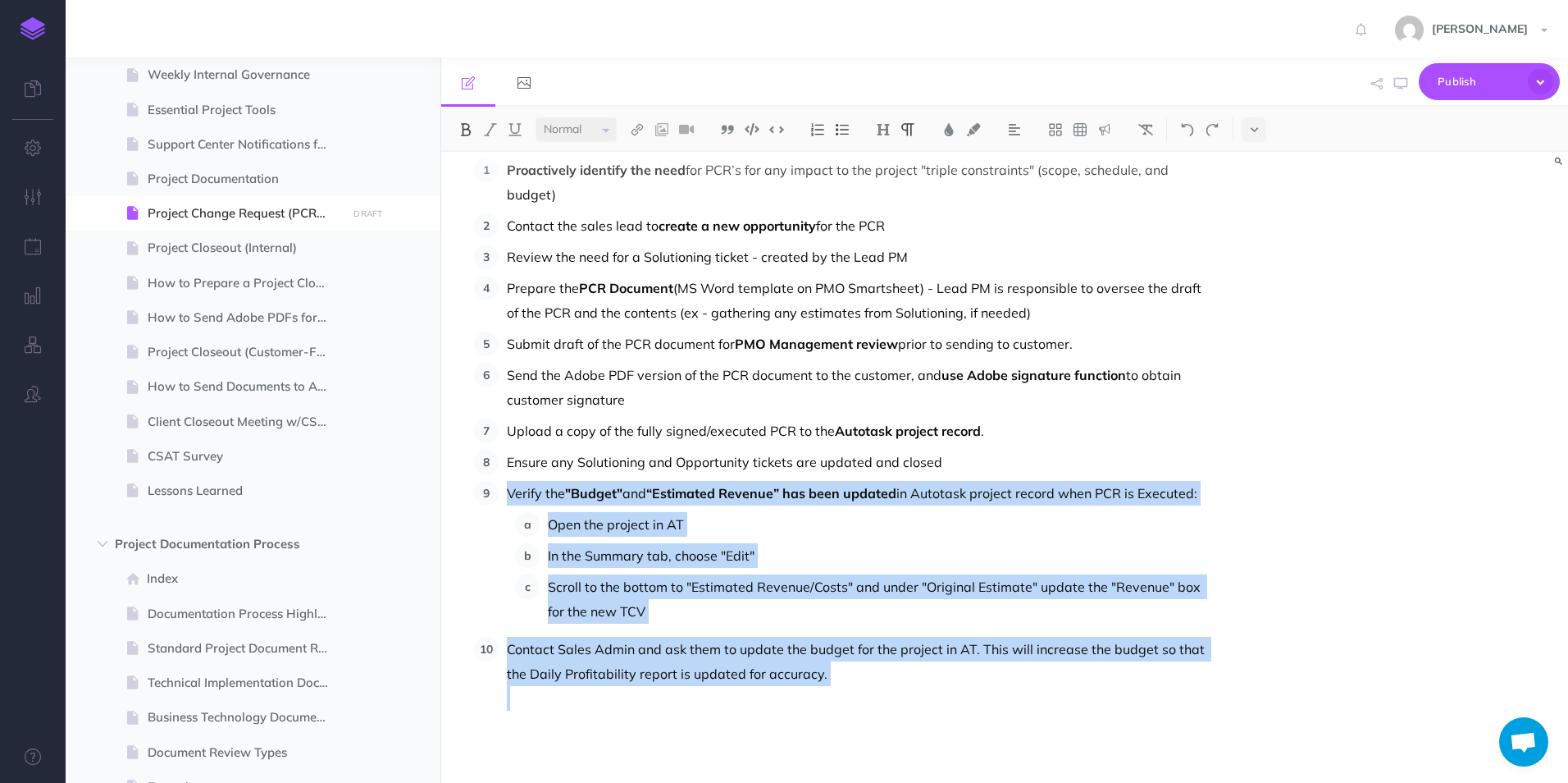
click at [503, 487] on ol "Proactively identify the need for PCR’s for any impact to the project "triple c…" at bounding box center [842, 433] width 736 height 553
copy ol "Verify the "Budget" and “Estimated Revenue” has been updated in Autotask projec…"
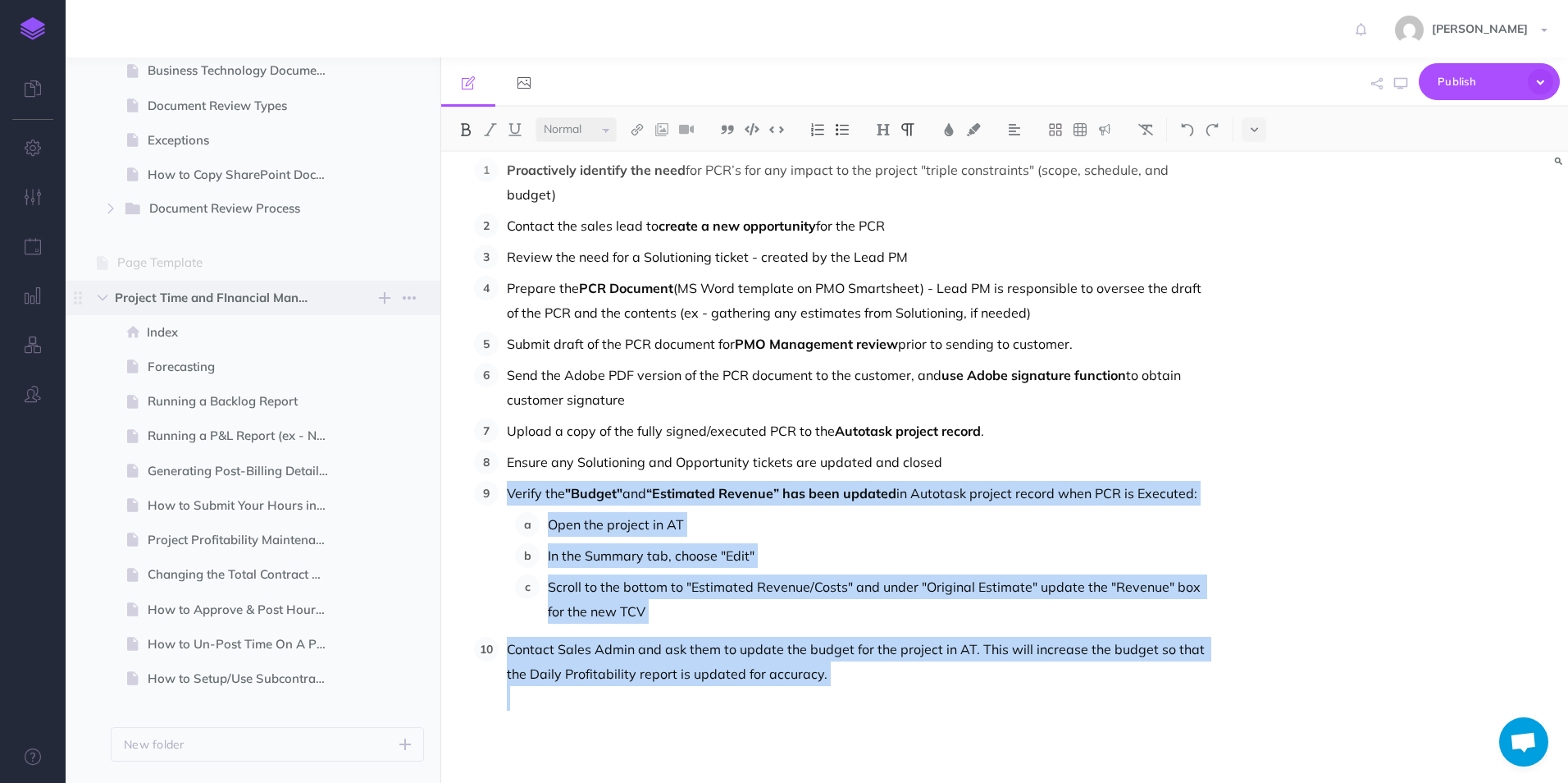
scroll to position [1653, 0]
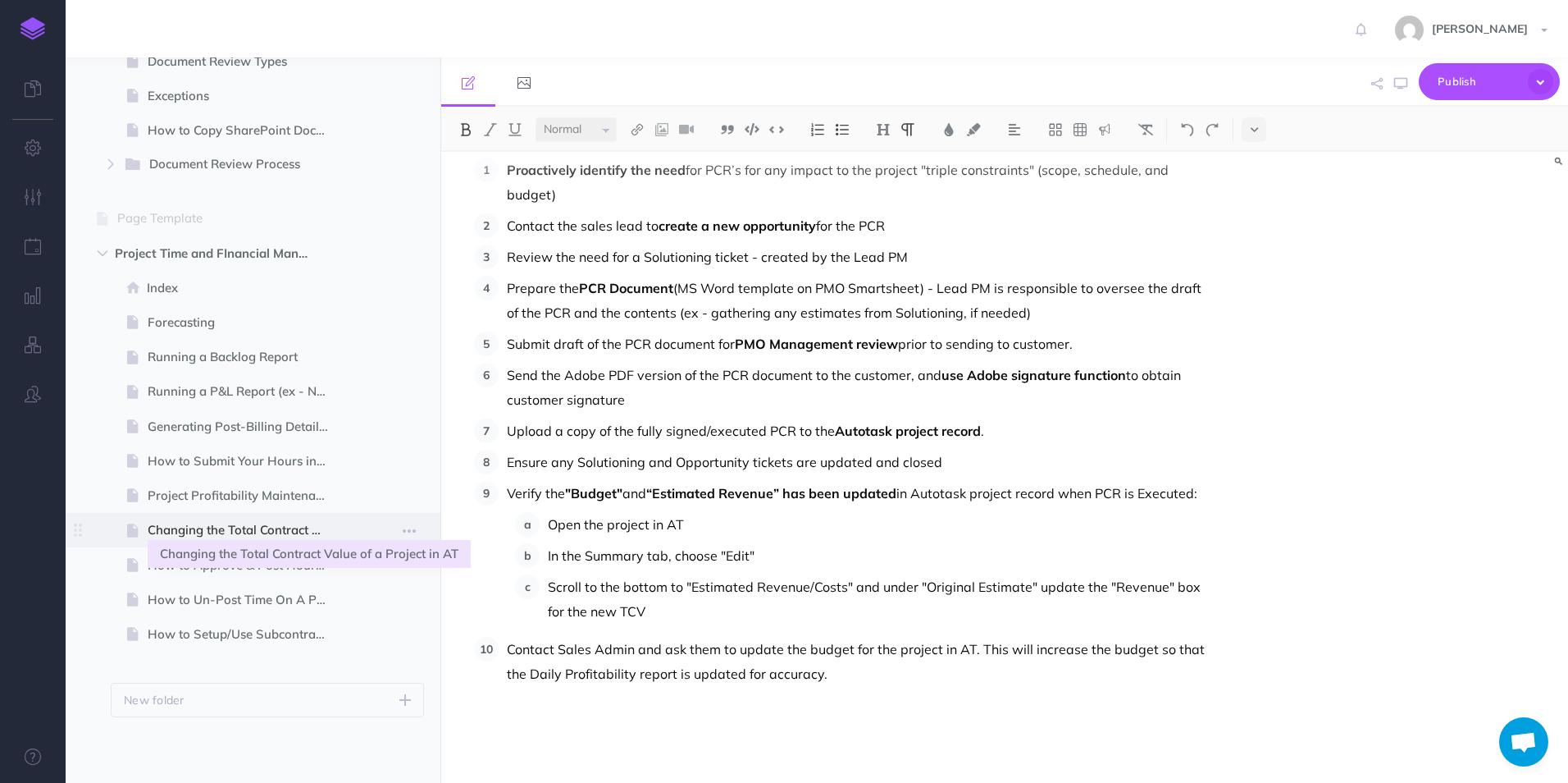
click at [251, 535] on span "Changing the Total Contract Value of a Project in AT" at bounding box center [245, 529] width 195 height 19
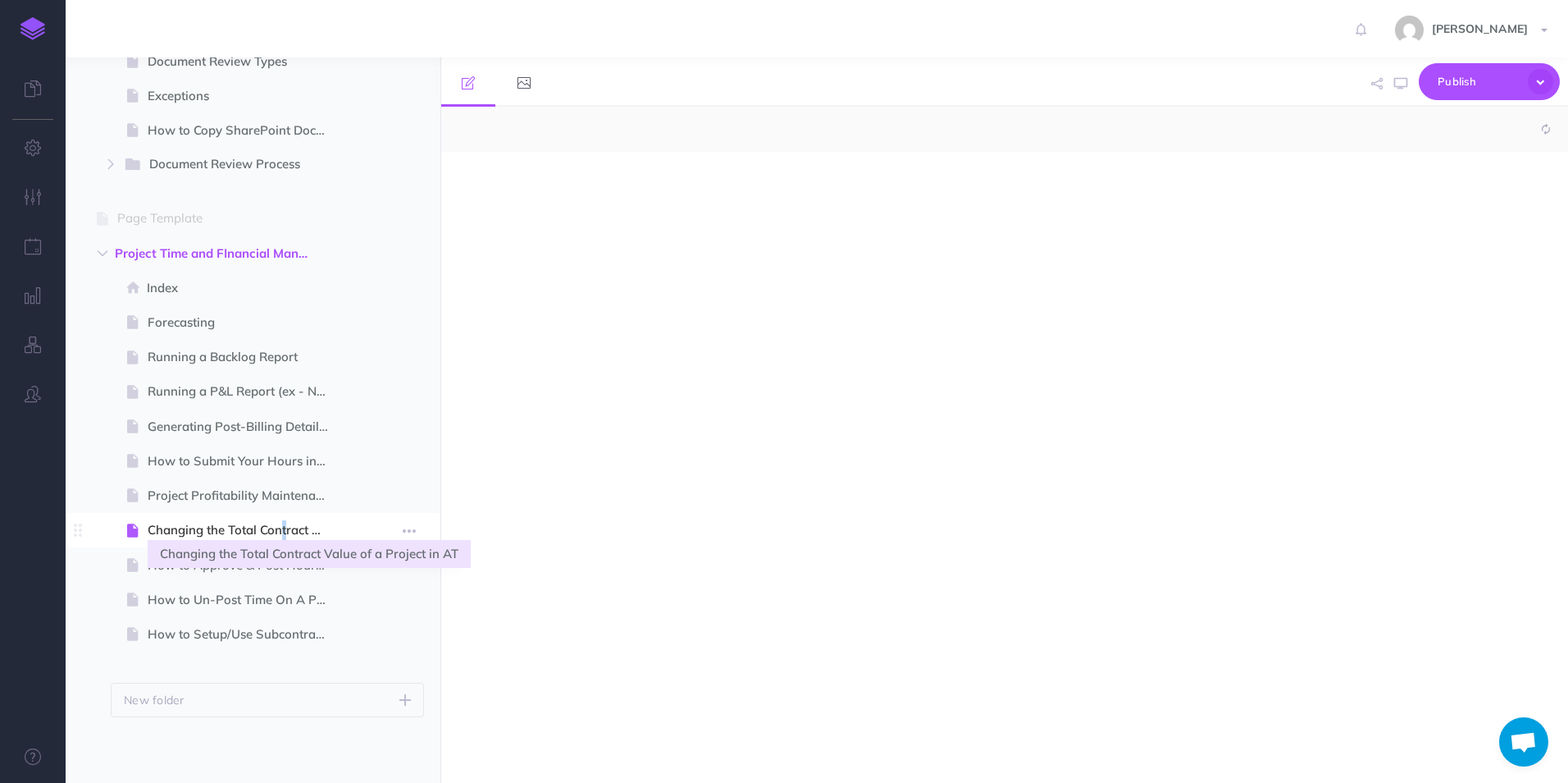
select select "null"
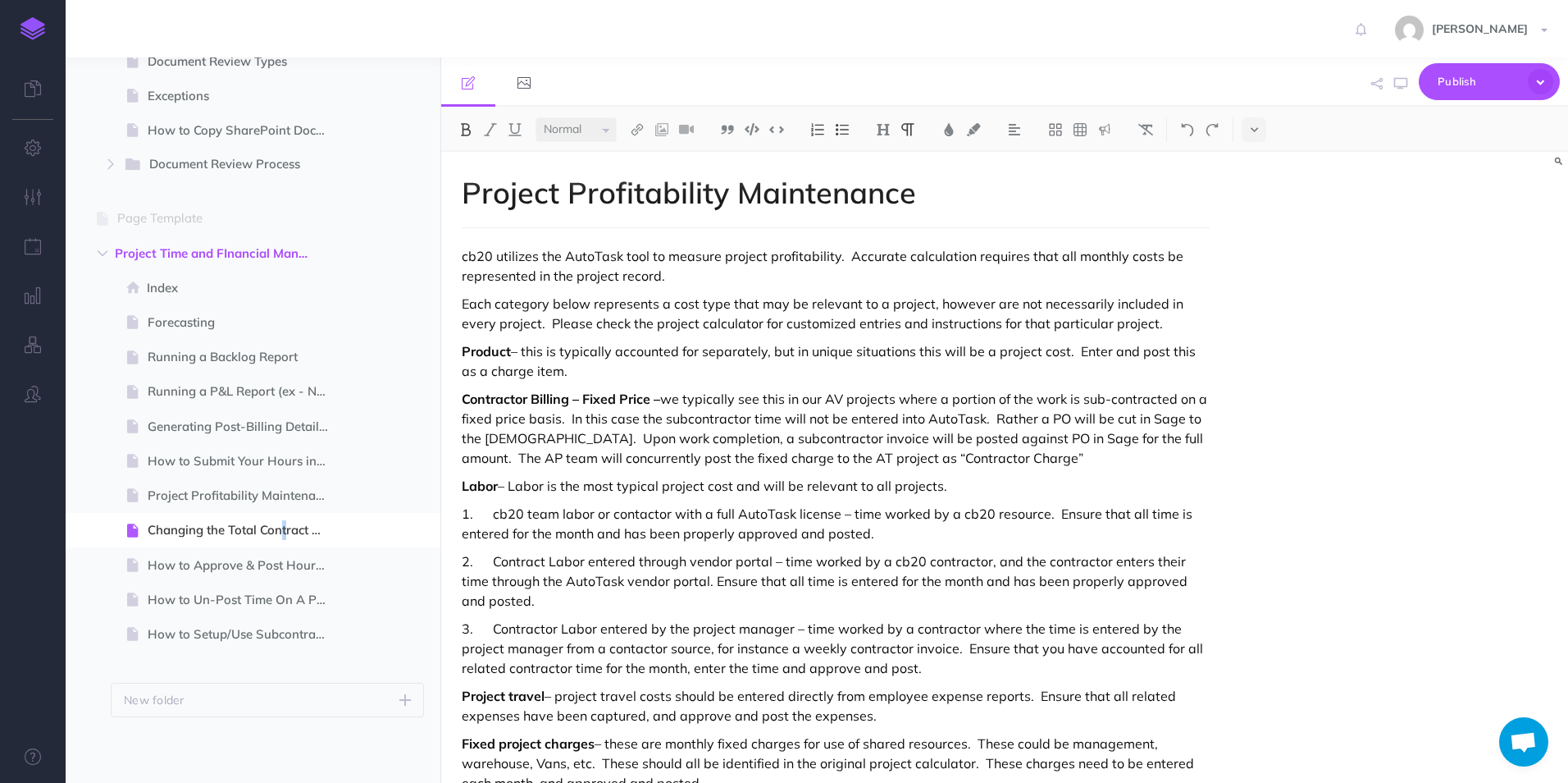
scroll to position [126, 0]
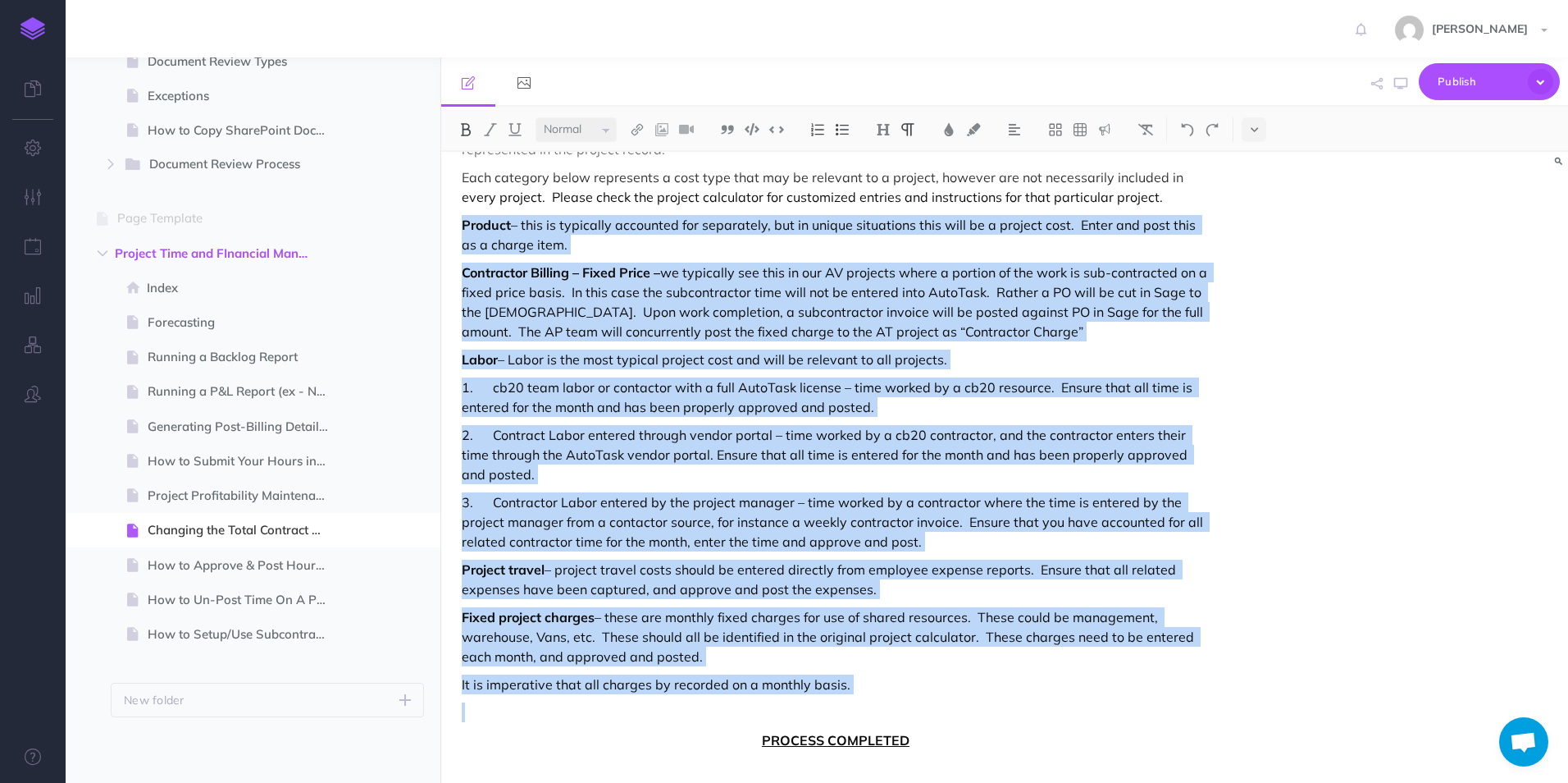
drag, startPoint x: 461, startPoint y: 353, endPoint x: 1058, endPoint y: 711, distance: 696.1
click at [1058, 711] on div "Project Profitability Maintenance cb20 utilizes the AutoTask tool to measure pr…" at bounding box center [836, 403] width 789 height 757
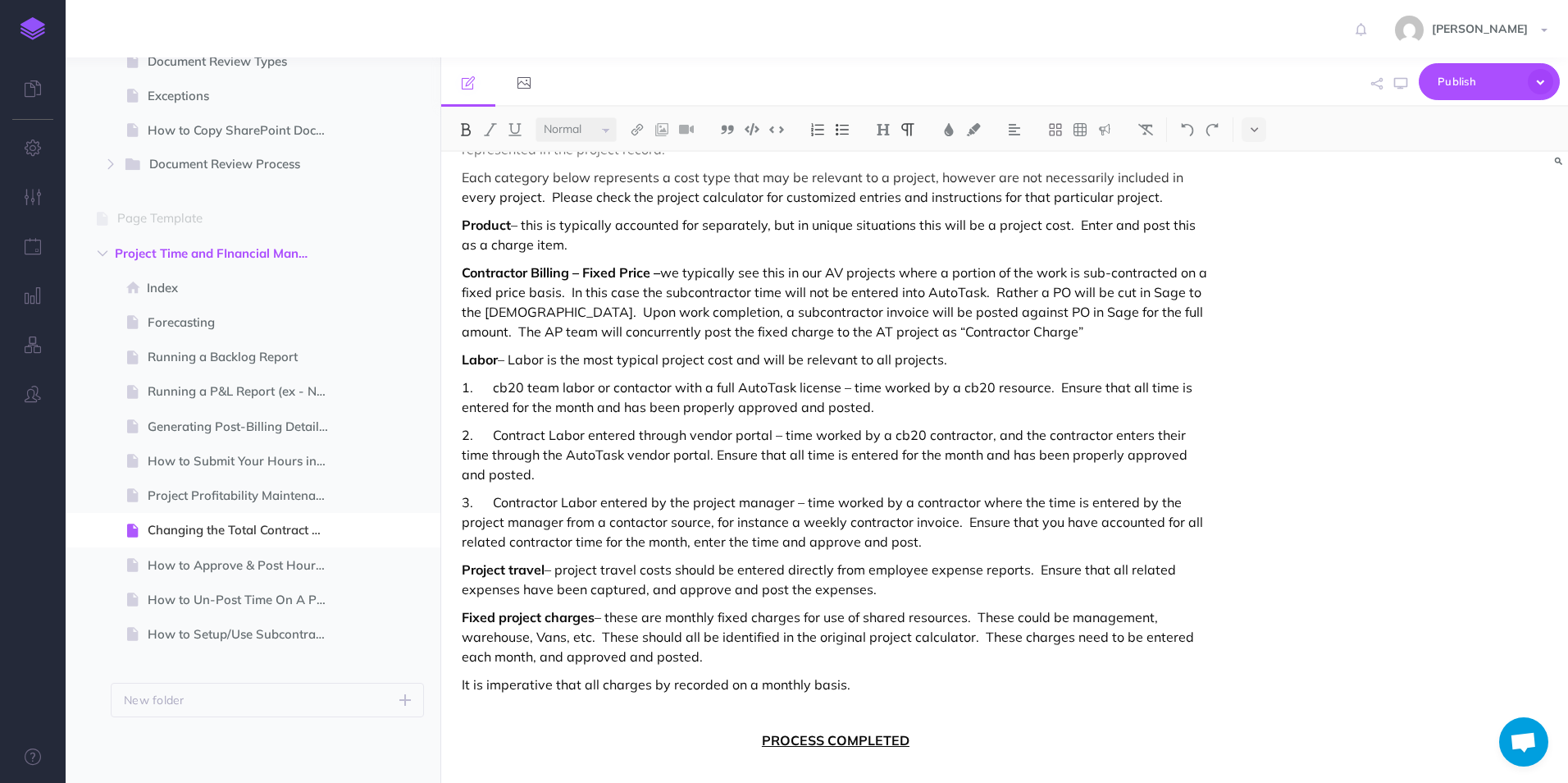
scroll to position [0, 0]
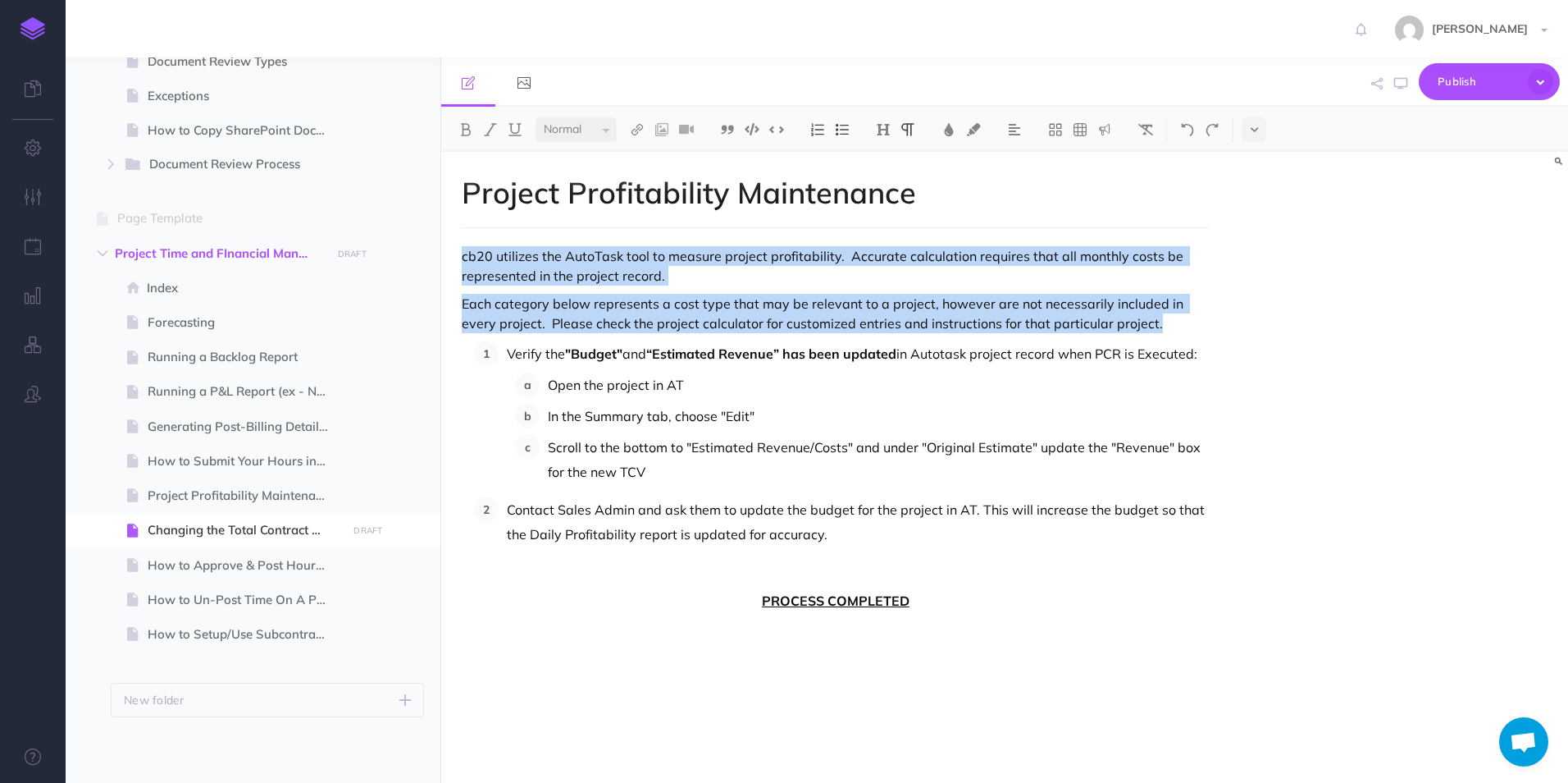
drag, startPoint x: 1181, startPoint y: 330, endPoint x: 449, endPoint y: 261, distance: 735.2
click at [449, 261] on div "Project Profitability Maintenance cb20 utilizes the AutoTask tool to measure pr…" at bounding box center [836, 458] width 789 height 614
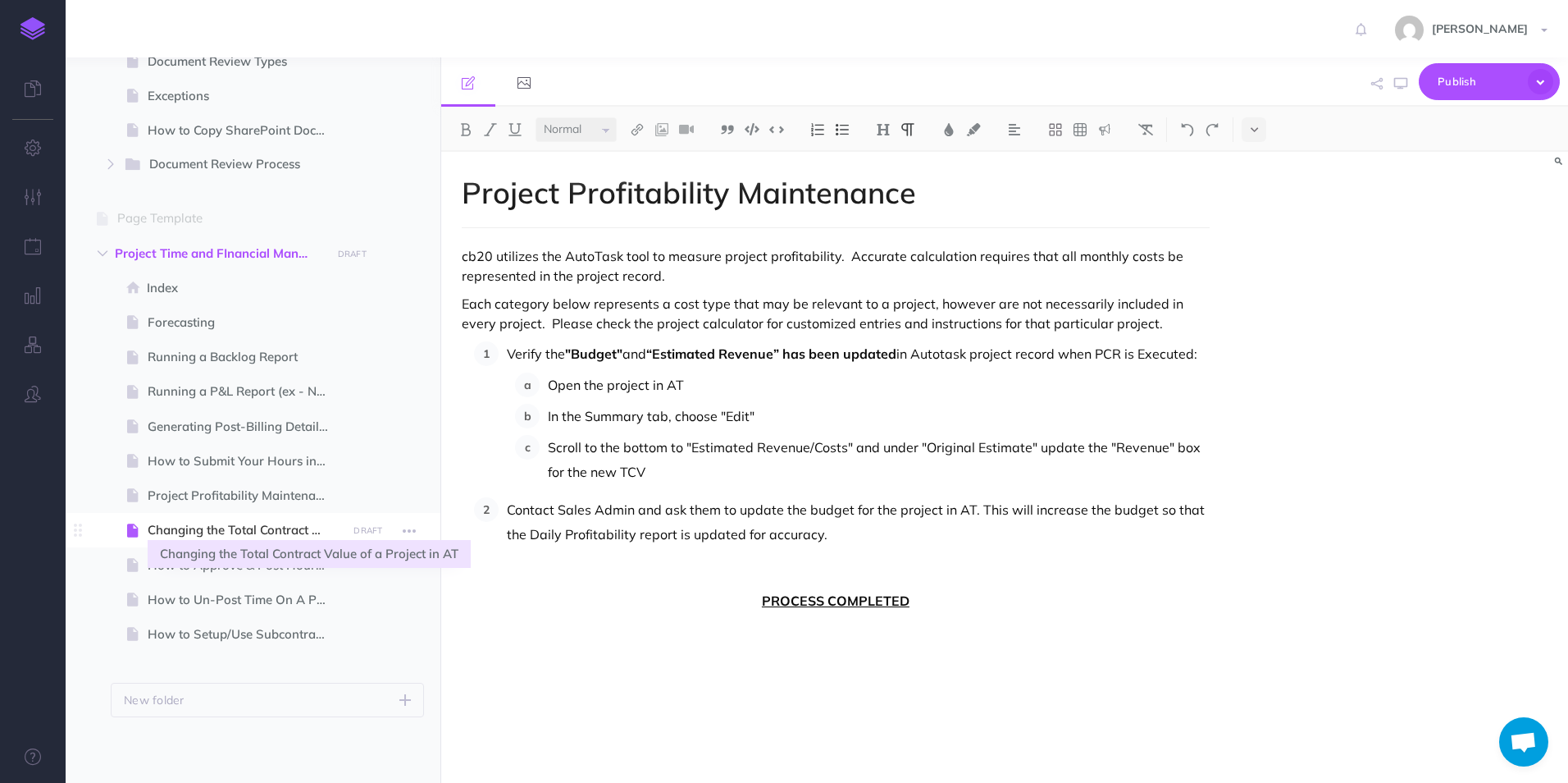
click at [270, 524] on span "Changing the Total Contract Value of a Project in AT" at bounding box center [245, 529] width 195 height 19
click at [270, 525] on span "Changing the Total Contract Value of a Project in AT" at bounding box center [245, 529] width 195 height 19
click at [254, 526] on span "Changing the Total Contract Value of a Project in AT" at bounding box center [245, 529] width 195 height 19
click at [527, 208] on h1 "Project Profitability Maintenance" at bounding box center [836, 193] width 748 height 33
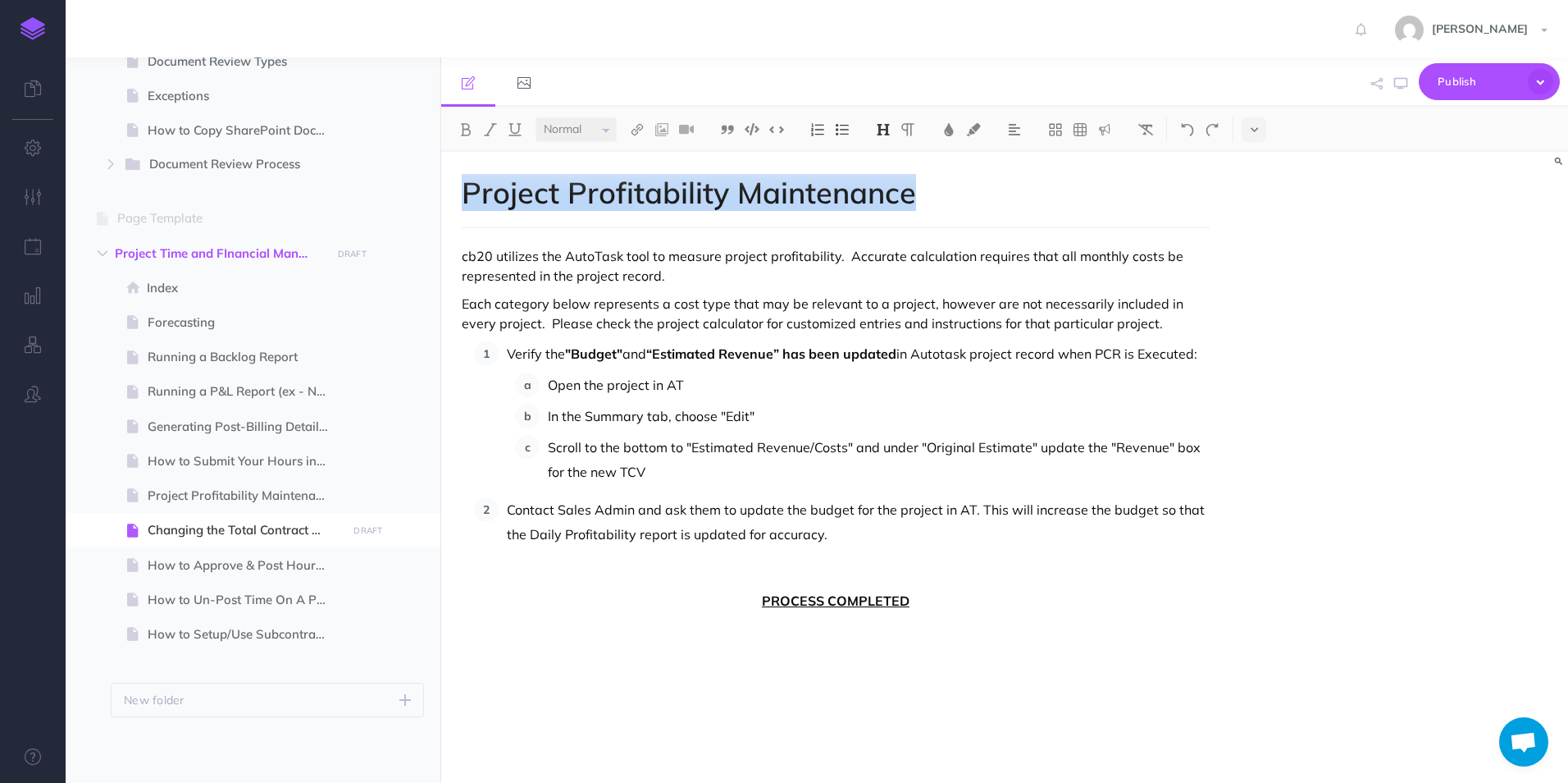
drag, startPoint x: 926, startPoint y: 193, endPoint x: 447, endPoint y: 190, distance: 479.0
click at [447, 190] on div "Project Profitability Maintenance cb20 utilizes the AutoTask tool to measure pr…" at bounding box center [836, 458] width 789 height 614
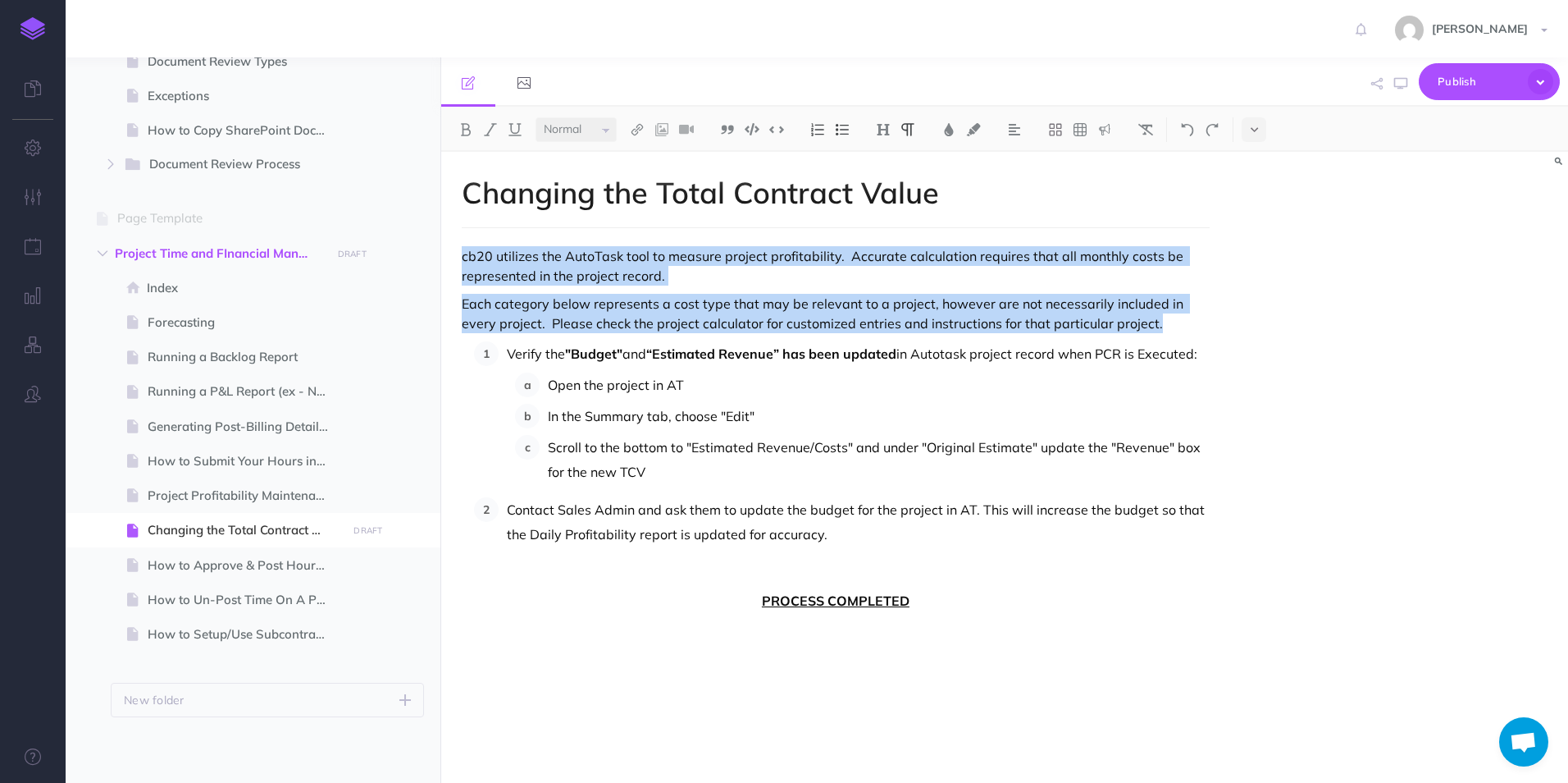
drag, startPoint x: 1126, startPoint y: 327, endPoint x: 462, endPoint y: 239, distance: 669.8
click at [462, 239] on div "Changing the Total Contract Value cb20 utilizes the AutoTask tool to measure pr…" at bounding box center [836, 458] width 789 height 614
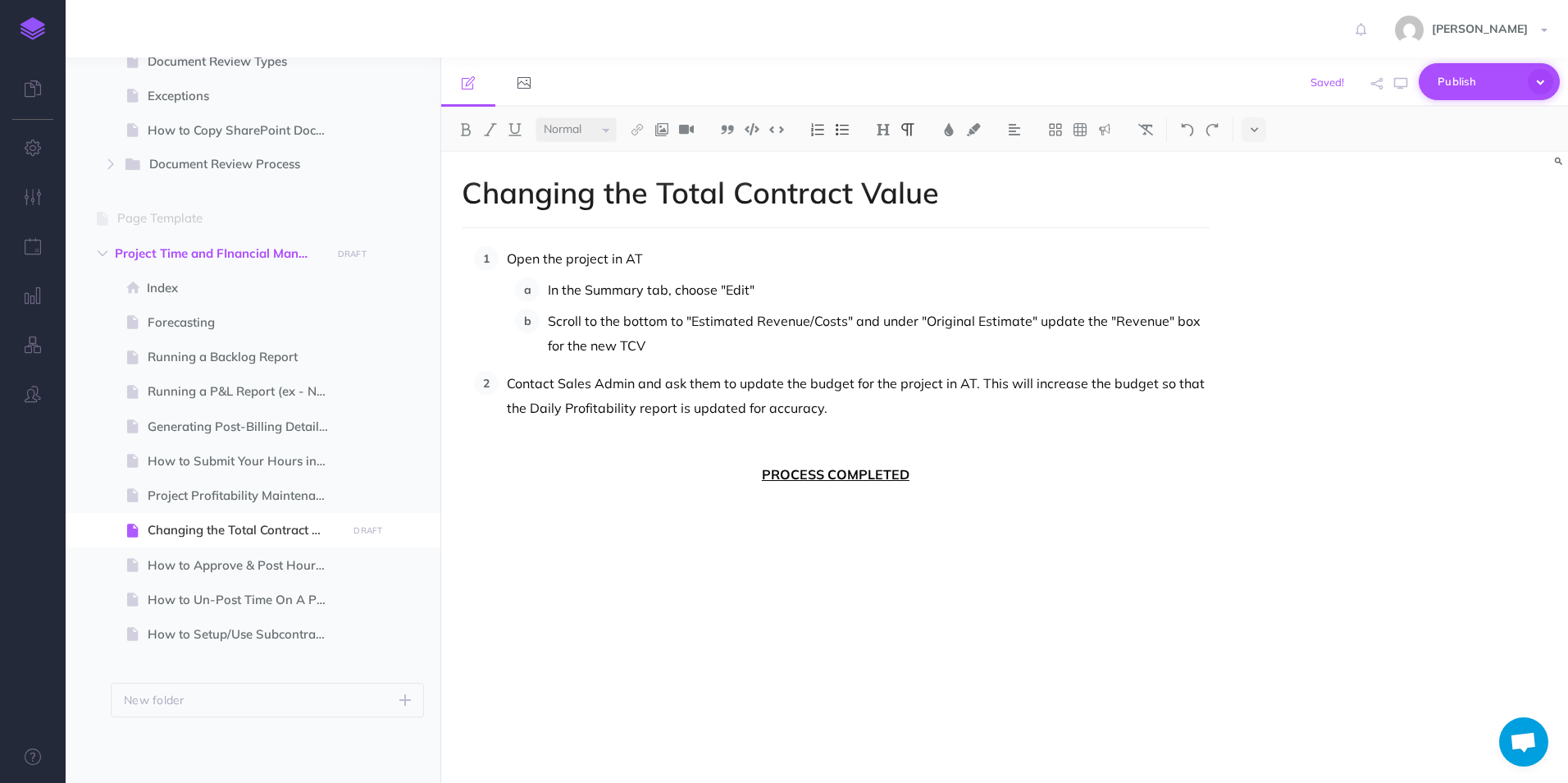
click at [1461, 83] on span "Publish" at bounding box center [1478, 81] width 82 height 25
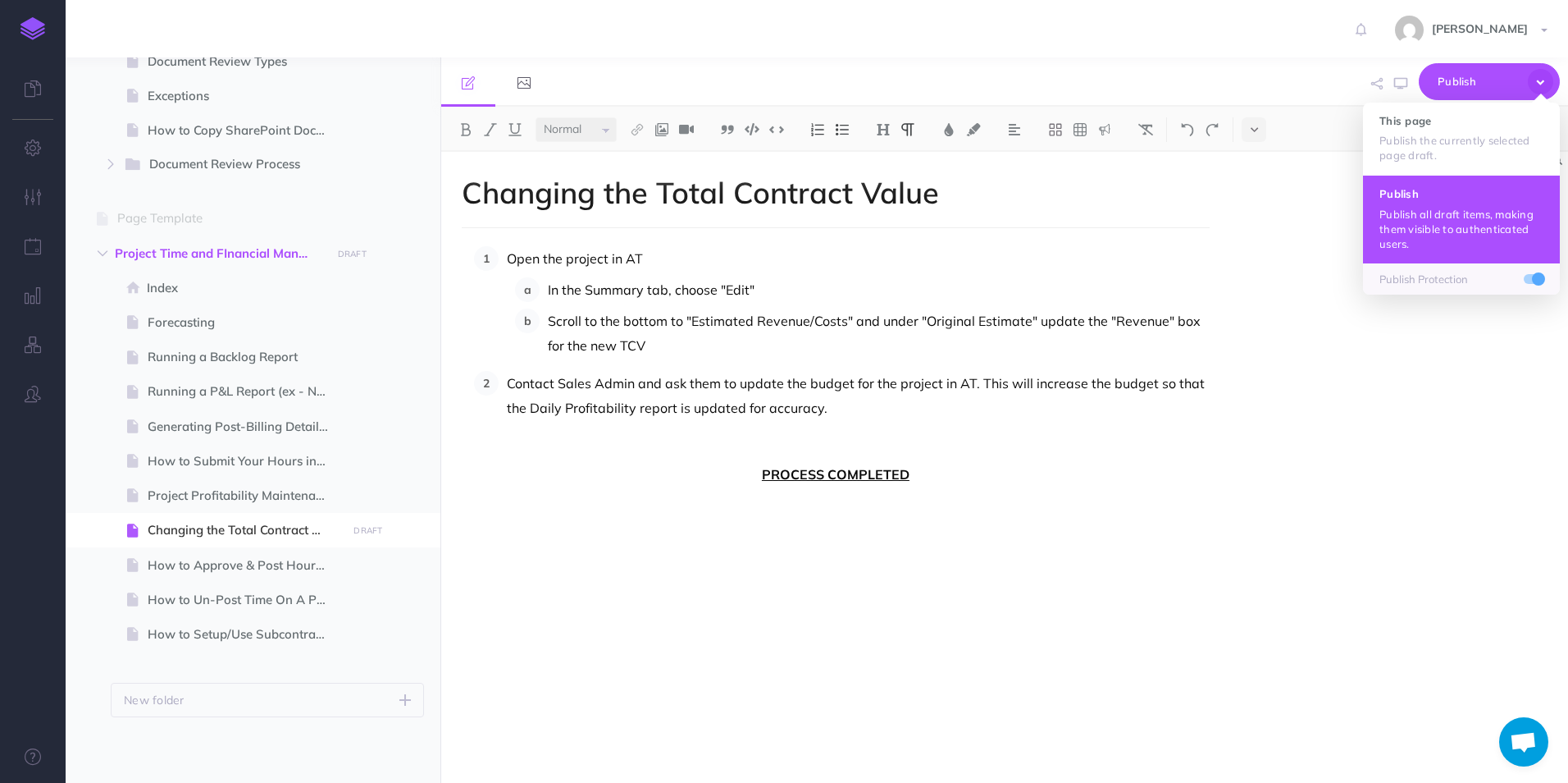
click at [1442, 193] on h4 "Publish" at bounding box center [1462, 194] width 164 height 12
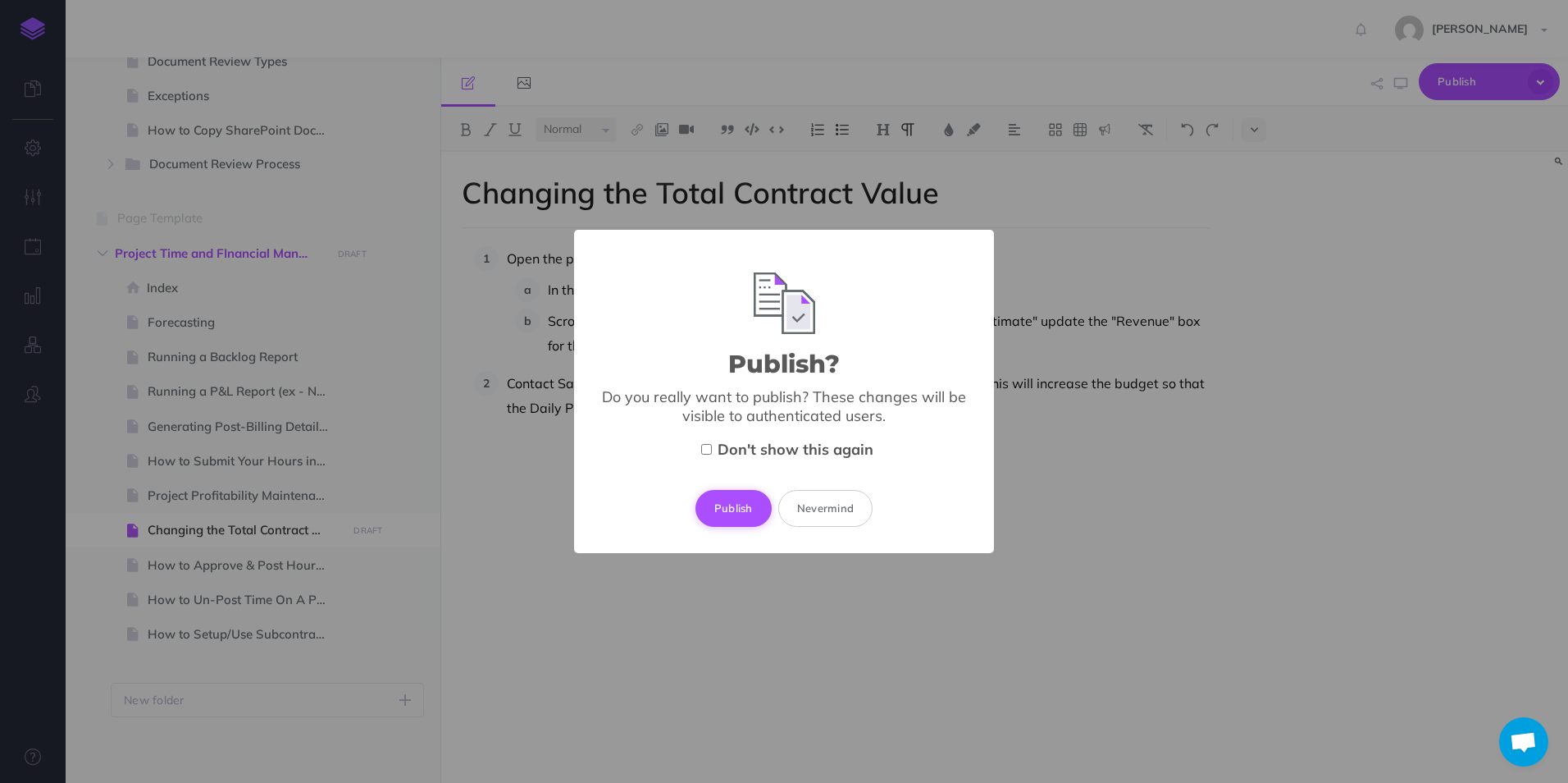
click at [724, 521] on button "Publish" at bounding box center [733, 507] width 76 height 36
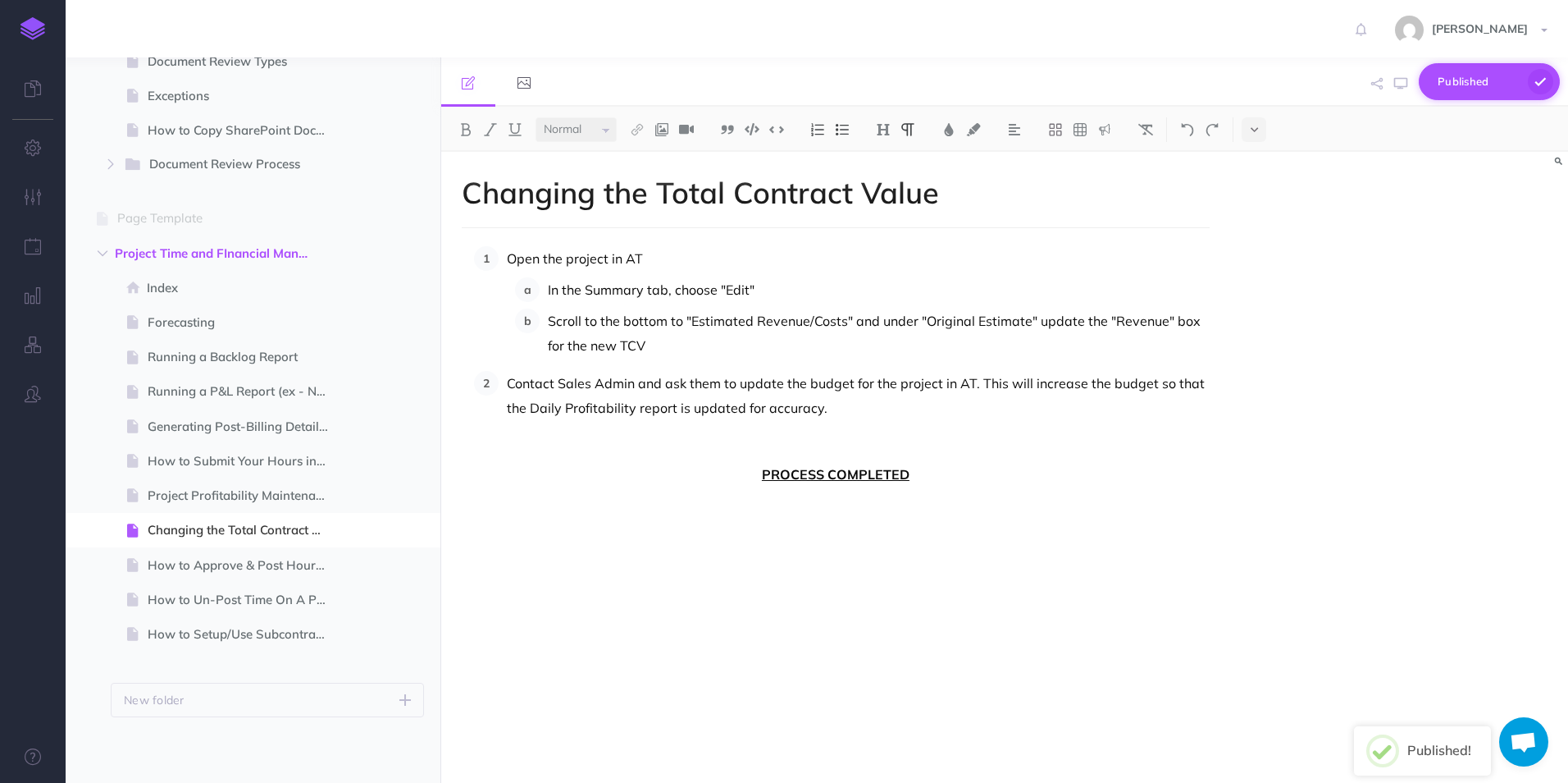
click at [1489, 89] on span "Published" at bounding box center [1478, 81] width 82 height 25
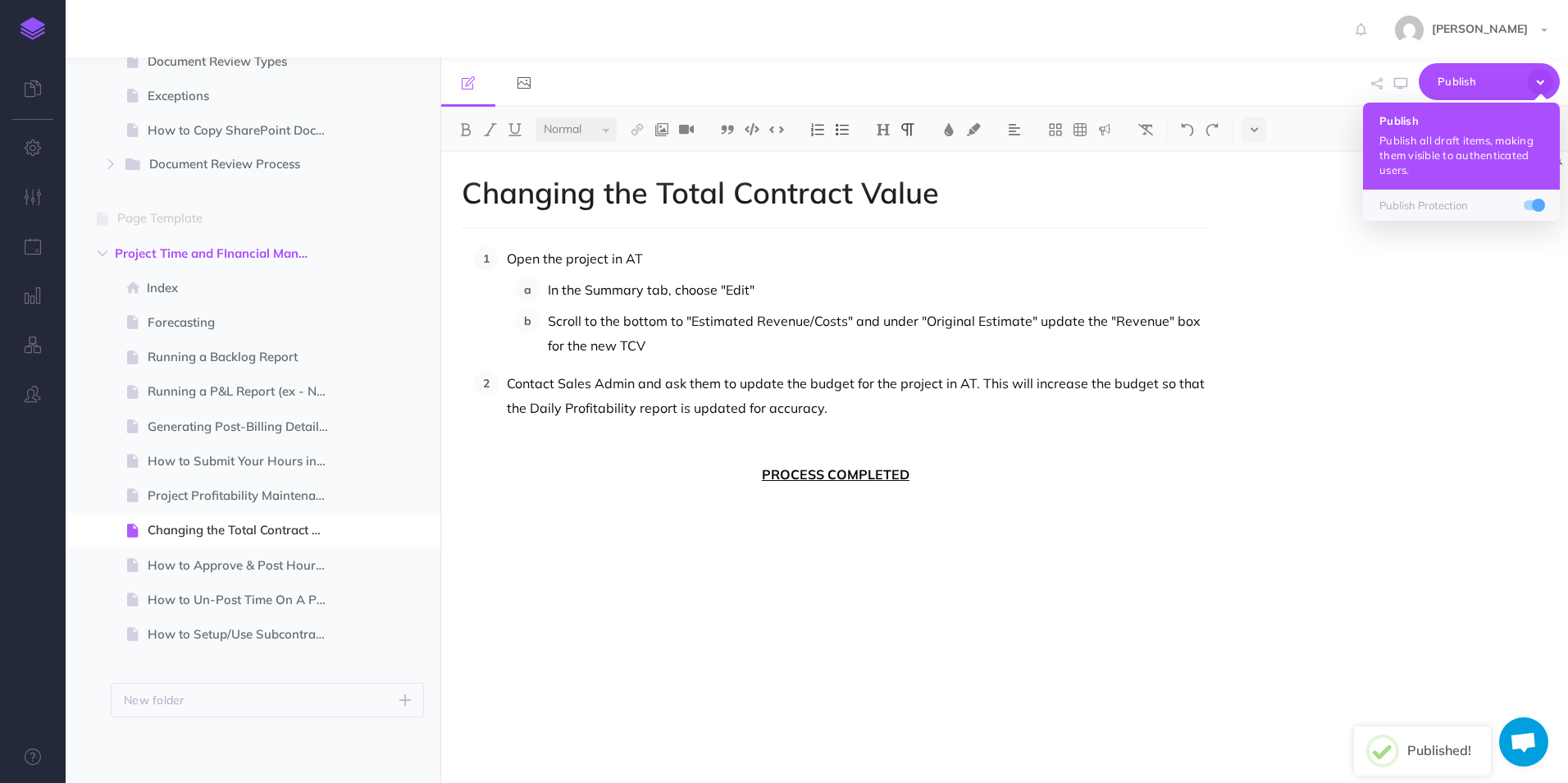
click at [1448, 159] on p "Publish all draft items, making them visible to authenticated users." at bounding box center [1462, 155] width 164 height 44
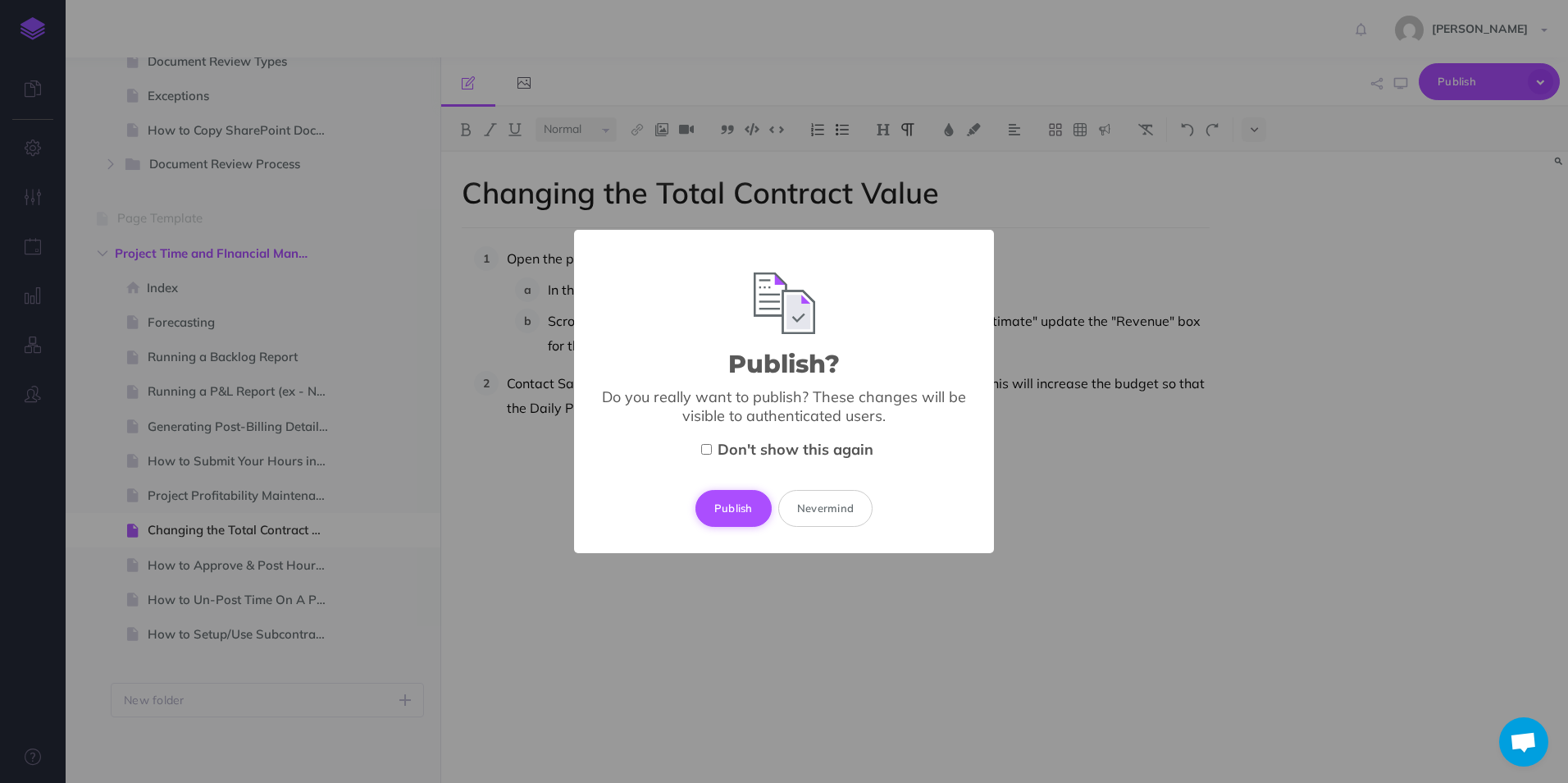
drag, startPoint x: 761, startPoint y: 490, endPoint x: 752, endPoint y: 498, distance: 12.0
click at [760, 490] on div "Publish Nevermind" at bounding box center [784, 507] width 367 height 36
click at [747, 502] on button "Publish" at bounding box center [733, 507] width 76 height 36
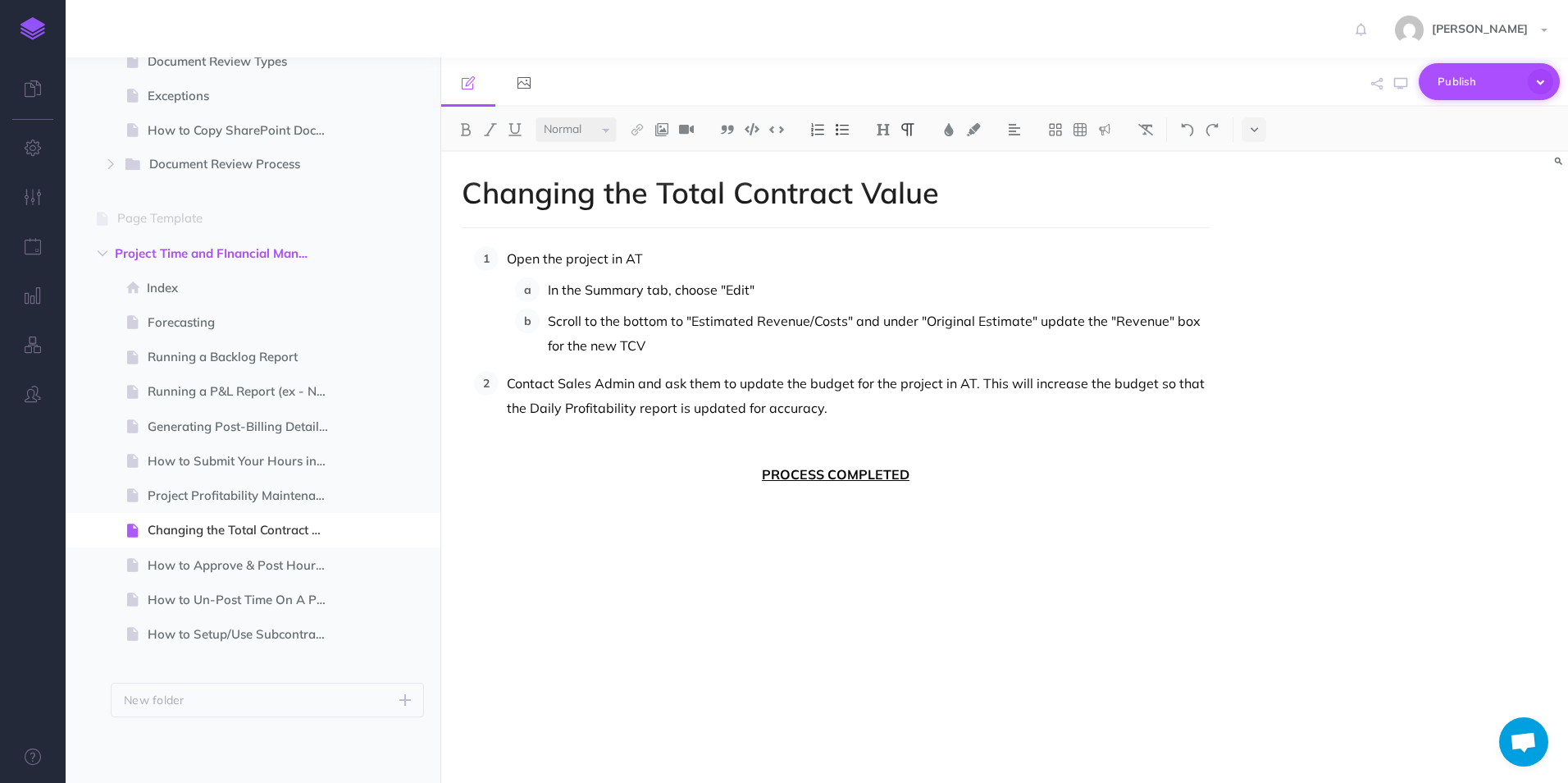
click at [1445, 94] on span "Publish" at bounding box center [1478, 81] width 82 height 25
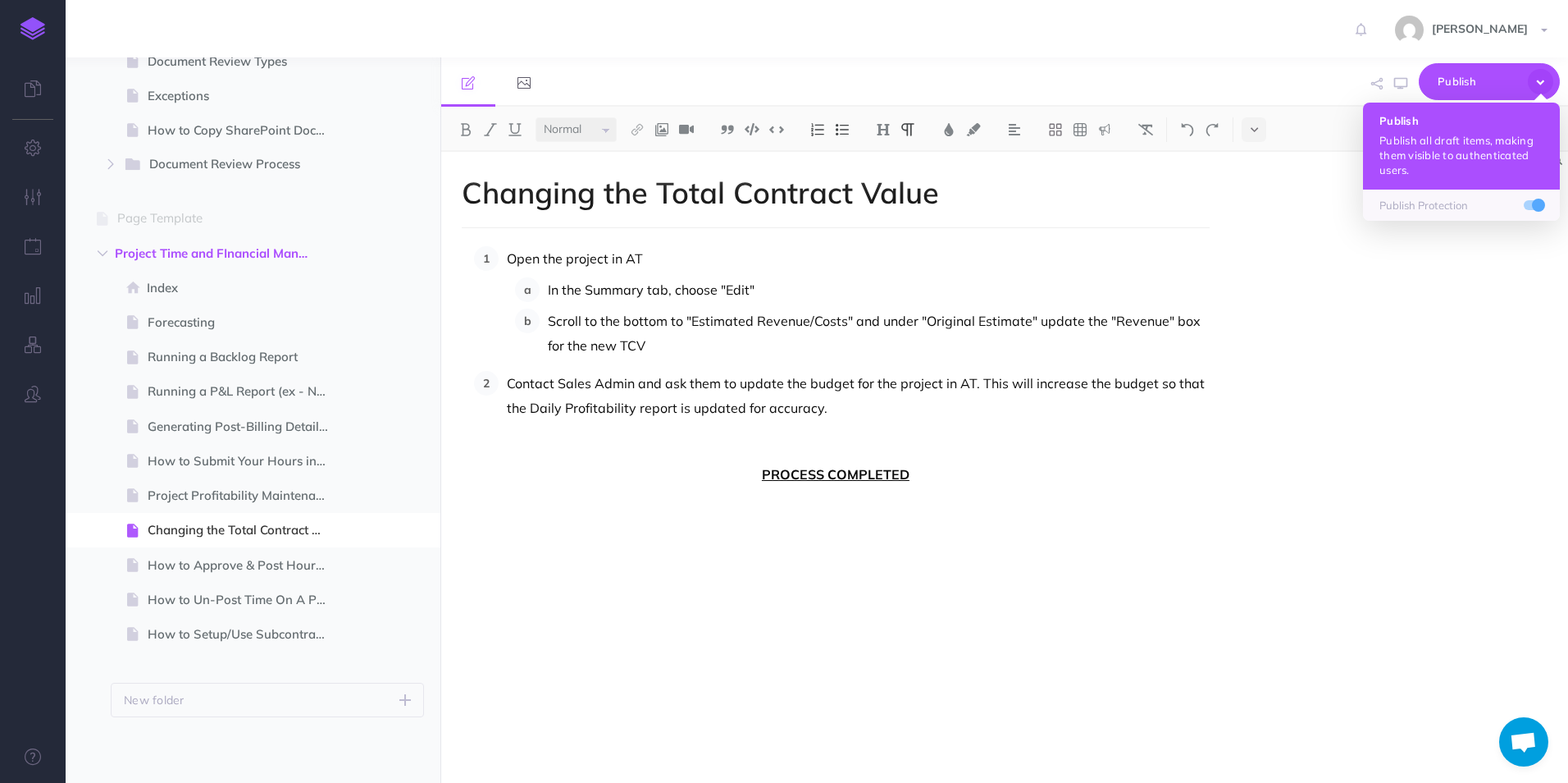
click at [1421, 137] on p "Publish all draft items, making them visible to authenticated users." at bounding box center [1462, 155] width 164 height 44
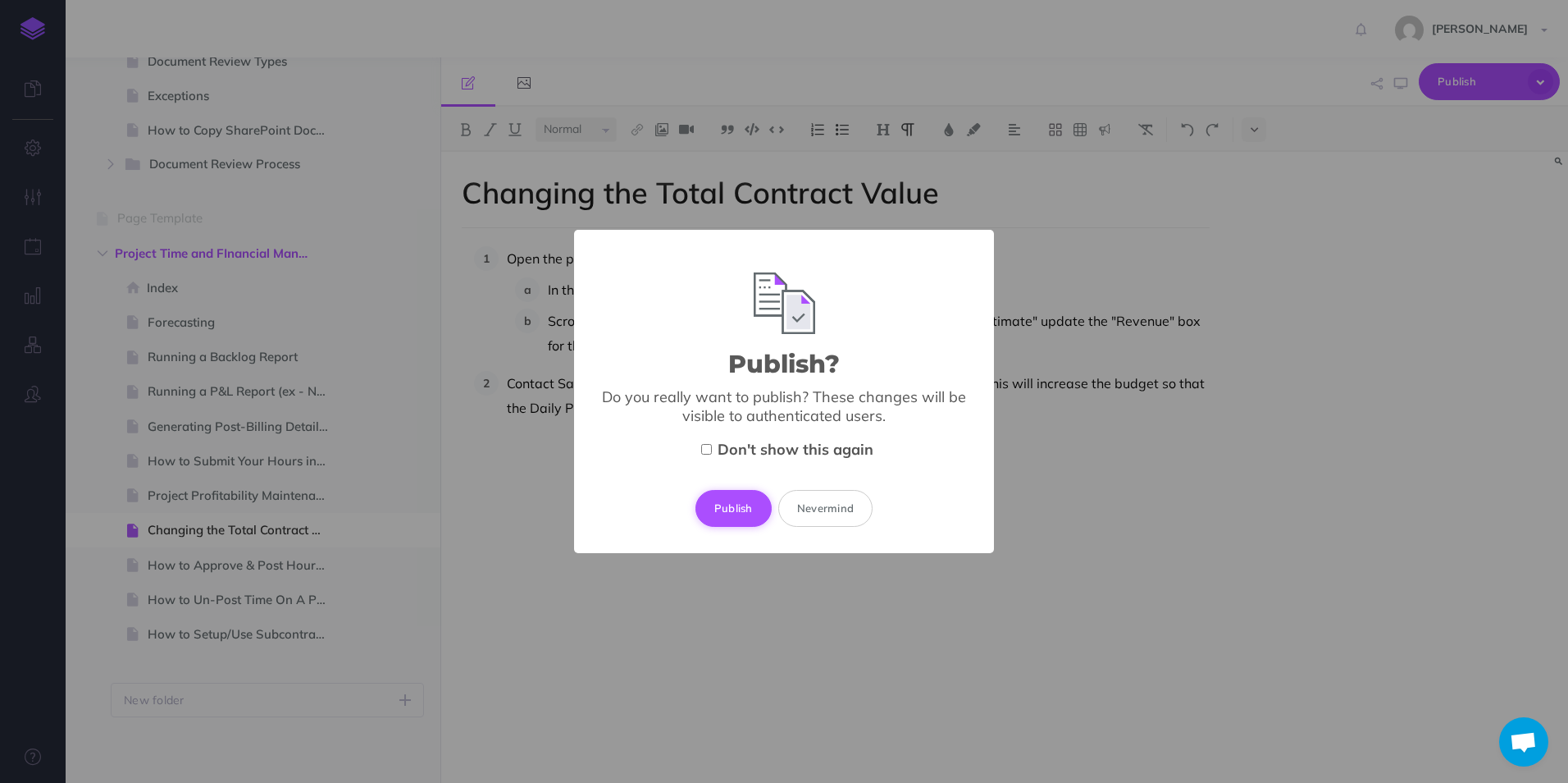
click at [743, 506] on button "Publish" at bounding box center [733, 507] width 76 height 36
